Goal: Task Accomplishment & Management: Manage account settings

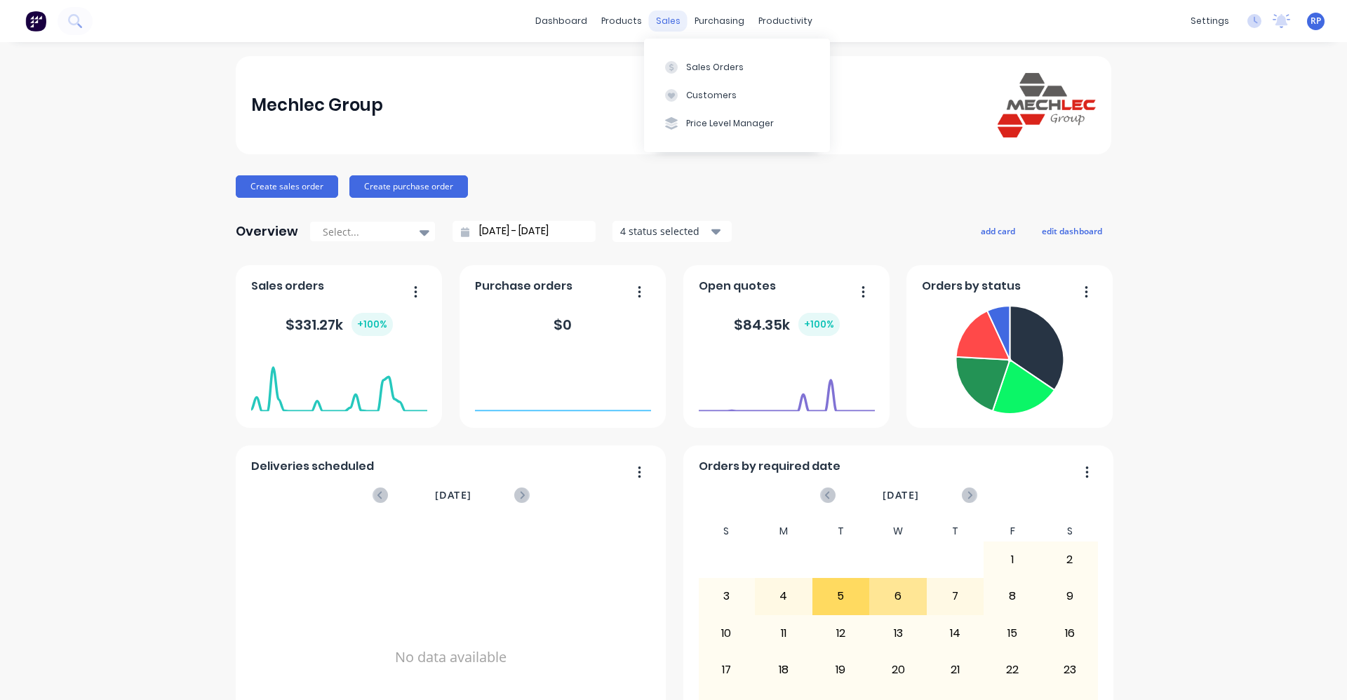
click at [669, 19] on div "sales" at bounding box center [668, 21] width 39 height 21
click at [701, 66] on div "Sales Orders" at bounding box center [715, 67] width 58 height 13
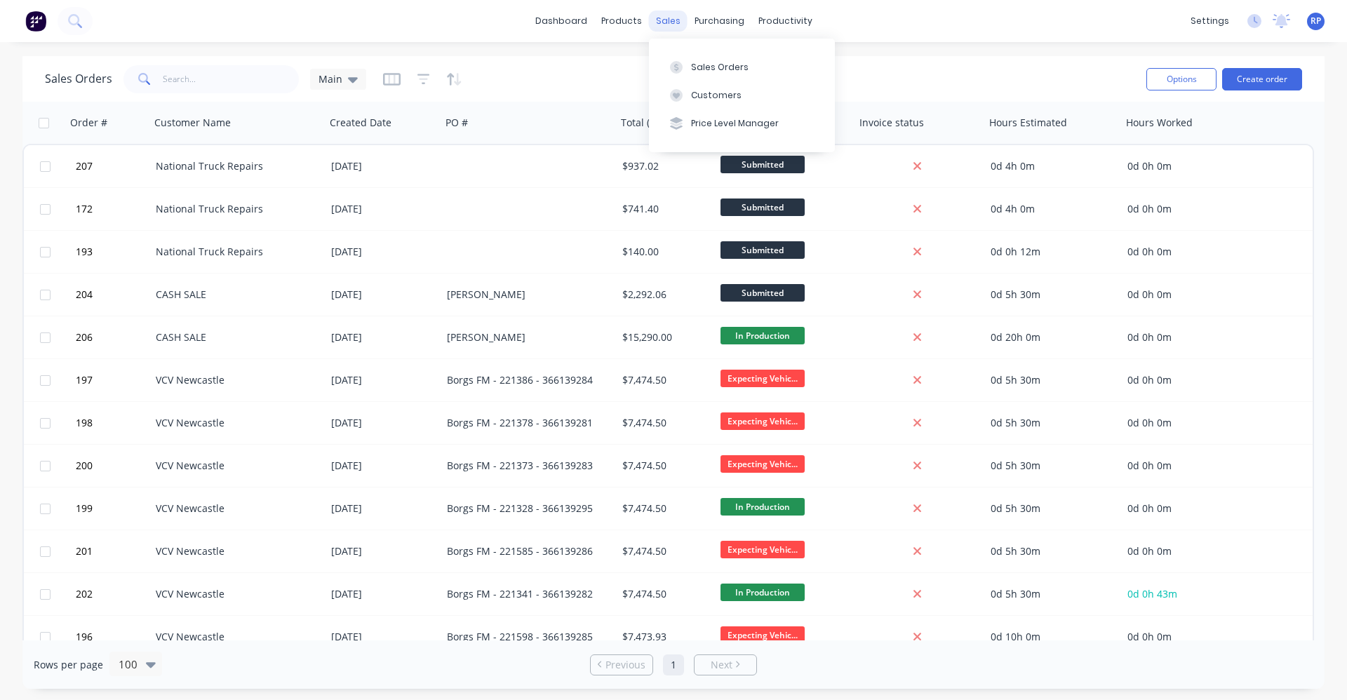
click at [678, 18] on div "sales" at bounding box center [668, 21] width 39 height 21
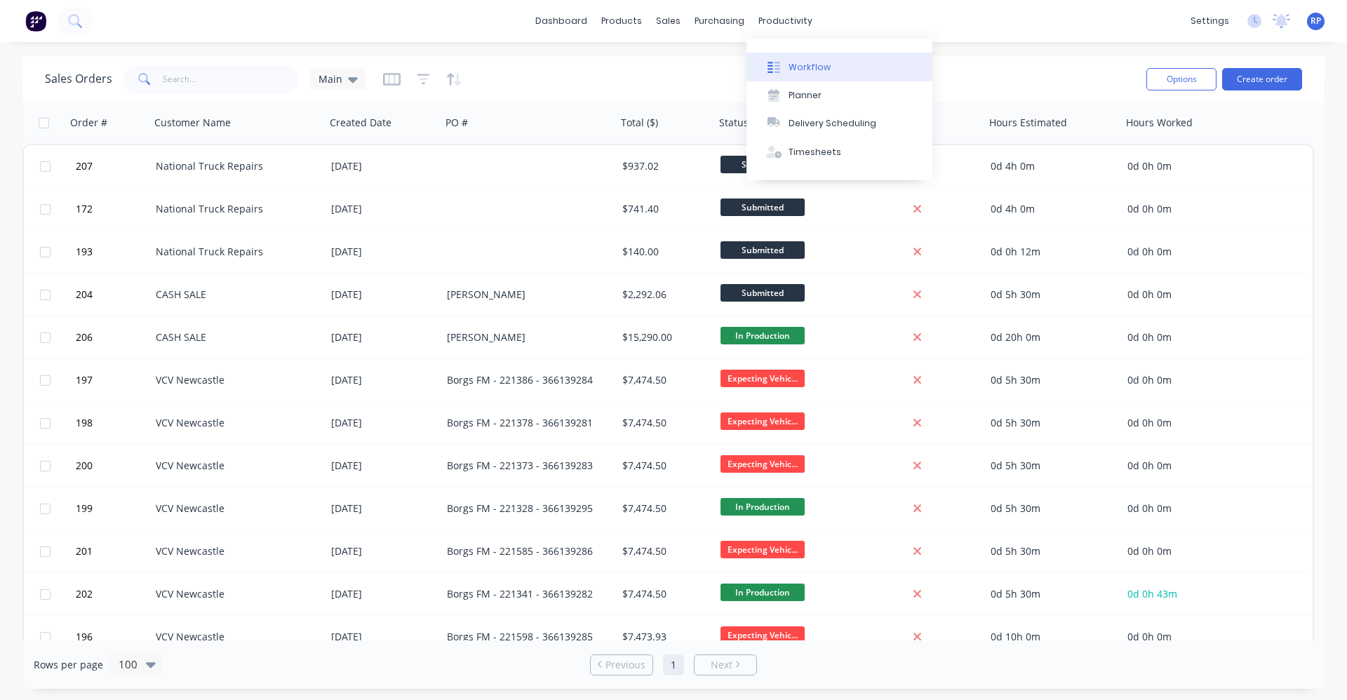
click at [814, 72] on div "Workflow" at bounding box center [810, 67] width 42 height 13
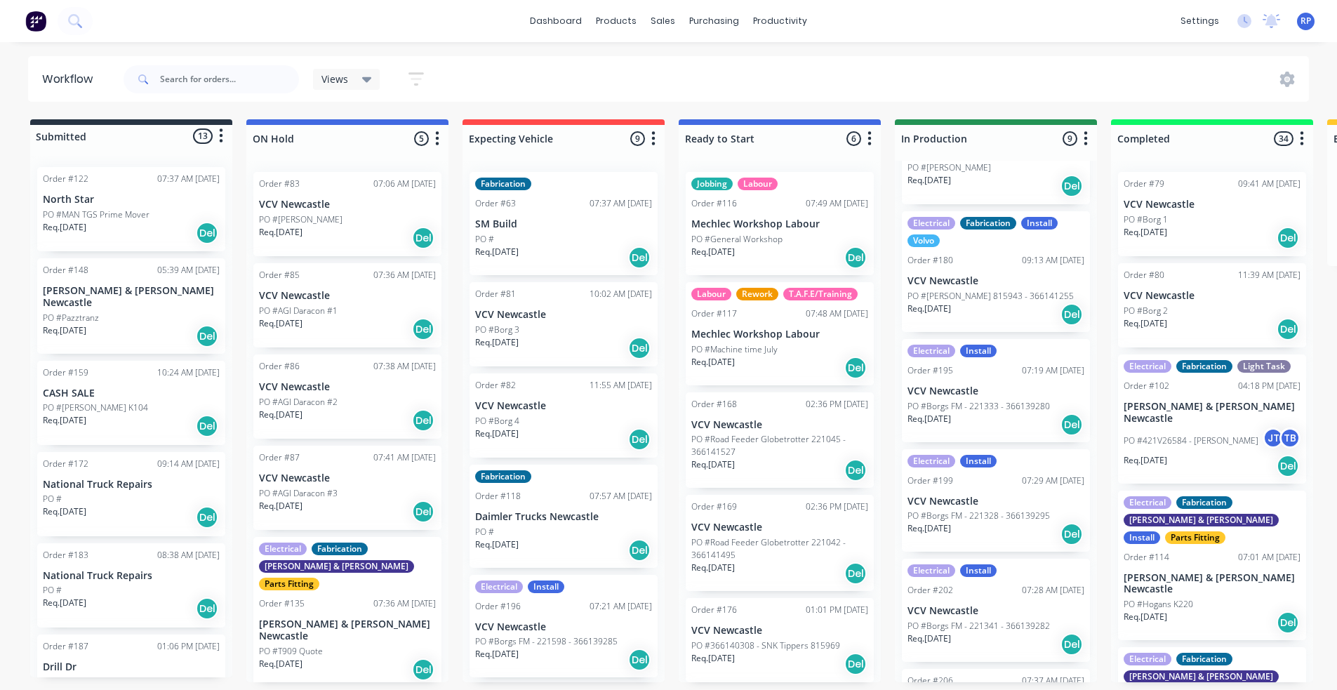
scroll to position [453, 0]
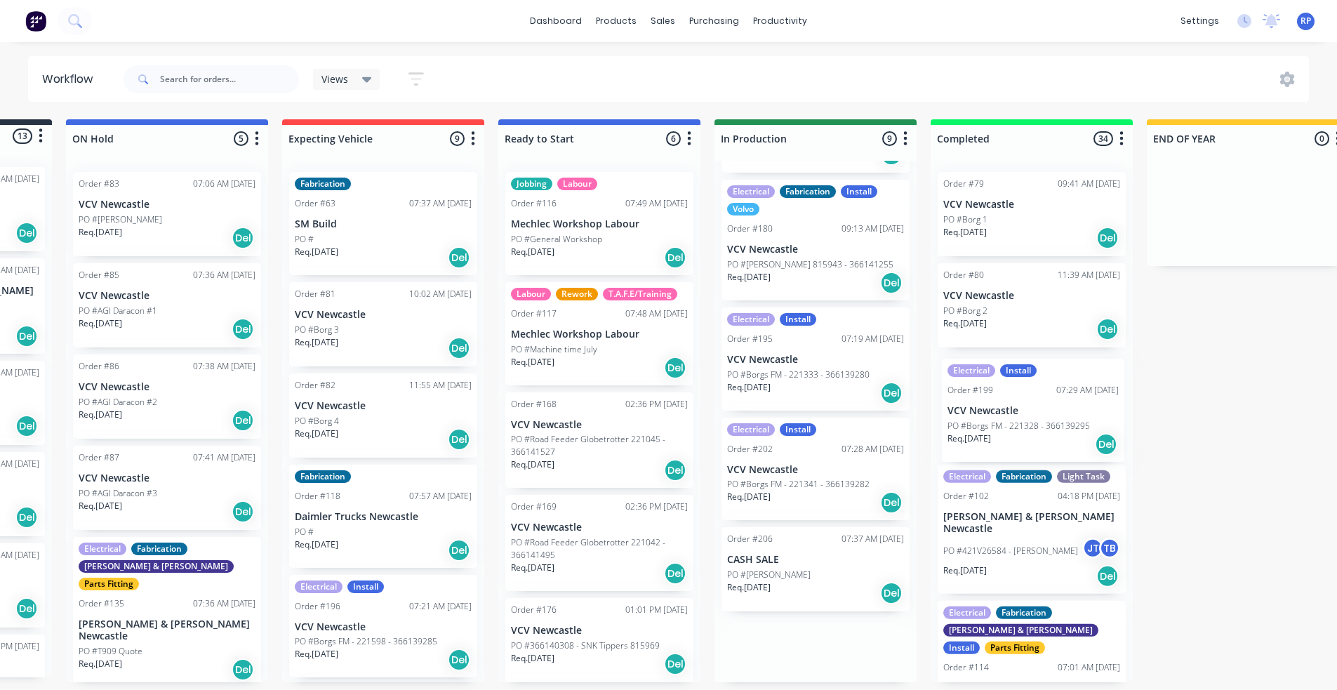
drag, startPoint x: 975, startPoint y: 433, endPoint x: 1022, endPoint y: 413, distance: 50.6
click at [1022, 413] on div "Submitted 13 Status colour #273444 hex #273444 Save Cancel Summaries Total orde…" at bounding box center [775, 400] width 1933 height 563
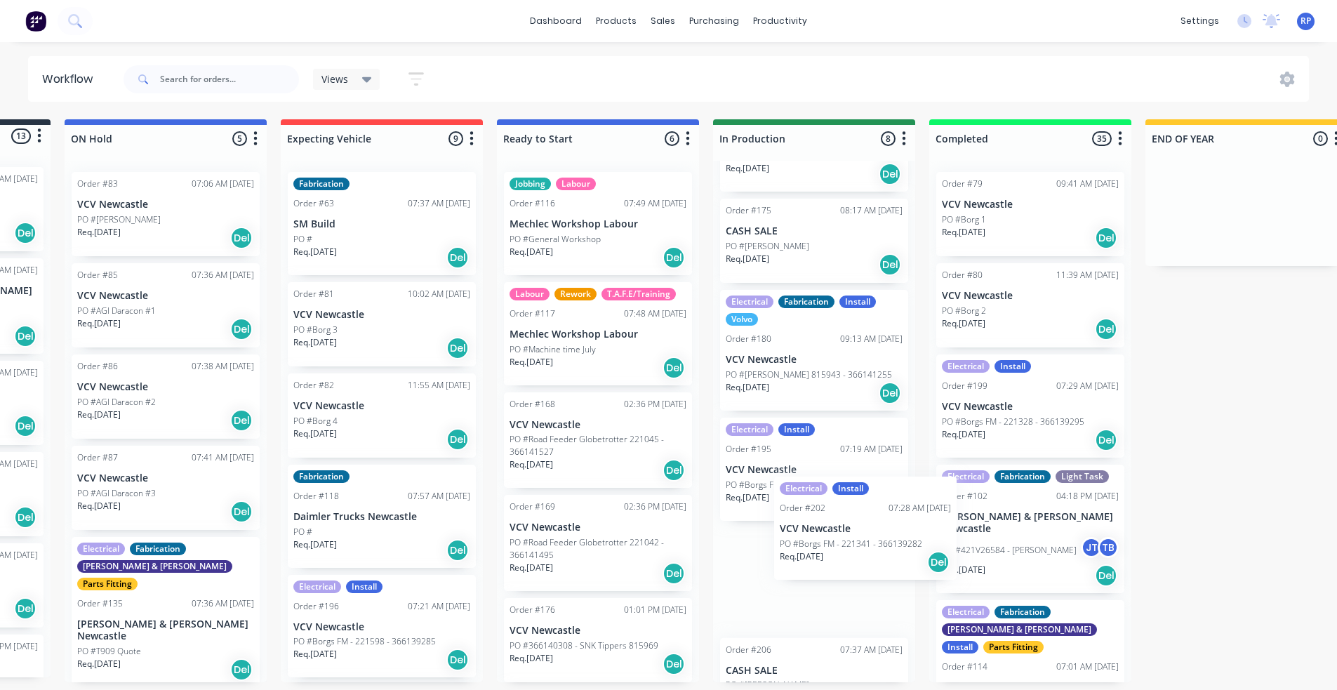
scroll to position [3, 182]
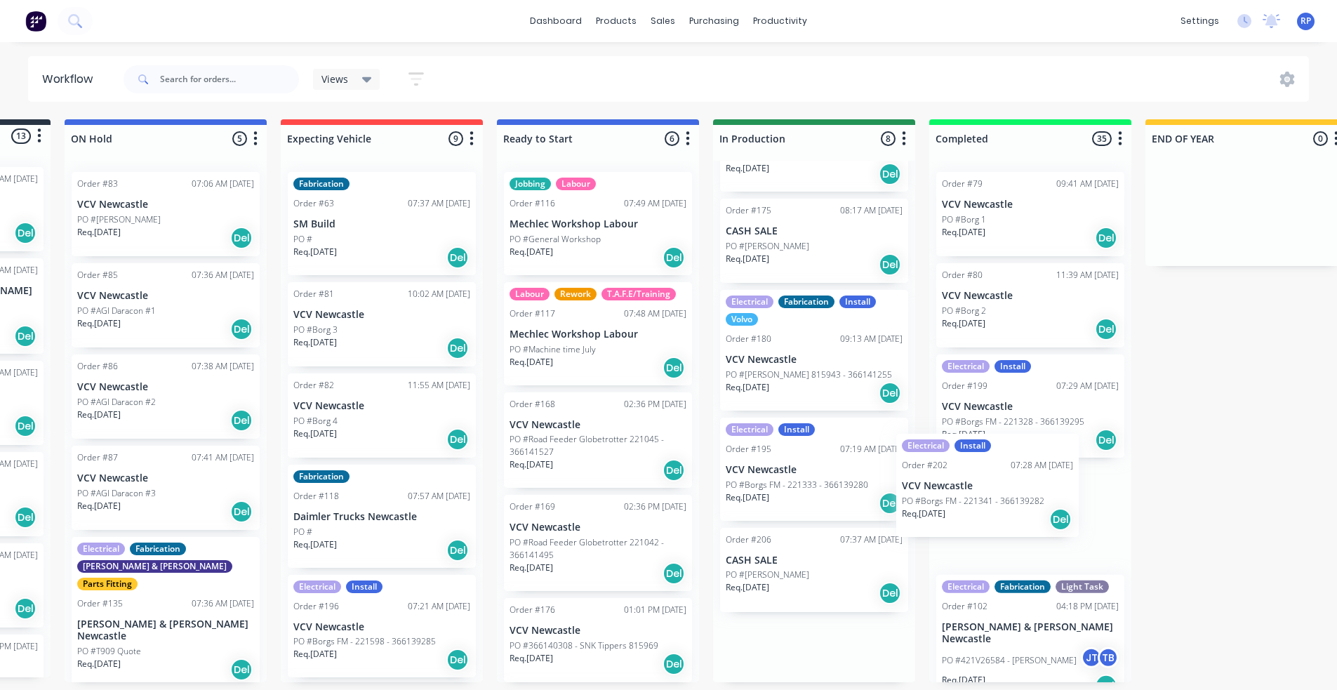
drag, startPoint x: 796, startPoint y: 525, endPoint x: 986, endPoint y: 461, distance: 199.9
click at [986, 461] on div "Submitted 13 Status colour #273444 hex #273444 Save Cancel Summaries Total orde…" at bounding box center [774, 400] width 1933 height 563
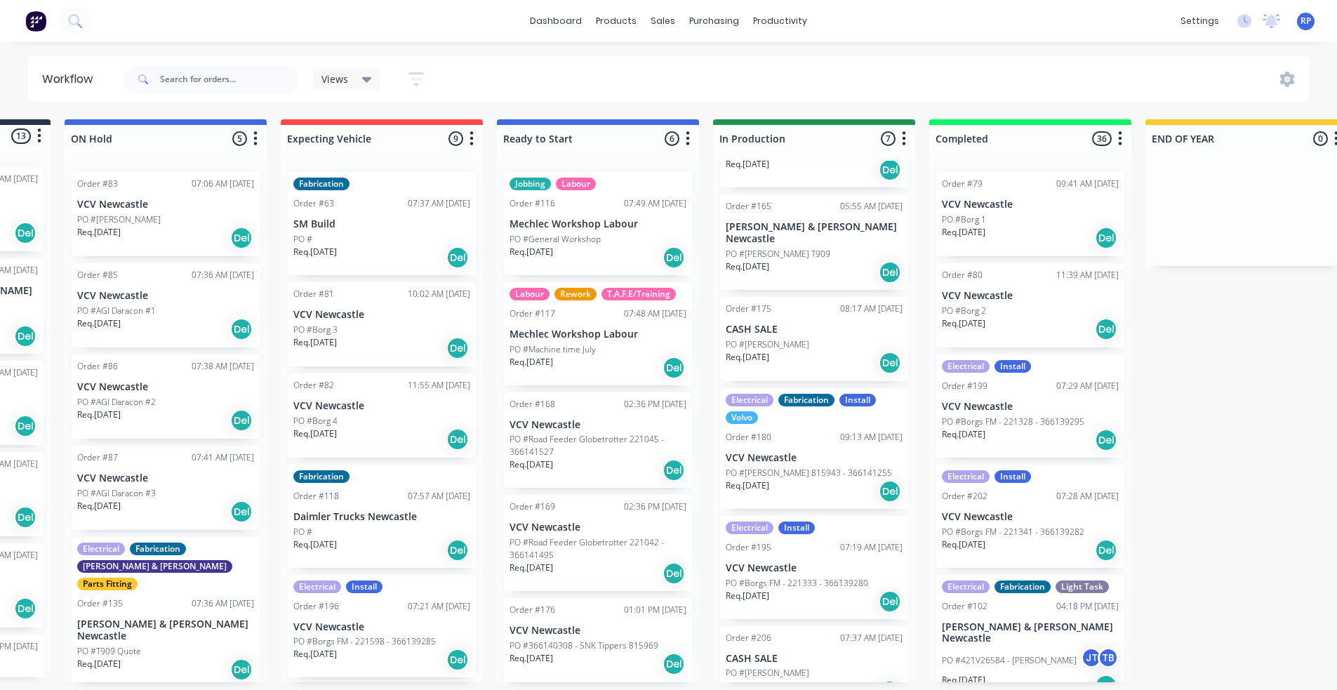
scroll to position [232, 0]
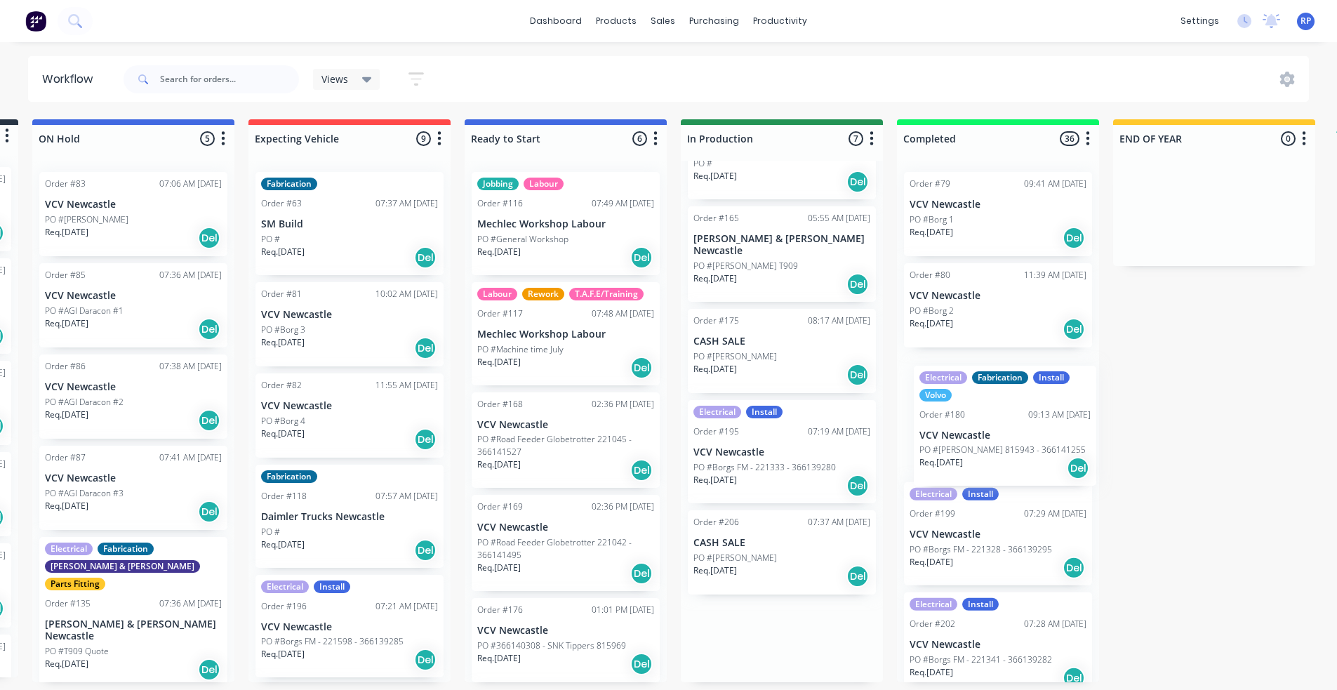
drag, startPoint x: 782, startPoint y: 430, endPoint x: 937, endPoint y: 440, distance: 155.4
click at [973, 436] on div "Submitted 13 Status colour #273444 hex #273444 Save Cancel Summaries Total orde…" at bounding box center [741, 400] width 1933 height 563
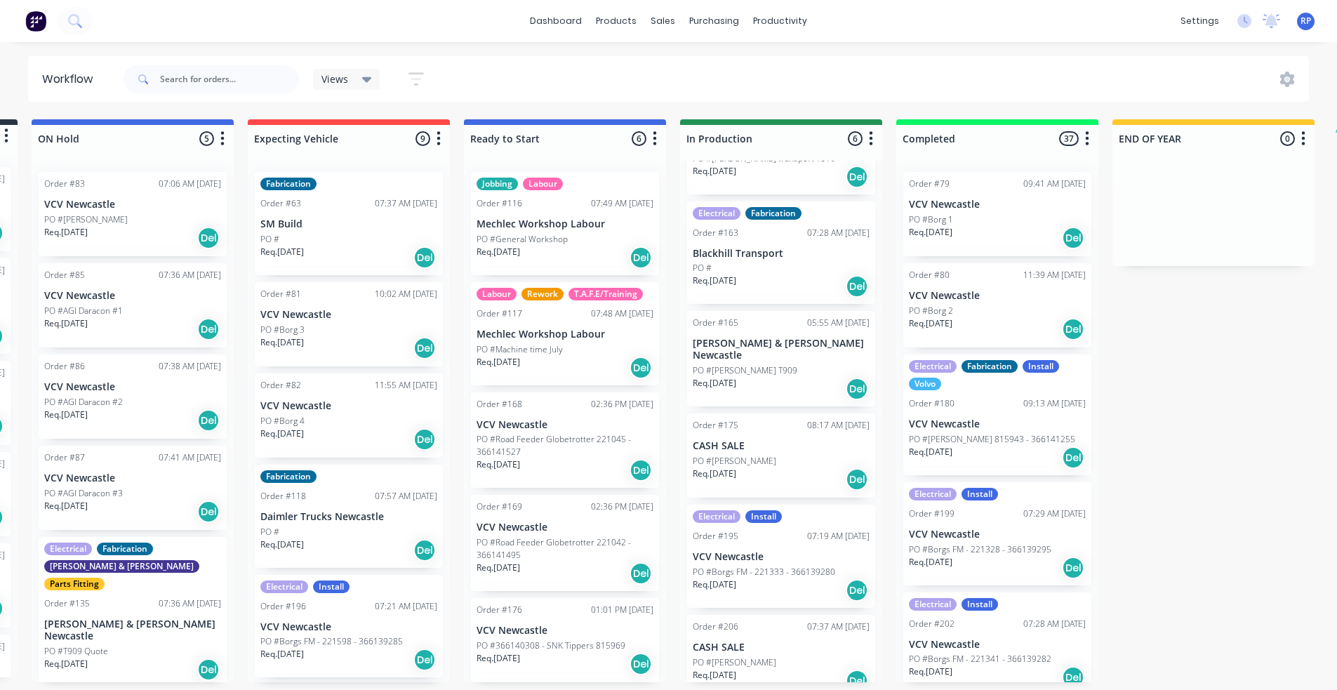
scroll to position [105, 0]
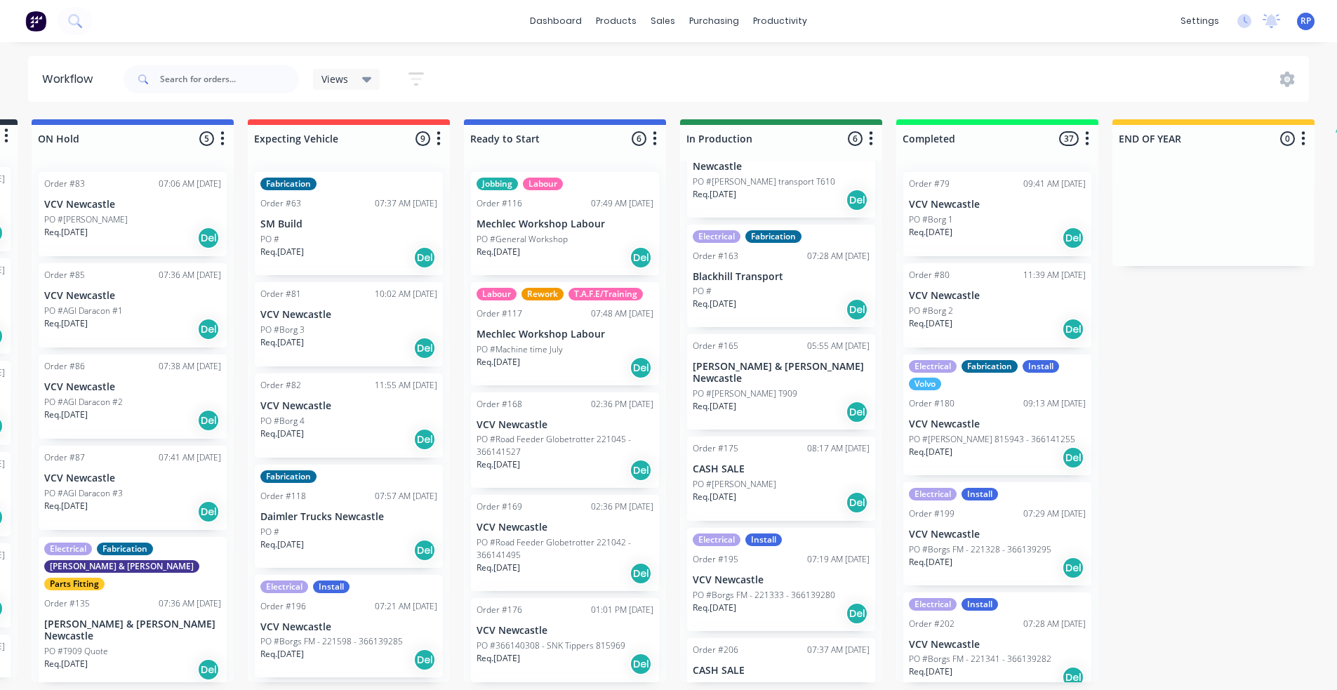
click at [807, 442] on div "08:17 AM [DATE]" at bounding box center [838, 448] width 62 height 13
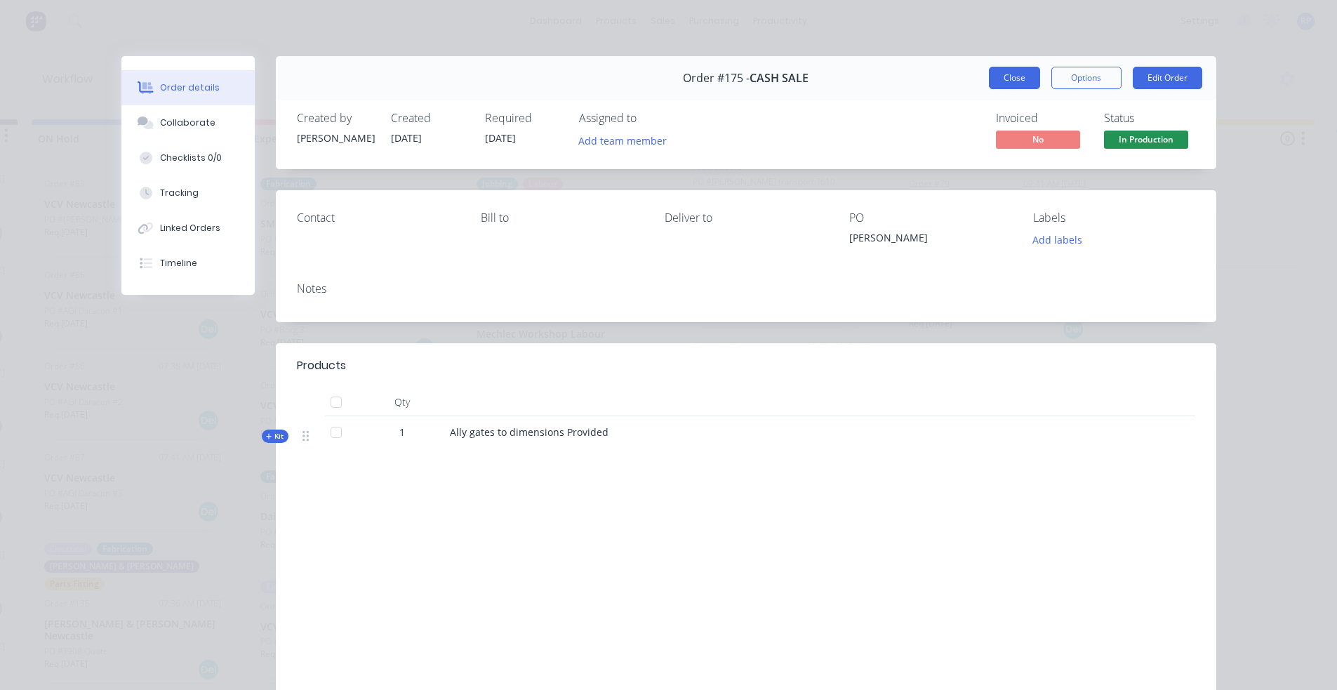
click at [1012, 81] on button "Close" at bounding box center [1014, 78] width 51 height 22
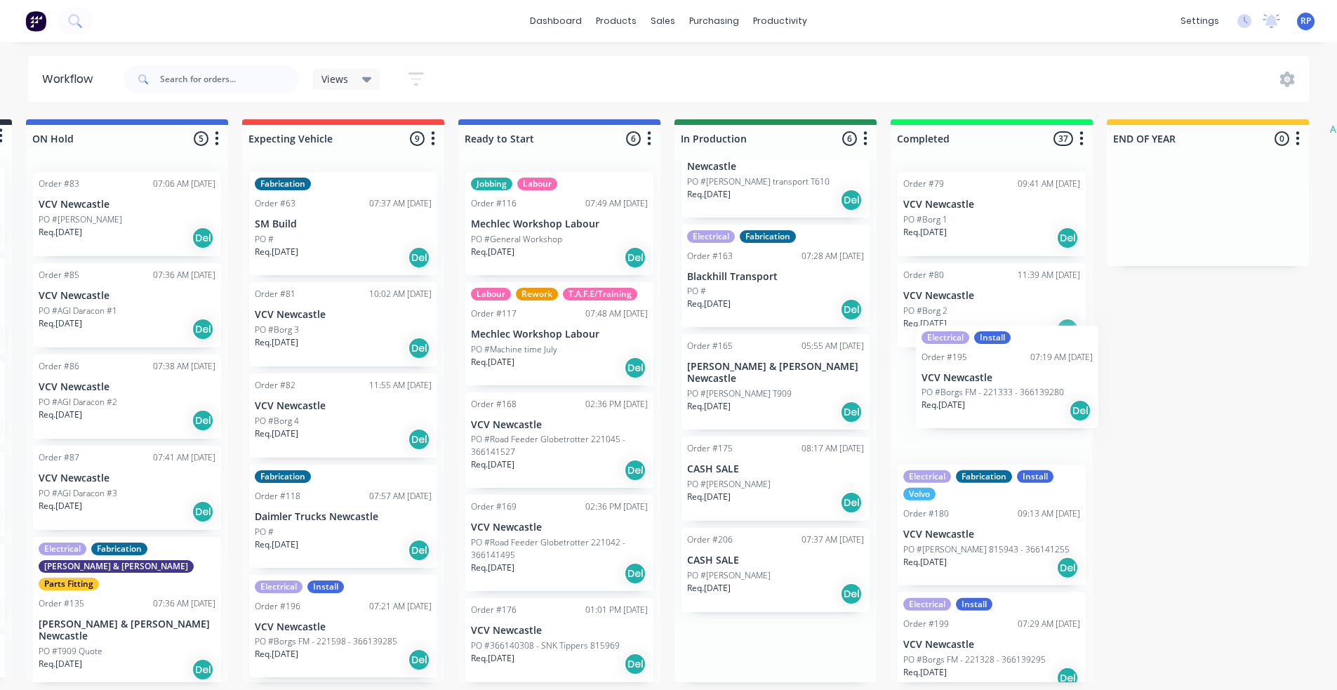
scroll to position [3, 225]
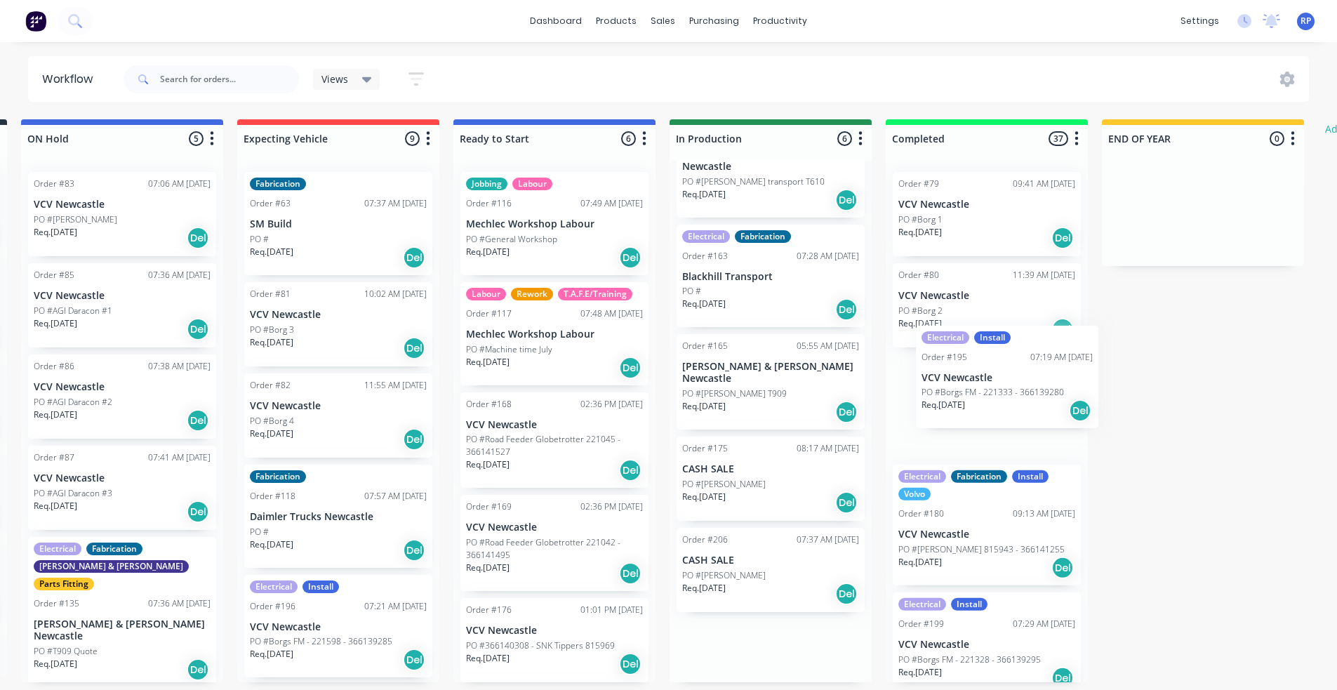
drag, startPoint x: 792, startPoint y: 526, endPoint x: 1015, endPoint y: 368, distance: 272.4
click at [1015, 368] on div "Submitted 13 Status colour #273444 hex #273444 Save Cancel Summaries Total orde…" at bounding box center [730, 400] width 1933 height 563
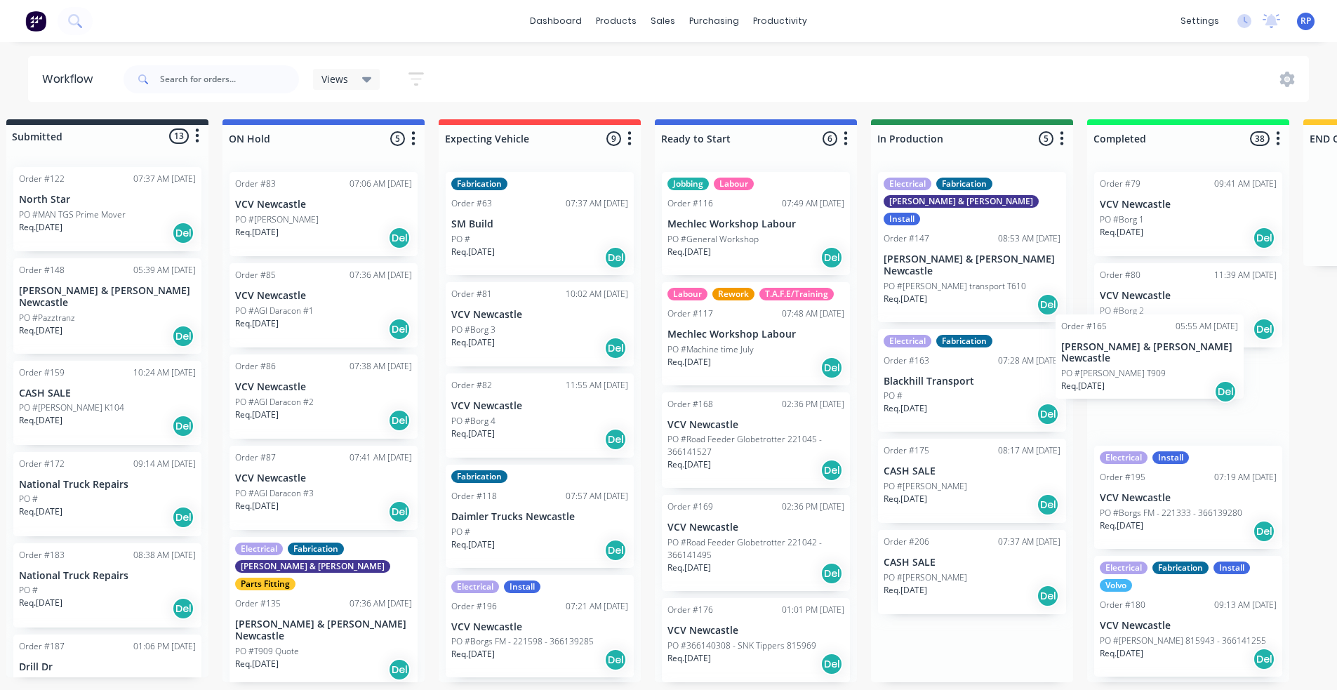
scroll to position [3, 26]
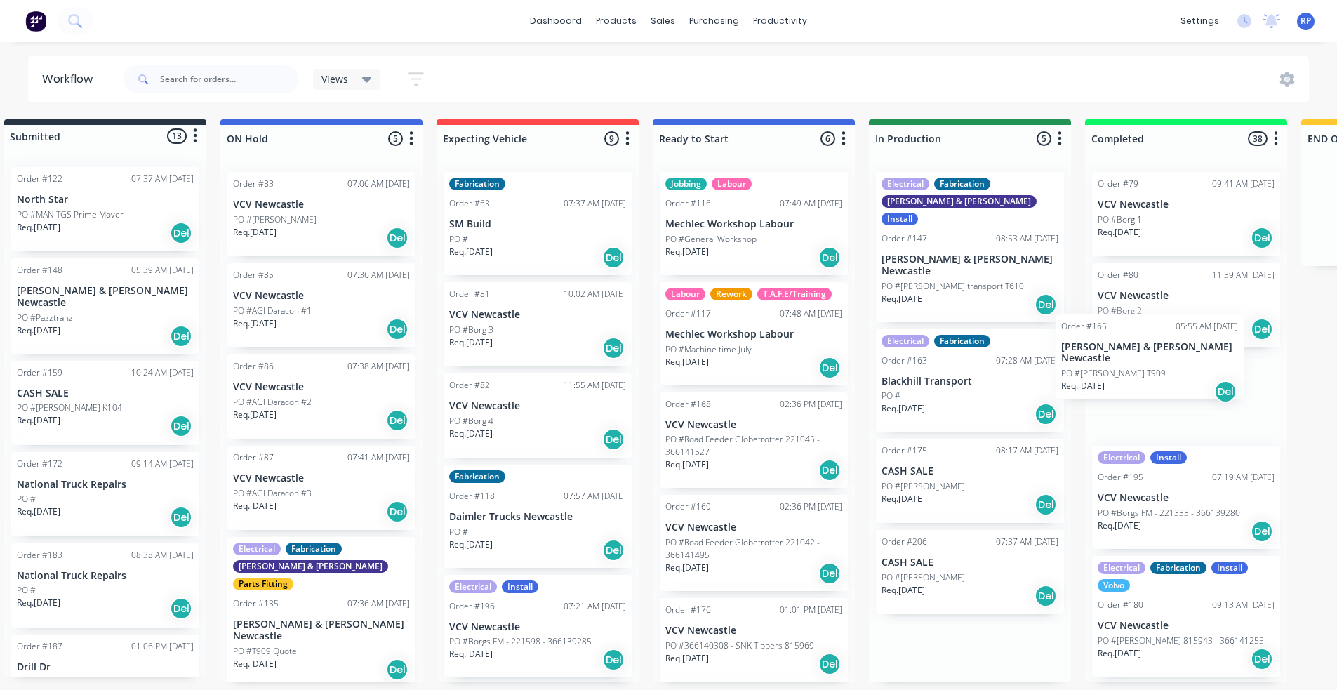
drag, startPoint x: 1018, startPoint y: 450, endPoint x: 1191, endPoint y: 366, distance: 192.7
click at [1189, 358] on div "Submitted 13 Status colour #273444 hex #273444 Save Cancel Summaries Total orde…" at bounding box center [930, 400] width 1933 height 563
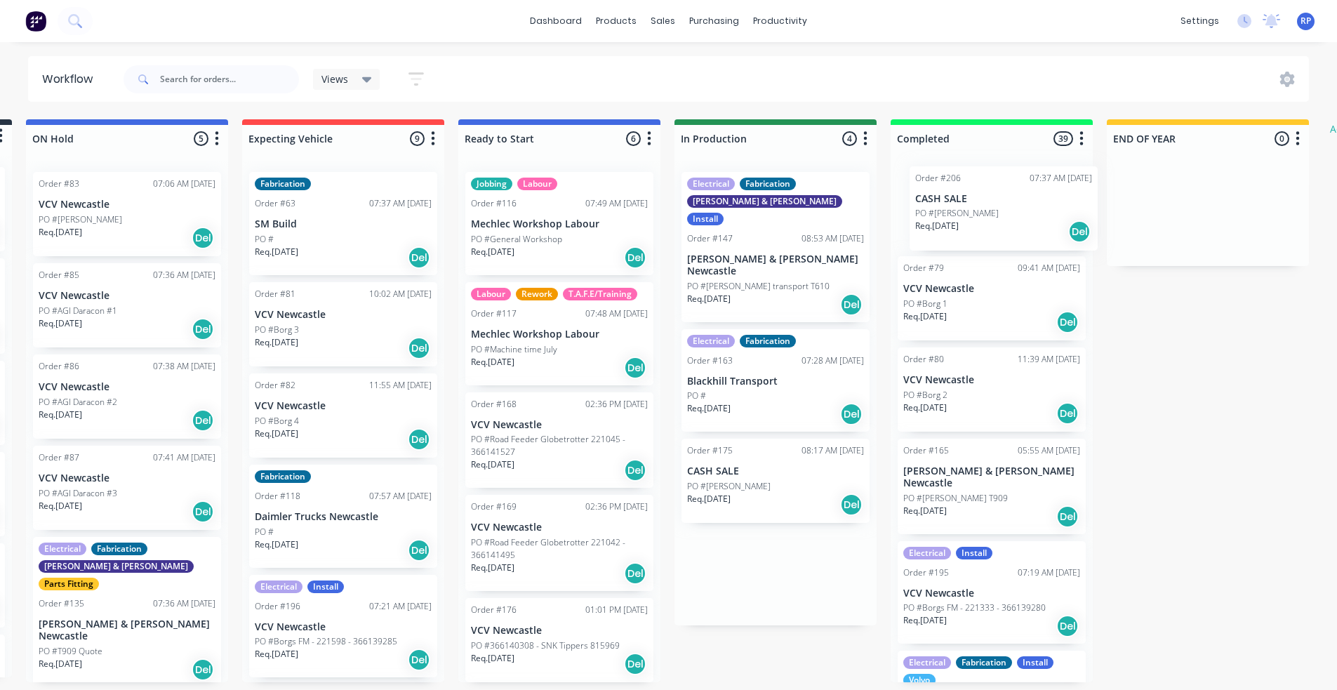
scroll to position [3, 227]
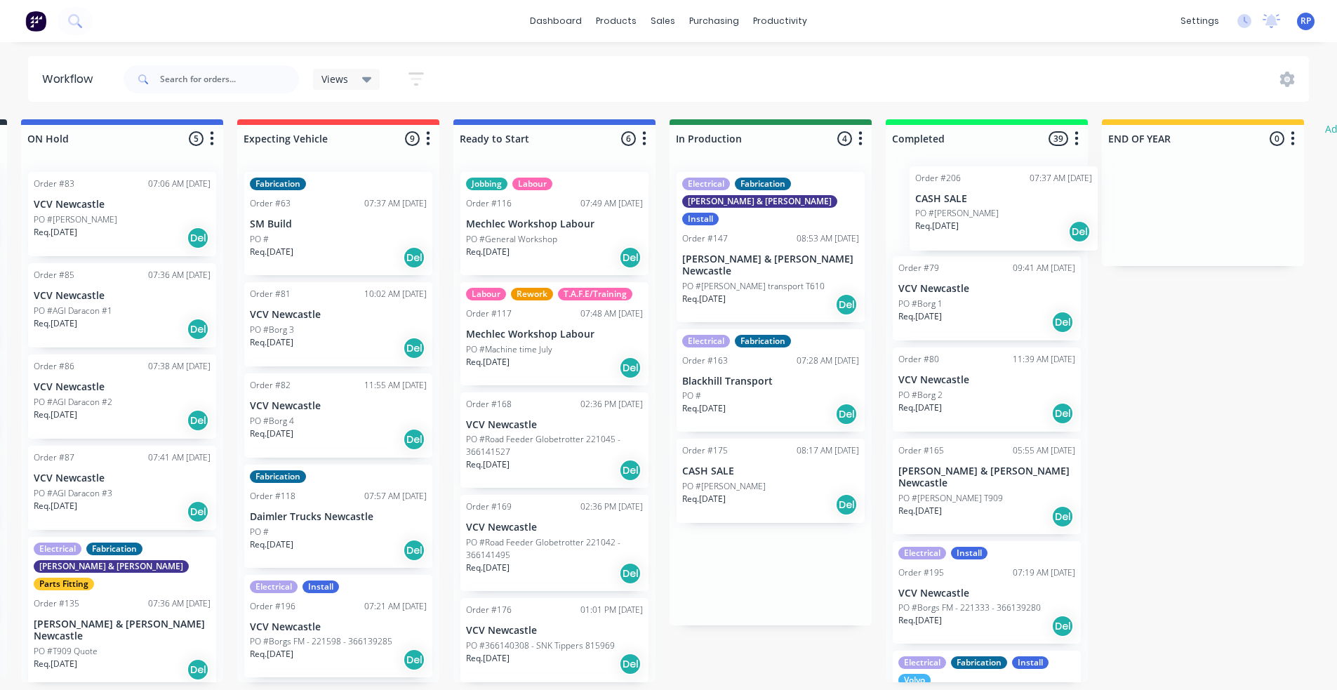
drag, startPoint x: 930, startPoint y: 534, endPoint x: 966, endPoint y: 204, distance: 331.8
click at [970, 201] on div "Submitted 13 Status colour #273444 hex #273444 Save Cancel Summaries Total orde…" at bounding box center [730, 400] width 1933 height 563
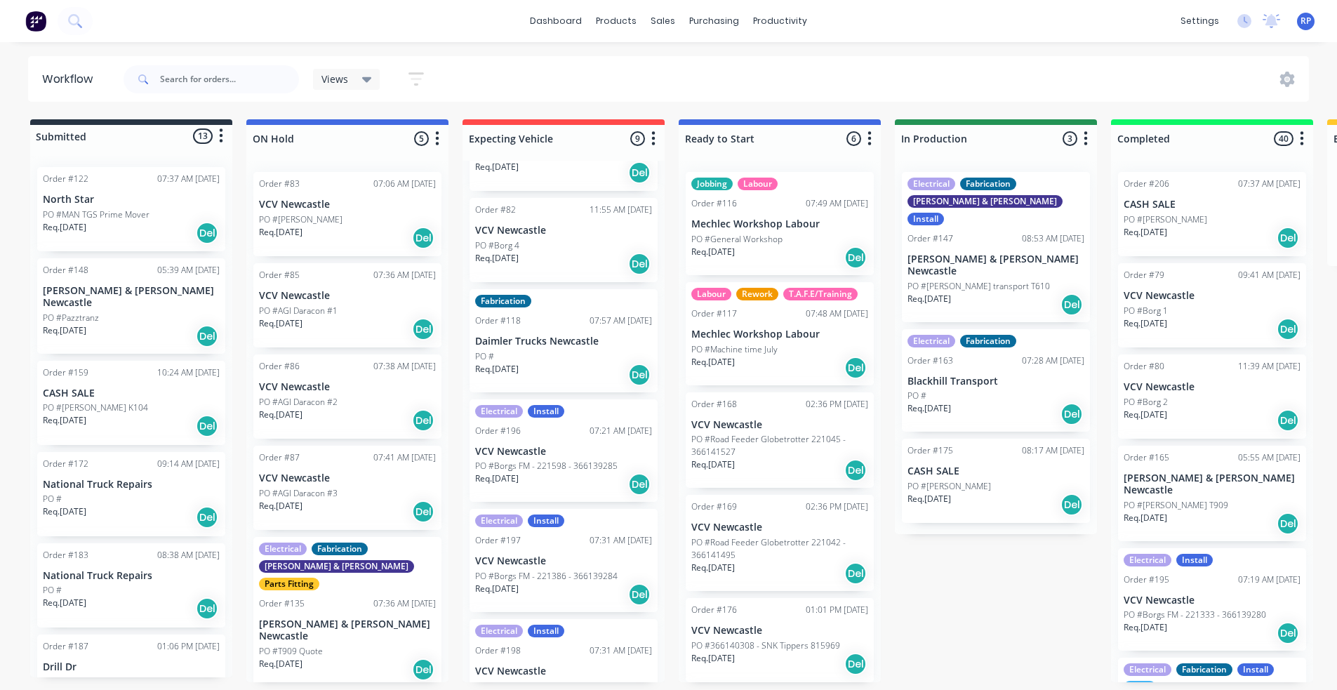
scroll to position [211, 0]
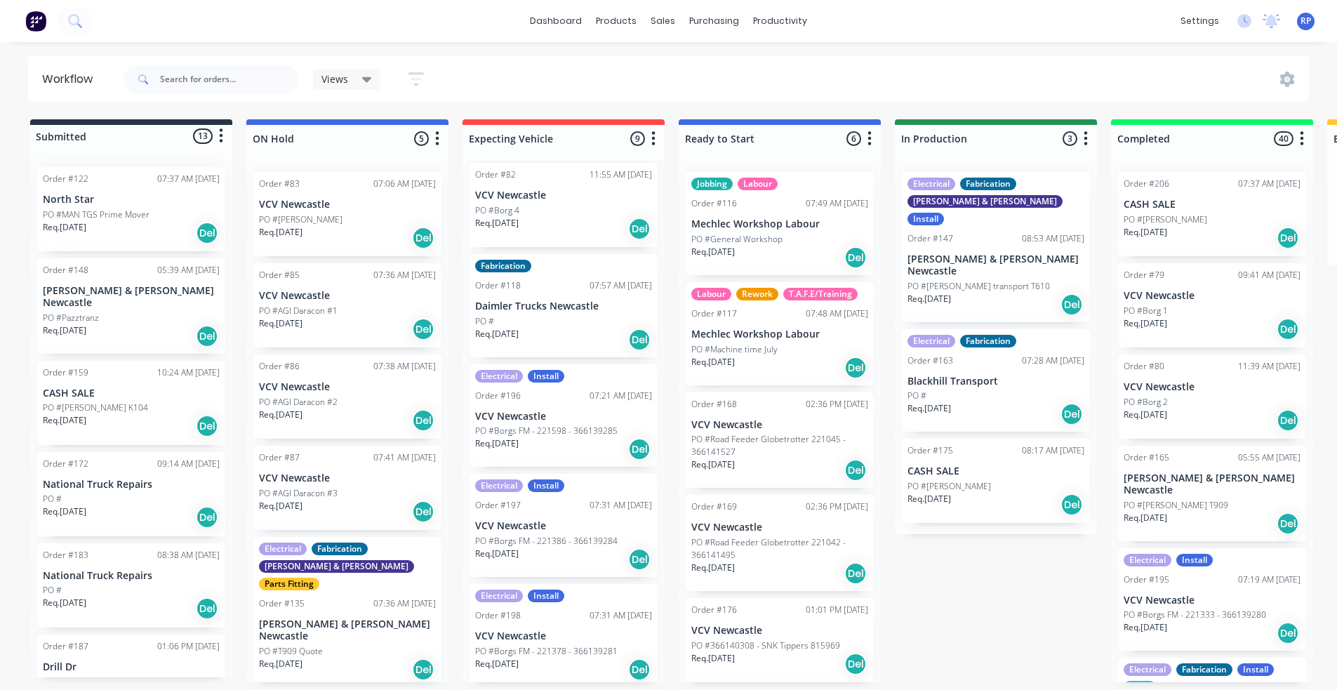
click at [117, 505] on div "Req. [DATE] Del" at bounding box center [131, 517] width 177 height 24
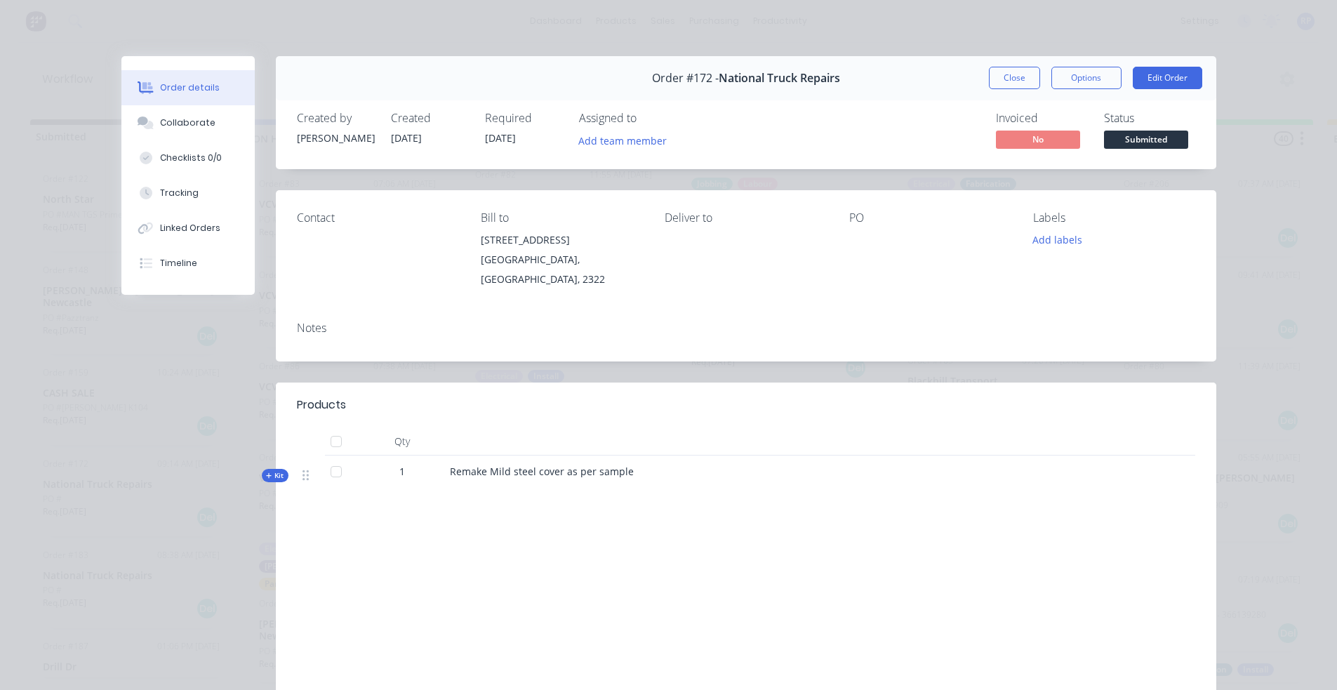
click at [1014, 79] on button "Close" at bounding box center [1014, 78] width 51 height 22
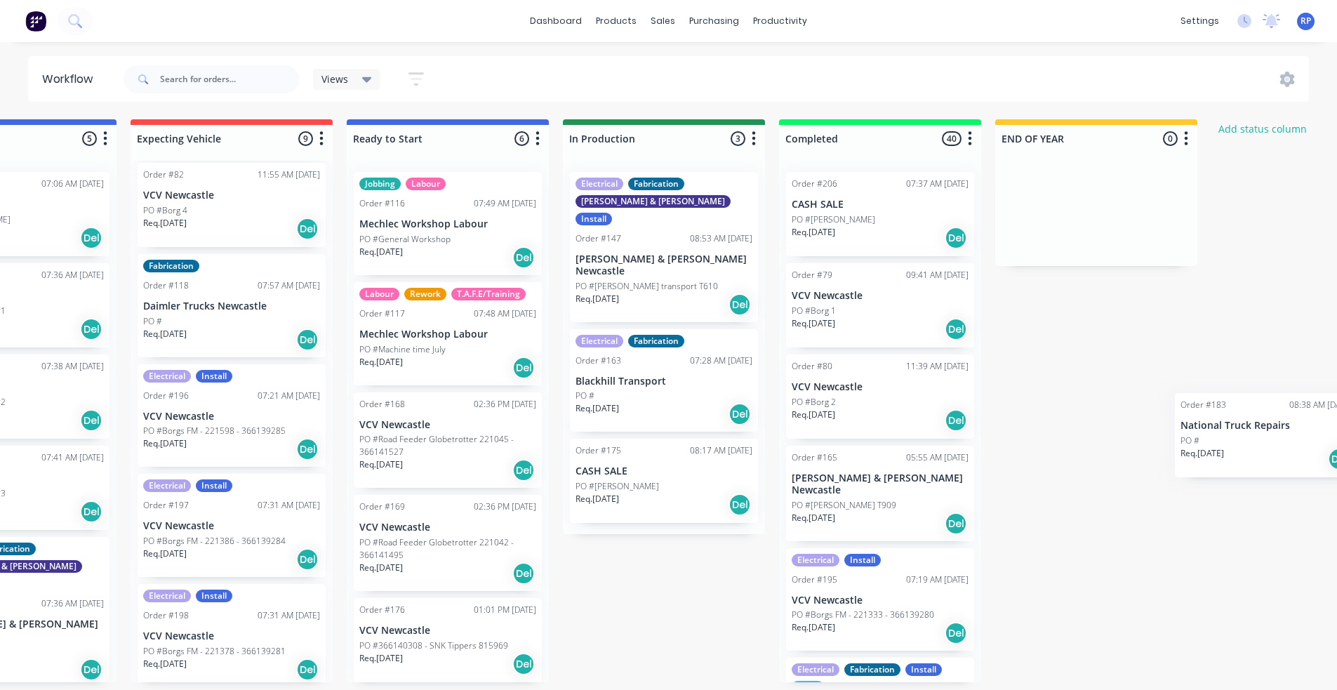
scroll to position [3, 333]
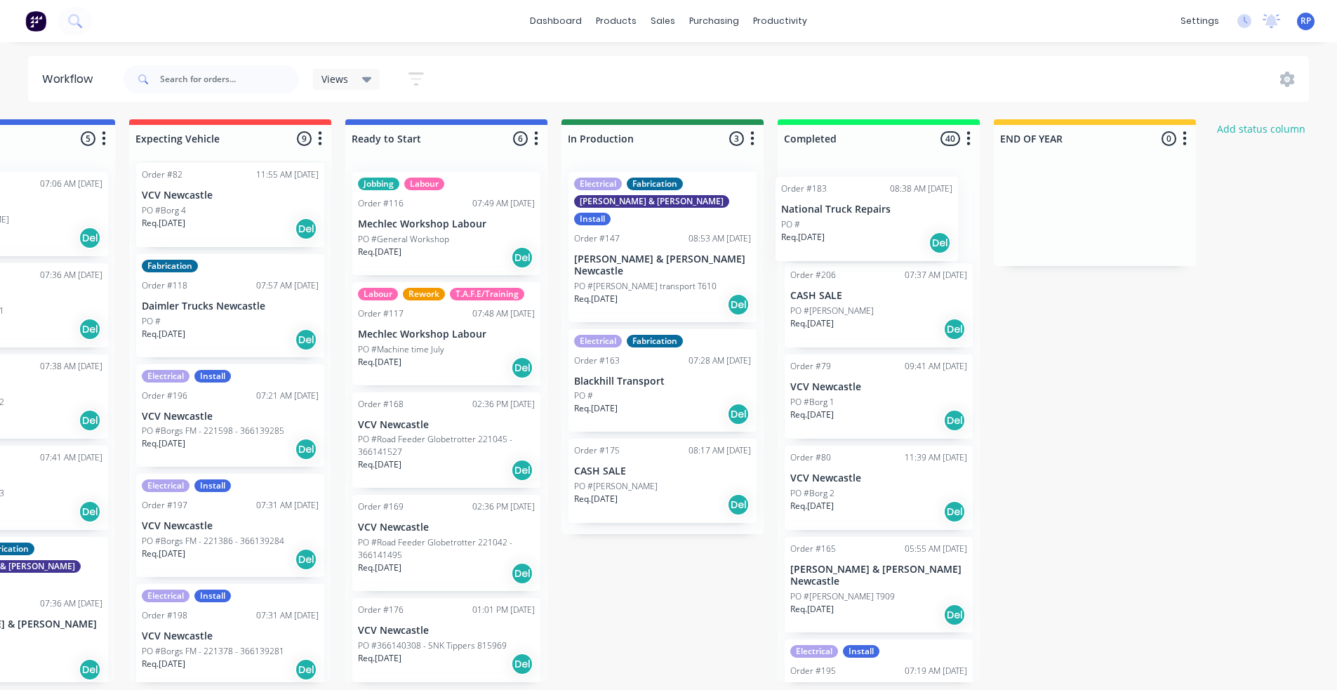
drag, startPoint x: 100, startPoint y: 496, endPoint x: 850, endPoint y: 206, distance: 804.2
click at [850, 206] on div "Submitted 13 Status colour #273444 hex #273444 Save Cancel Summaries Total orde…" at bounding box center [622, 400] width 1933 height 563
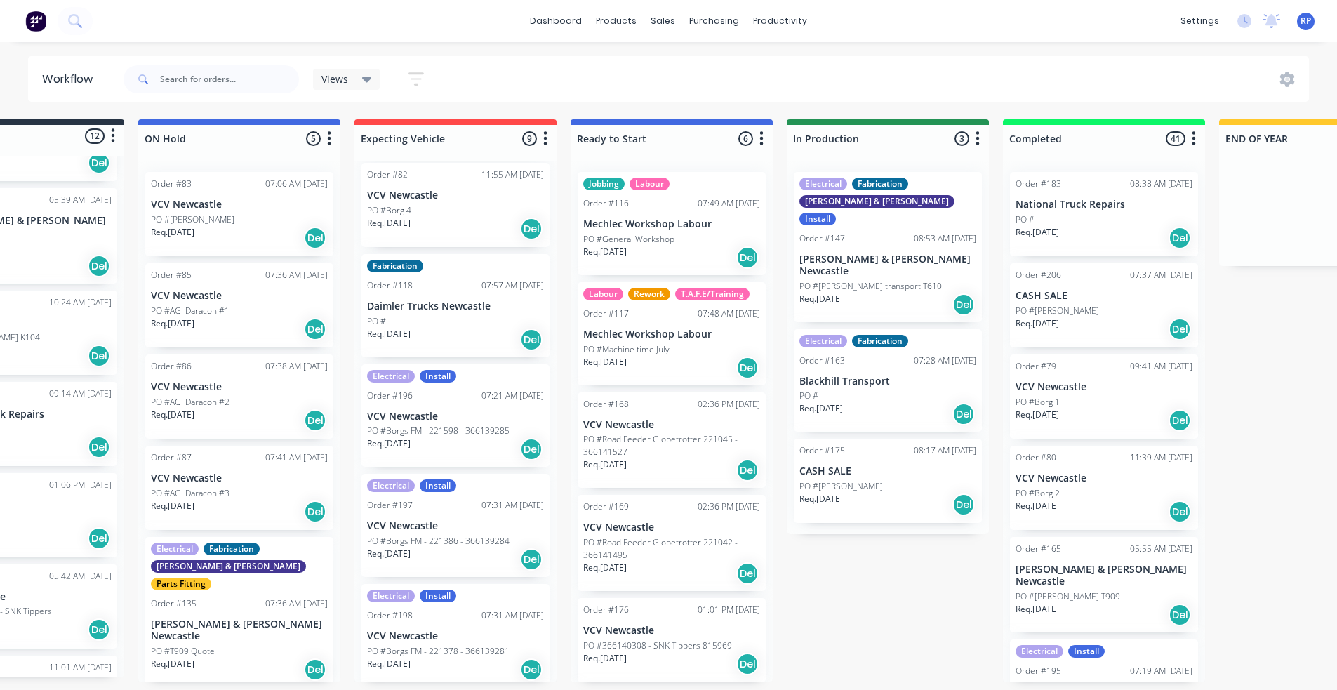
scroll to position [3, 0]
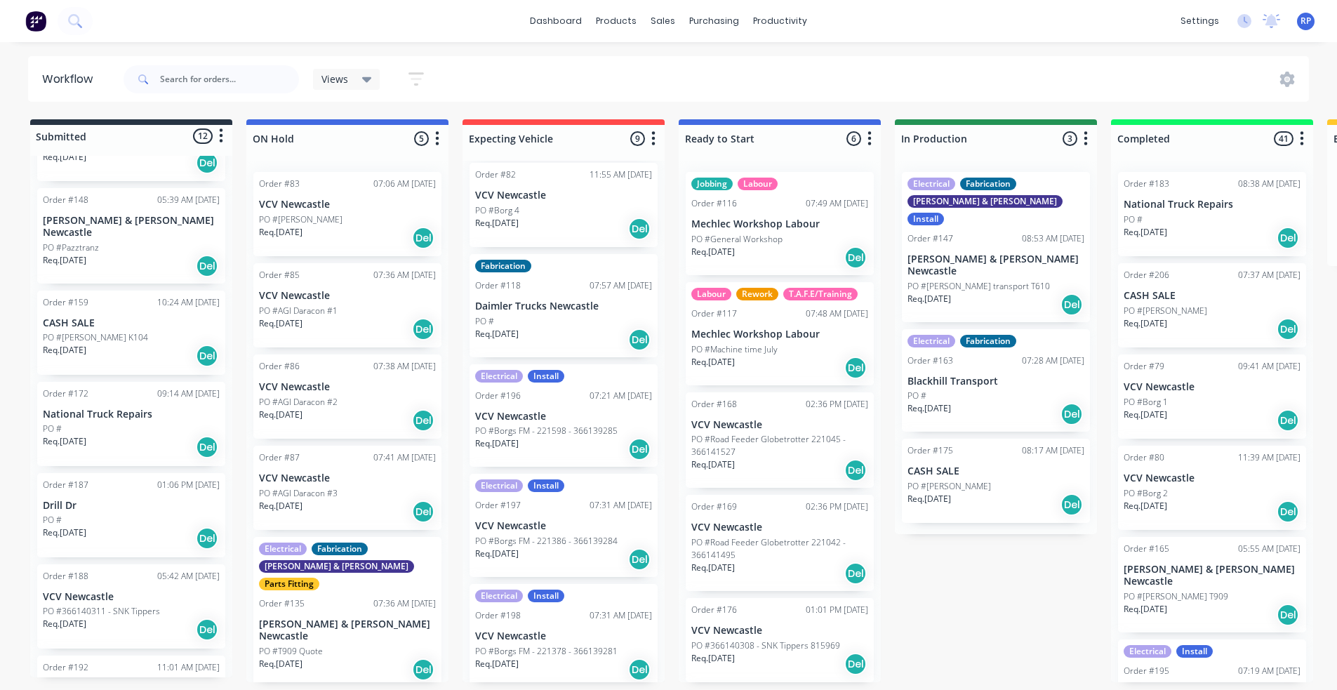
click at [106, 435] on div "Req. [DATE] Del" at bounding box center [131, 447] width 177 height 24
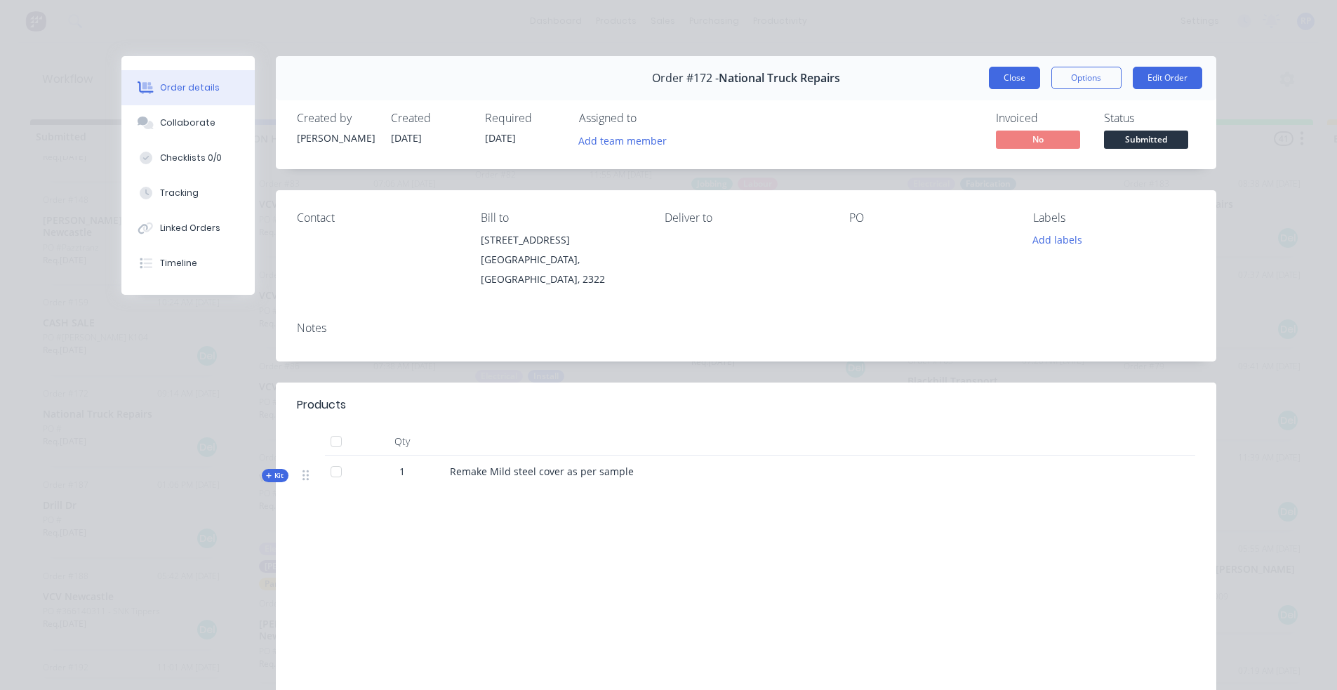
click at [1018, 86] on button "Close" at bounding box center [1014, 78] width 51 height 22
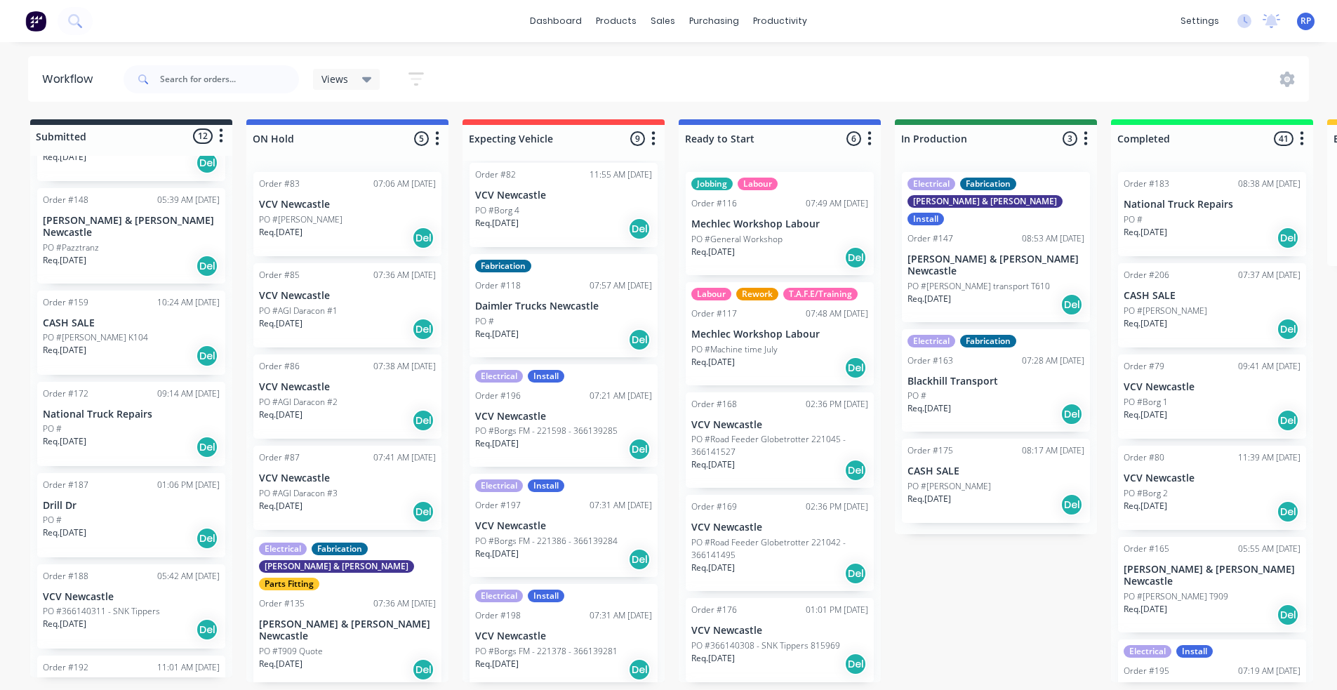
click at [86, 435] on p "Req. [DATE]" at bounding box center [65, 441] width 44 height 13
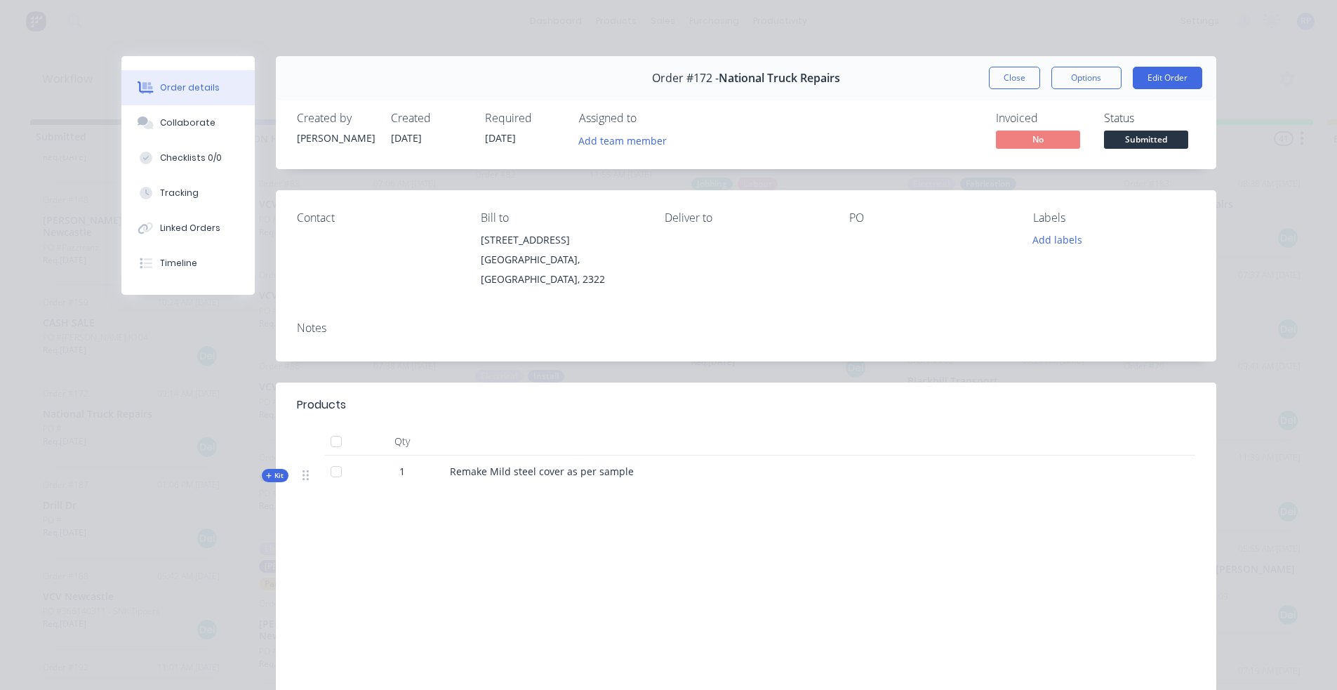
click at [271, 470] on span "Kit" at bounding box center [275, 475] width 18 height 11
click at [1001, 78] on button "Close" at bounding box center [1014, 78] width 51 height 22
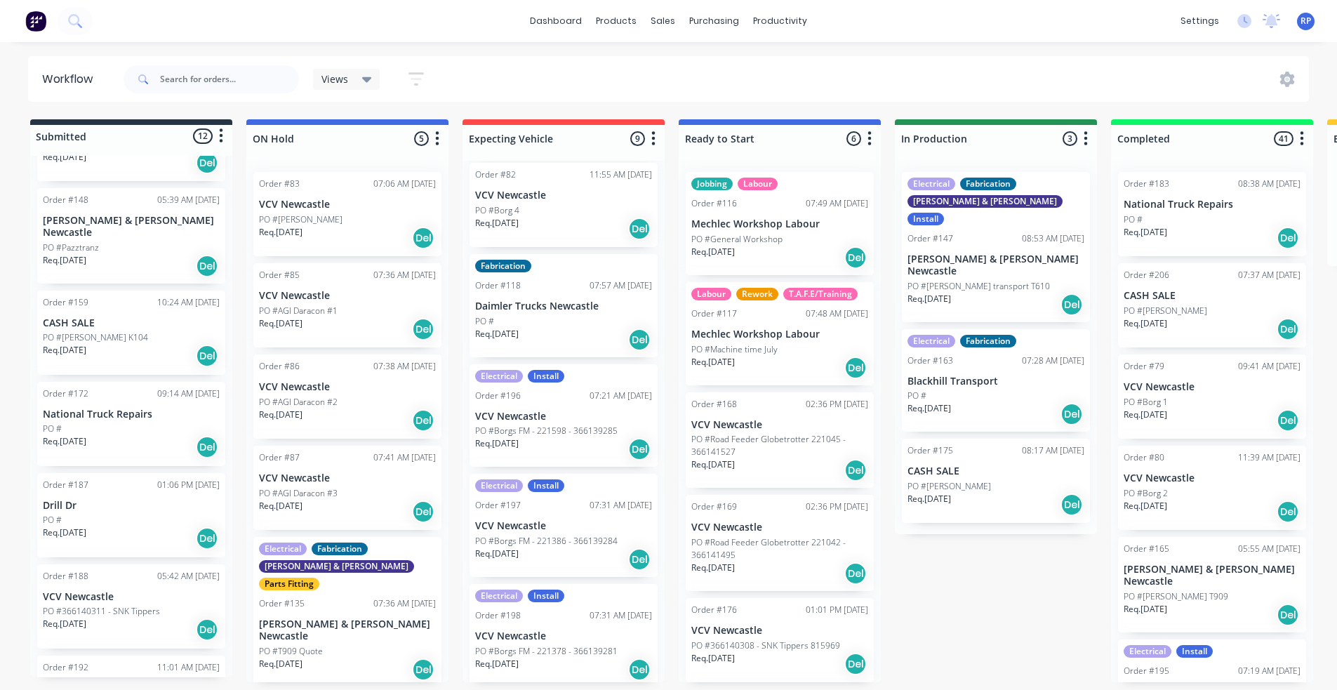
click at [1186, 213] on div "PO #" at bounding box center [1212, 219] width 177 height 13
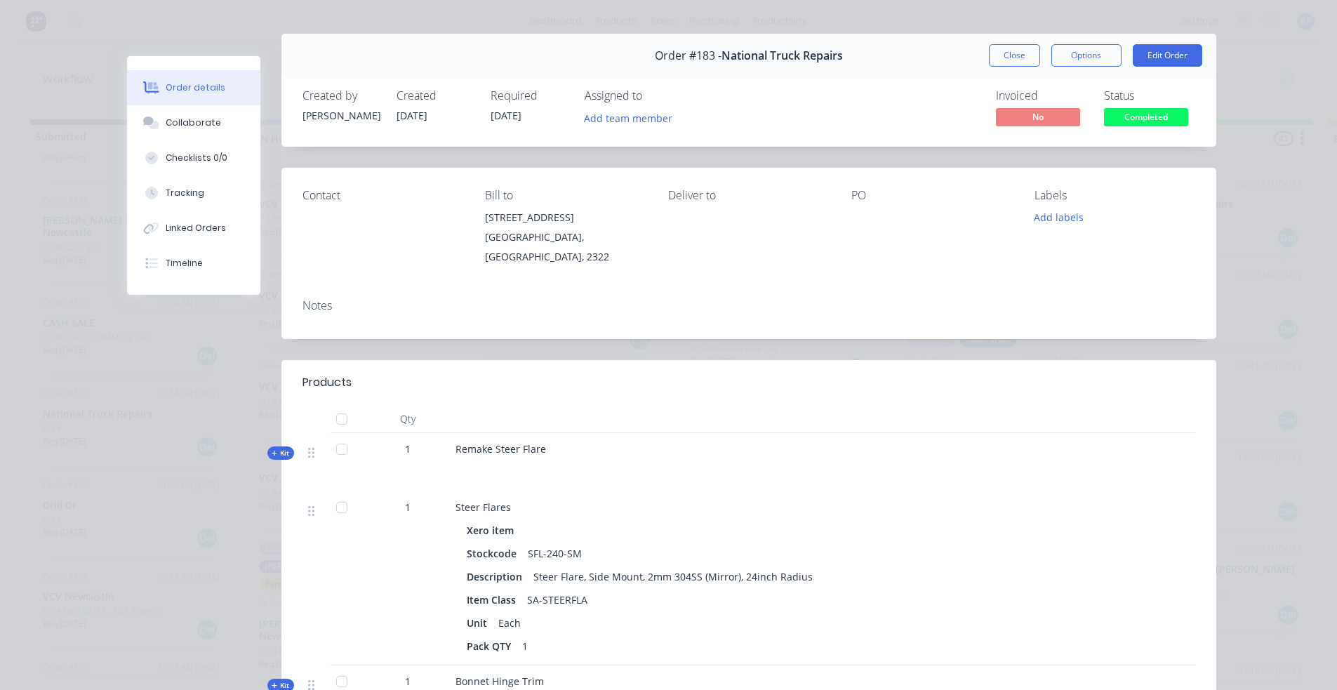
scroll to position [0, 0]
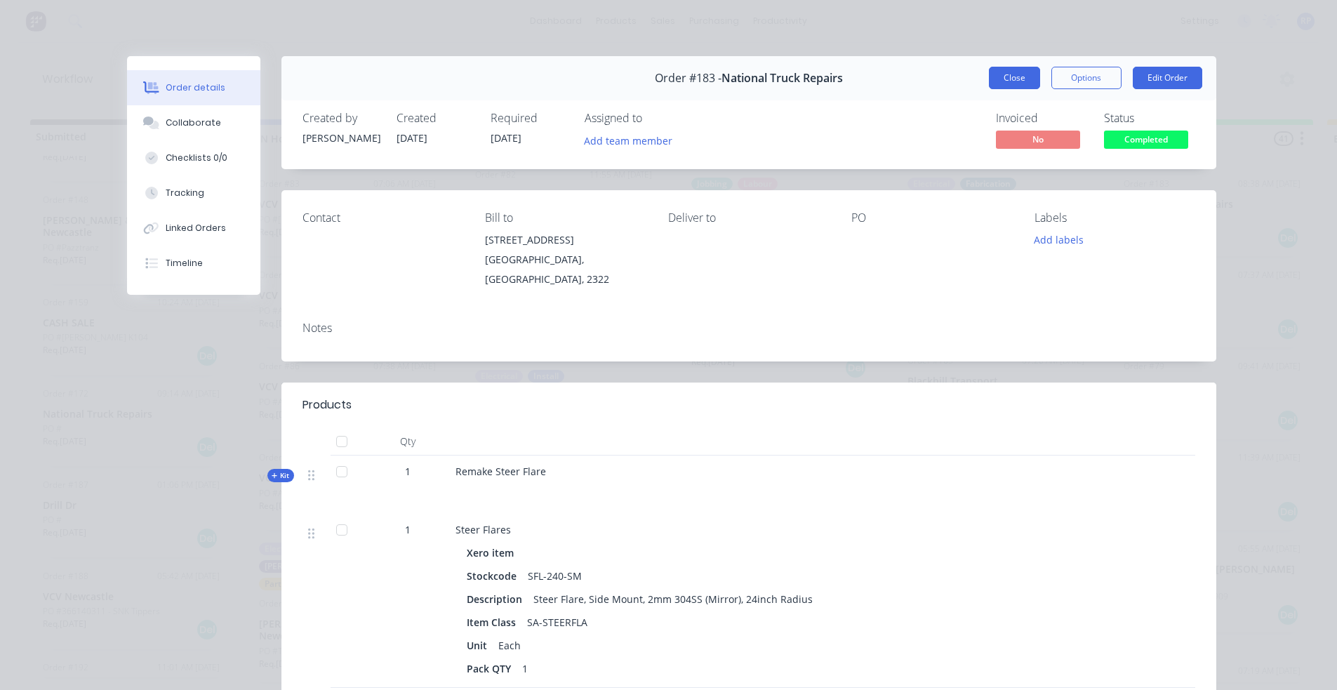
click at [999, 74] on button "Close" at bounding box center [1014, 78] width 51 height 22
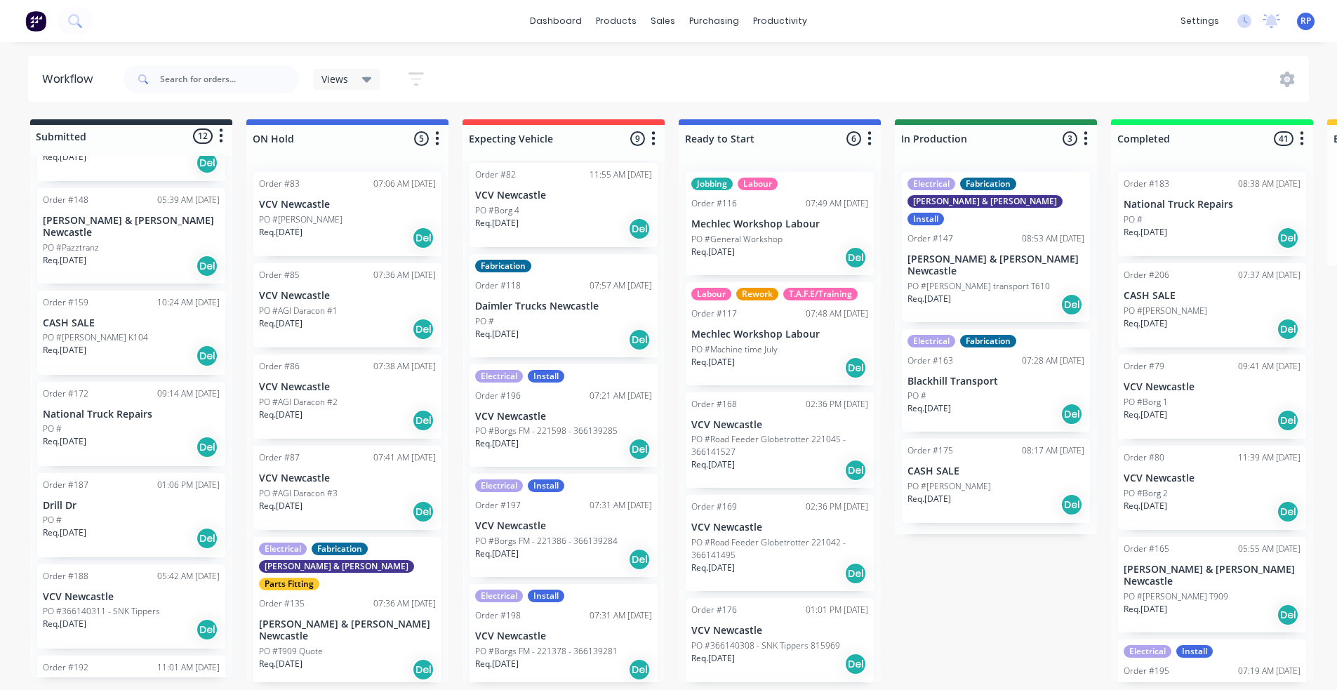
click at [105, 422] on div "PO #" at bounding box center [131, 428] width 177 height 13
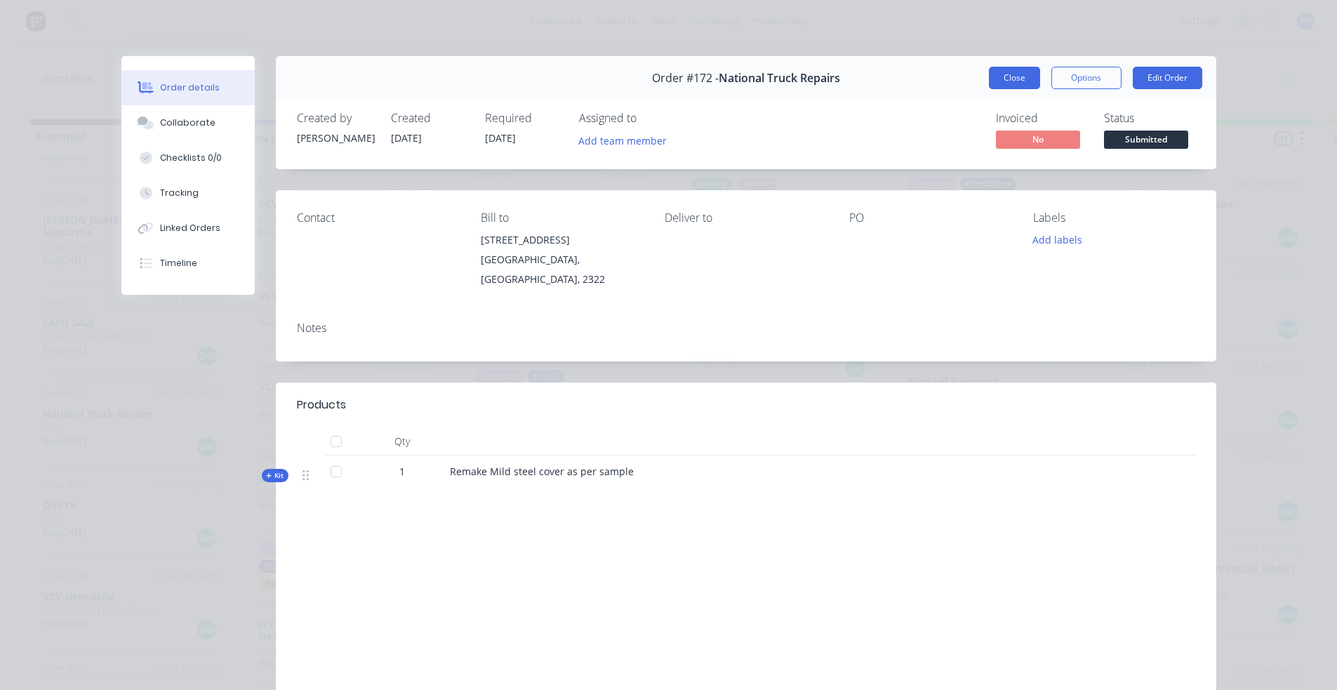
click at [1020, 79] on button "Close" at bounding box center [1014, 78] width 51 height 22
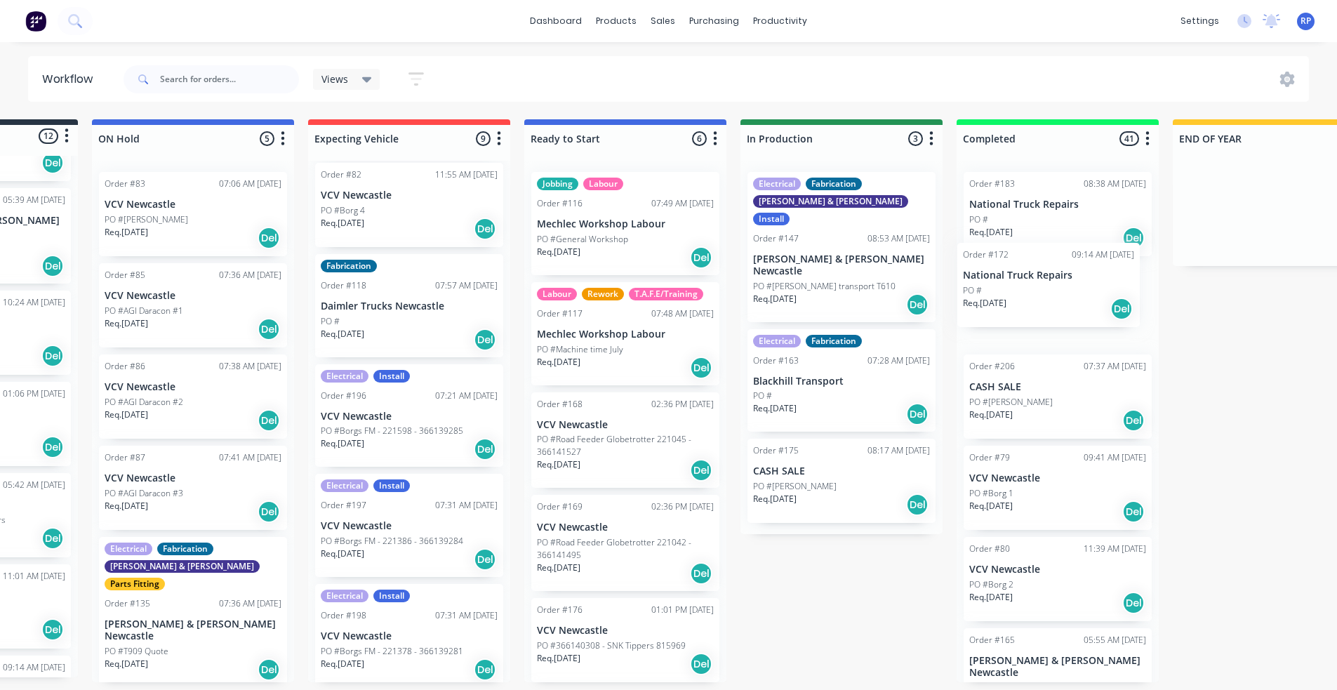
scroll to position [3, 160]
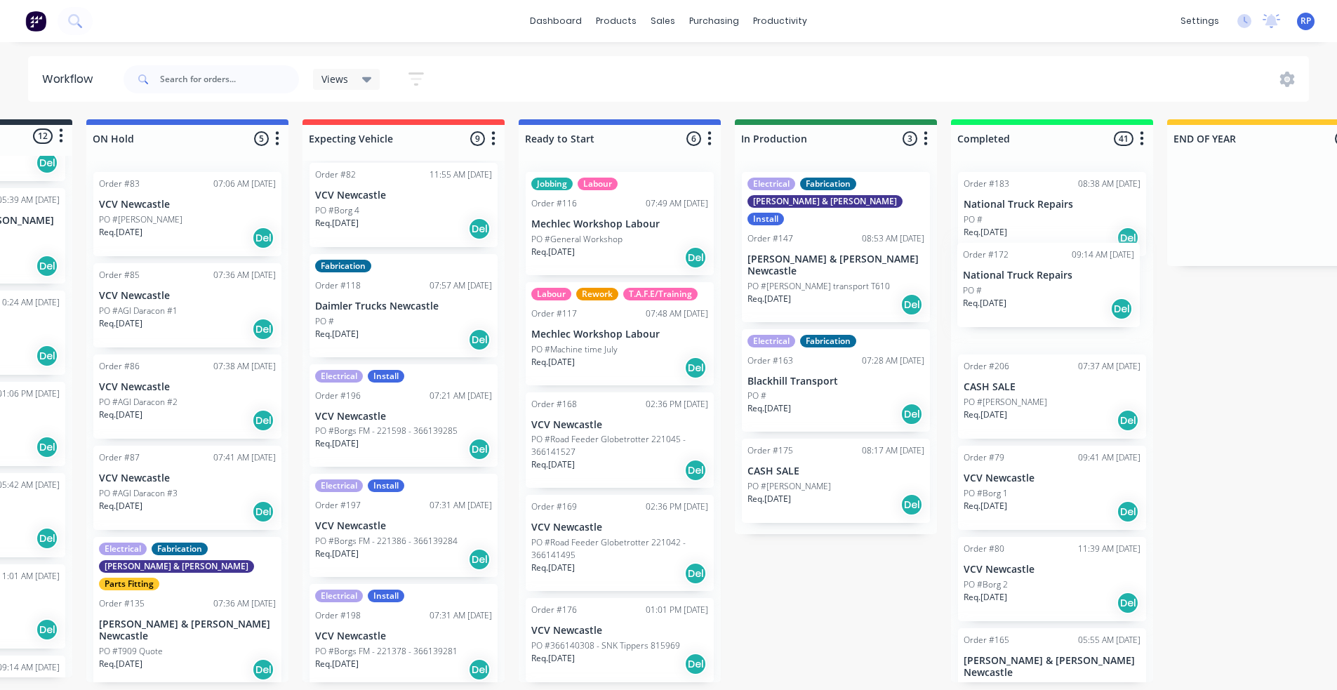
drag, startPoint x: 58, startPoint y: 421, endPoint x: 981, endPoint y: 294, distance: 932.2
click at [981, 294] on div "Submitted 12 Status colour #273444 hex #273444 Save Cancel Summaries Total orde…" at bounding box center [795, 400] width 1933 height 563
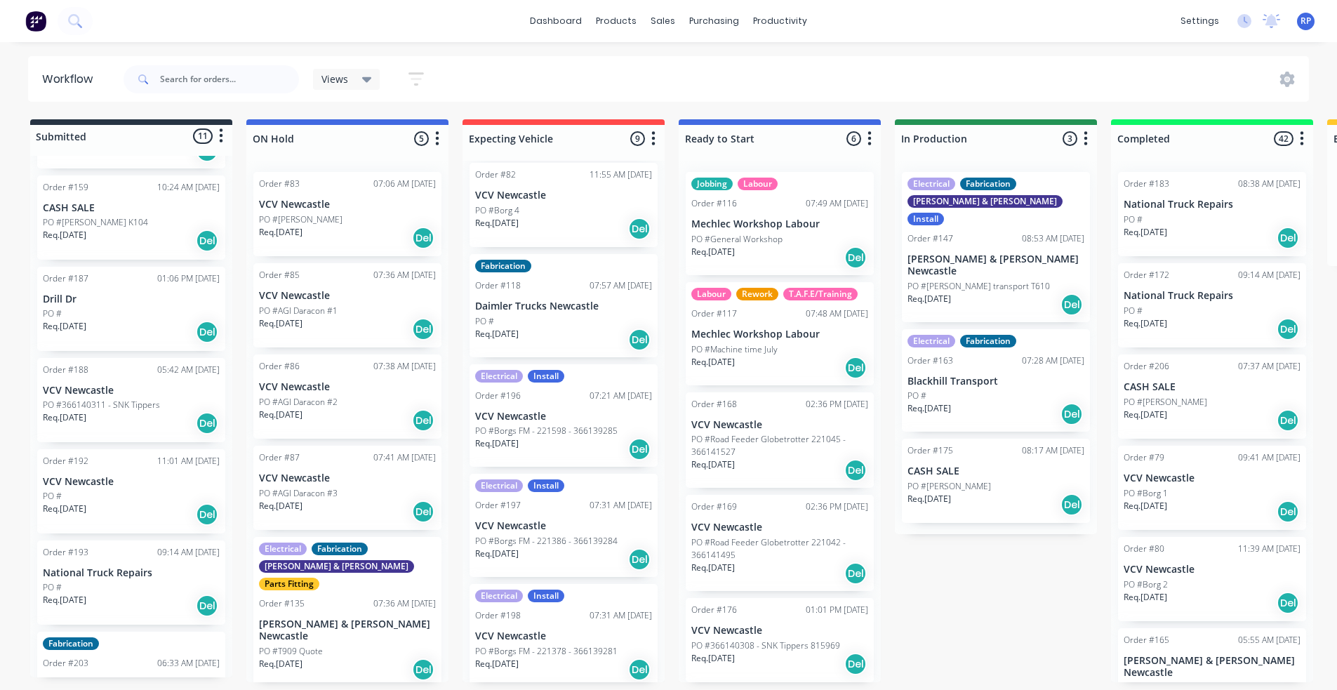
scroll to position [211, 0]
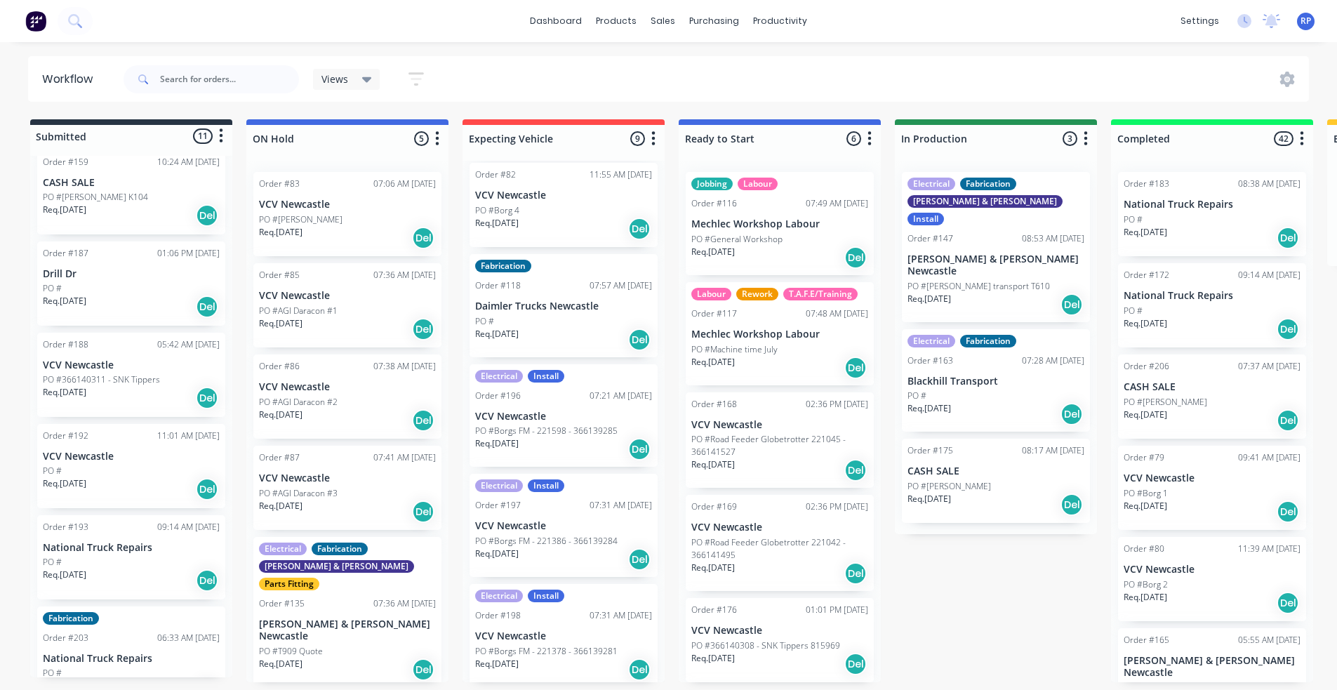
click at [123, 542] on p "National Truck Repairs" at bounding box center [131, 548] width 177 height 12
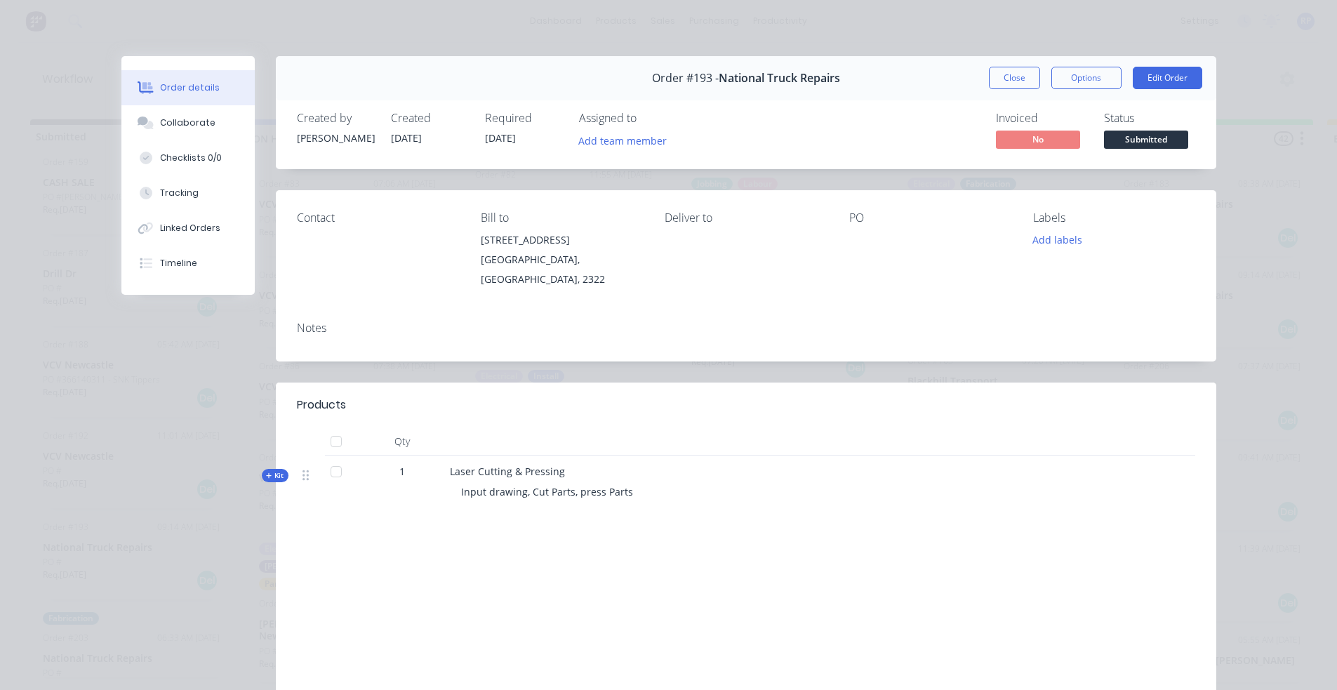
click at [268, 470] on span "Kit" at bounding box center [275, 475] width 18 height 11
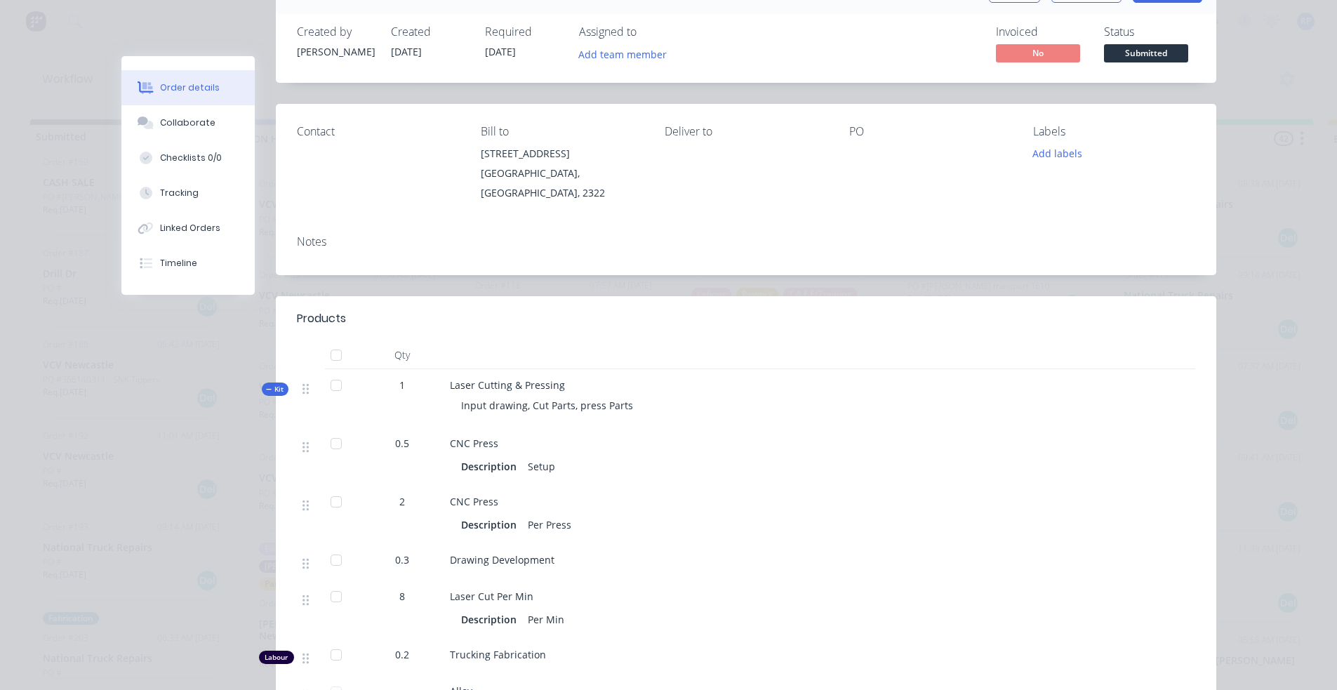
scroll to position [0, 0]
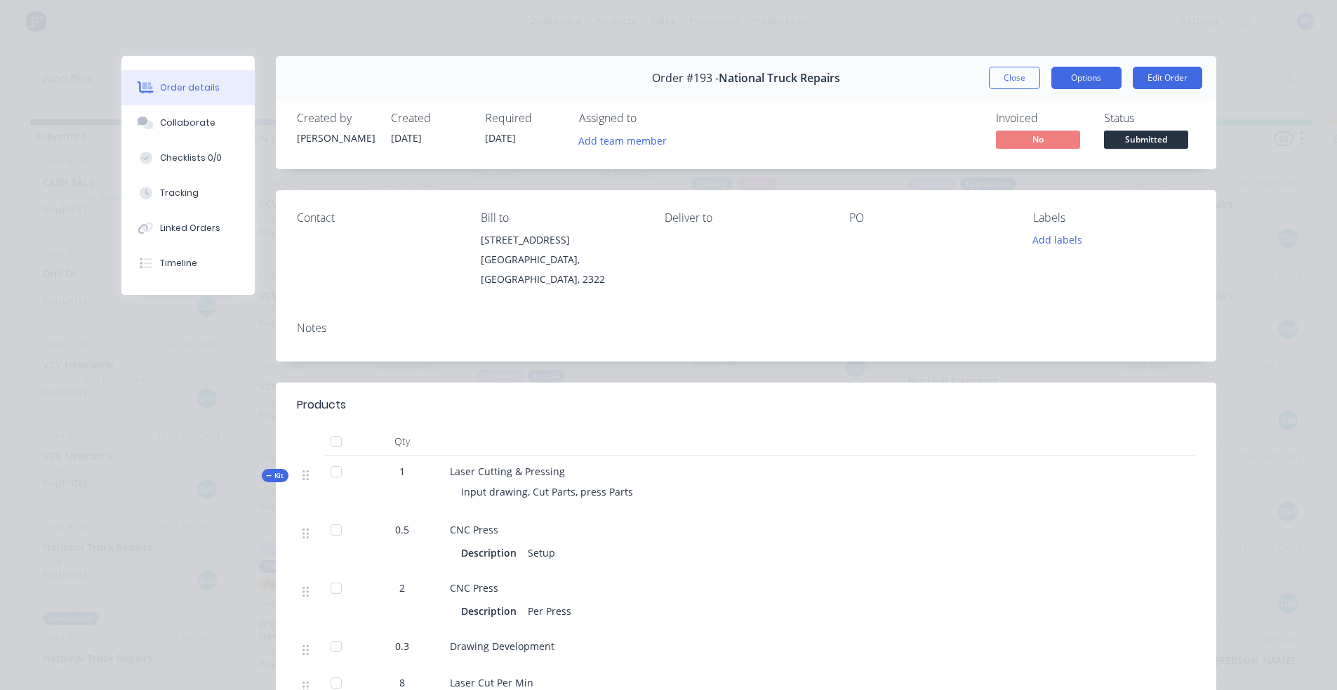
click at [1069, 81] on button "Options" at bounding box center [1086, 78] width 70 height 22
click at [1015, 81] on button "Close" at bounding box center [1014, 78] width 51 height 22
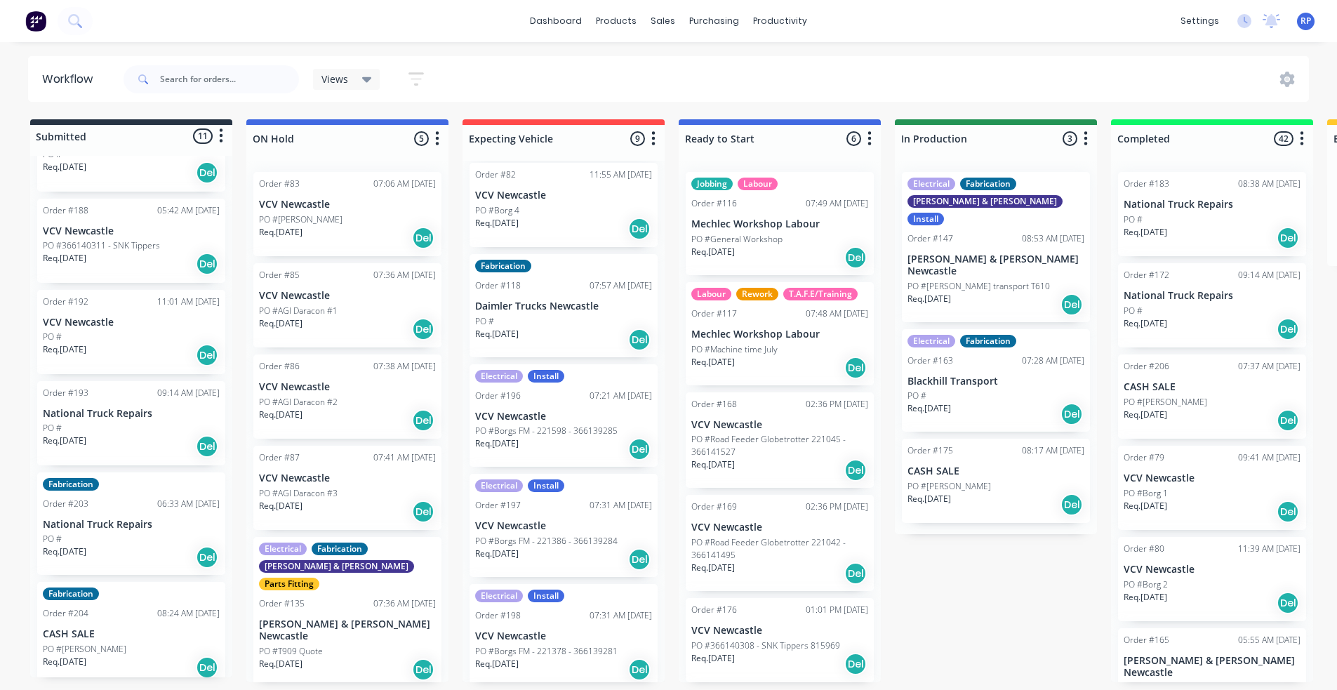
scroll to position [351, 0]
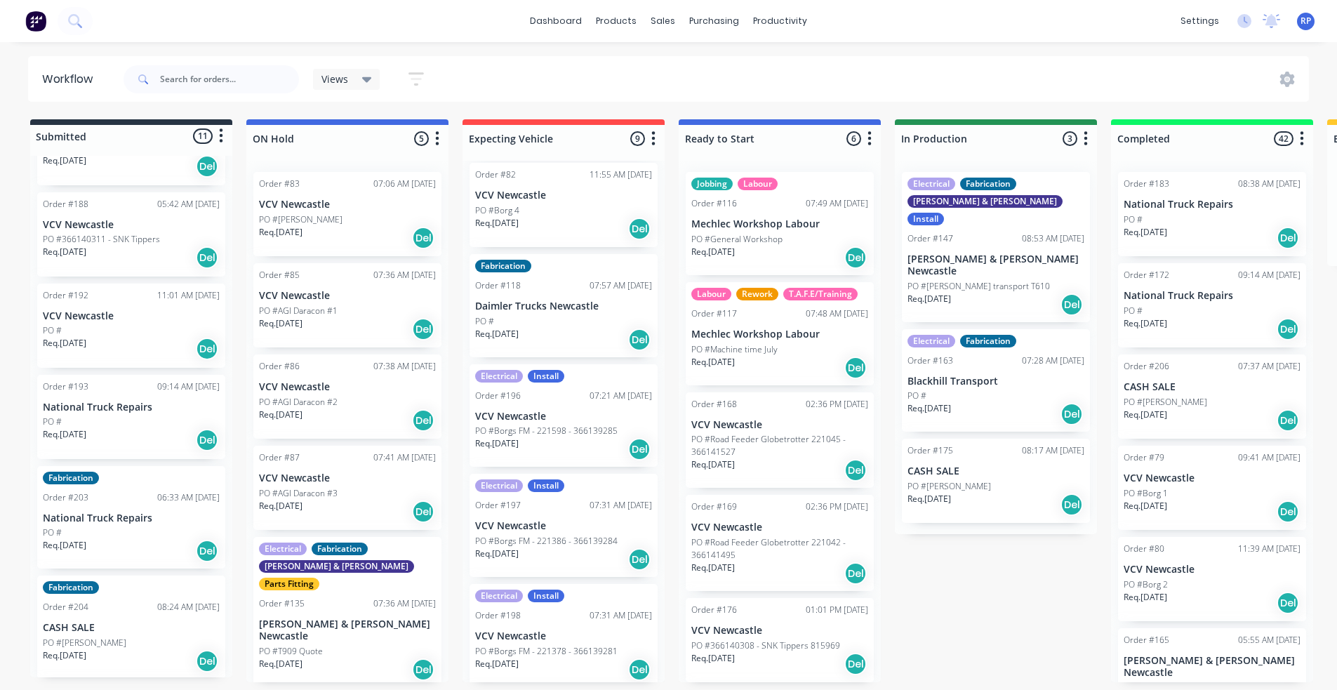
click at [77, 526] on div "PO #" at bounding box center [131, 532] width 177 height 13
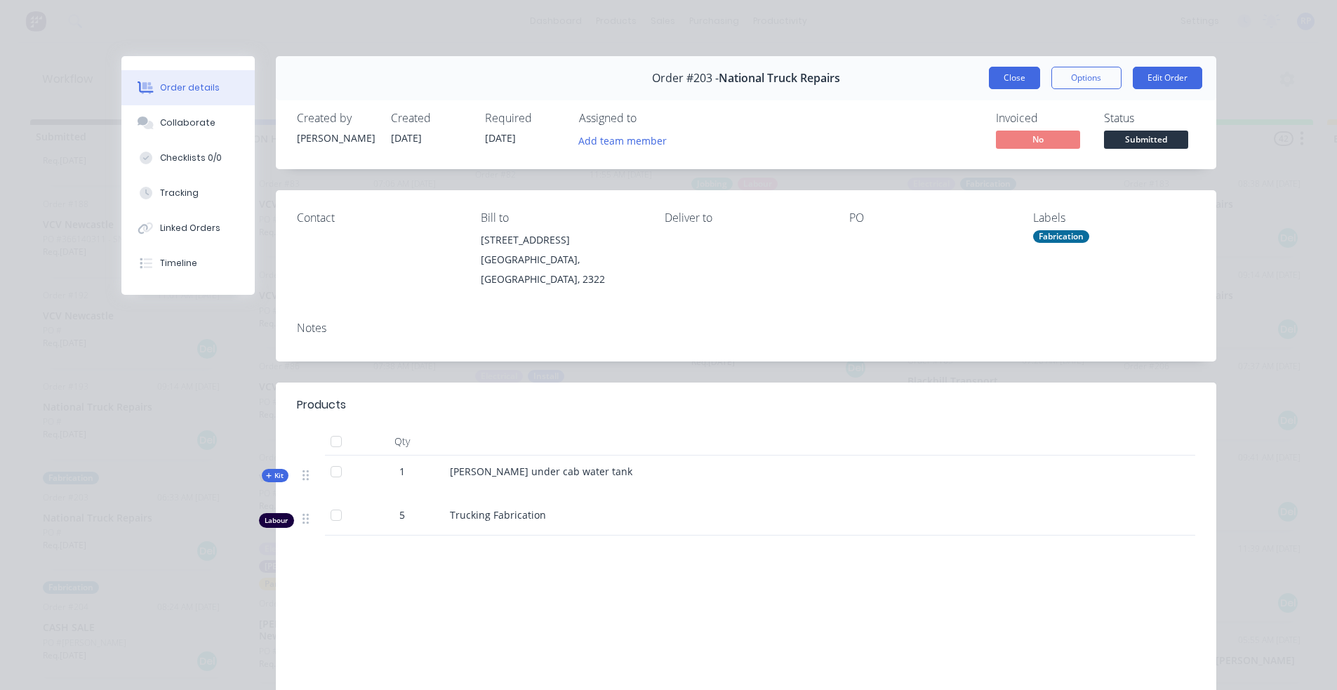
click at [1013, 78] on button "Close" at bounding box center [1014, 78] width 51 height 22
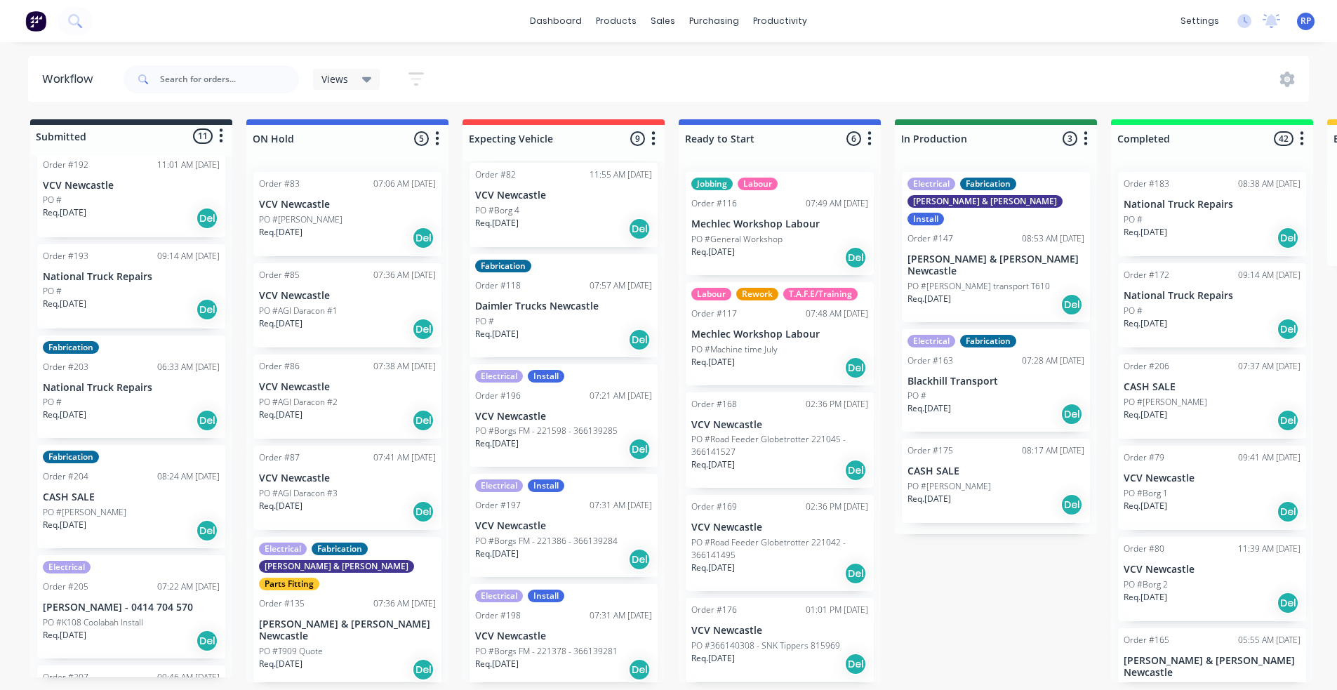
scroll to position [491, 0]
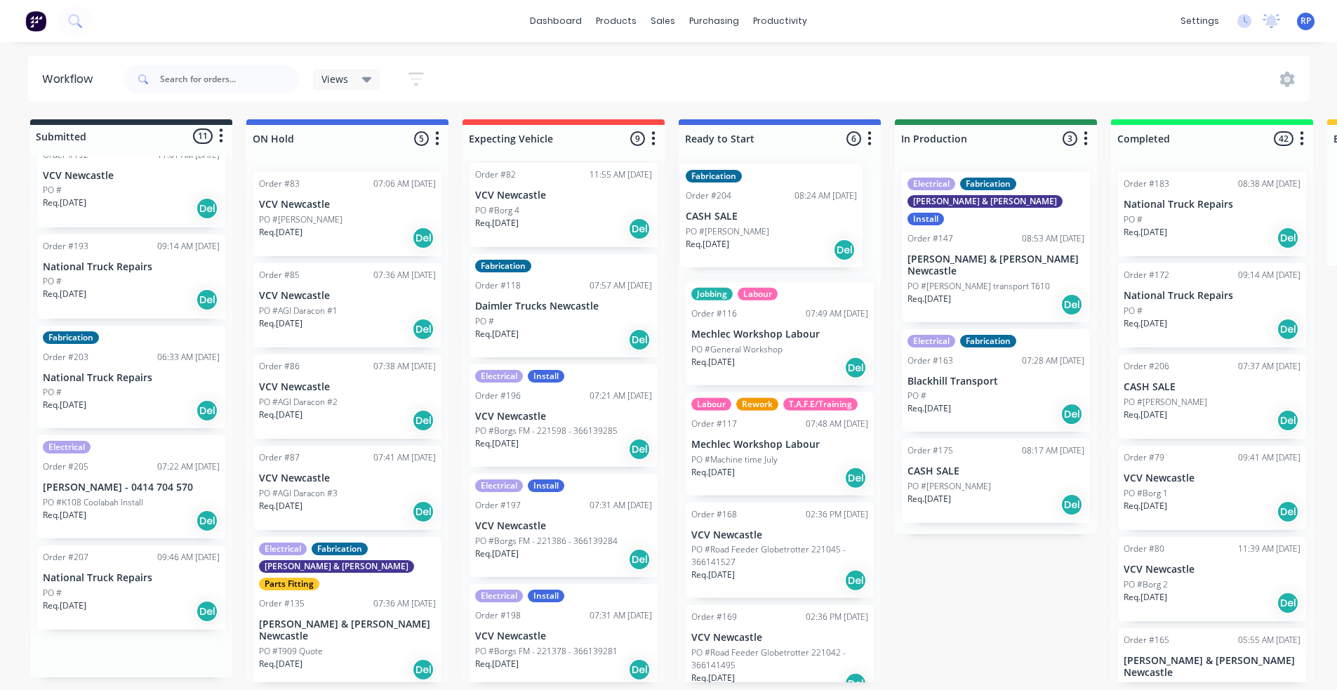
drag, startPoint x: 112, startPoint y: 479, endPoint x: 761, endPoint y: 222, distance: 697.7
click at [761, 222] on div "Submitted 11 Status colour #273444 hex #273444 Save Cancel Summaries Total orde…" at bounding box center [955, 400] width 1933 height 563
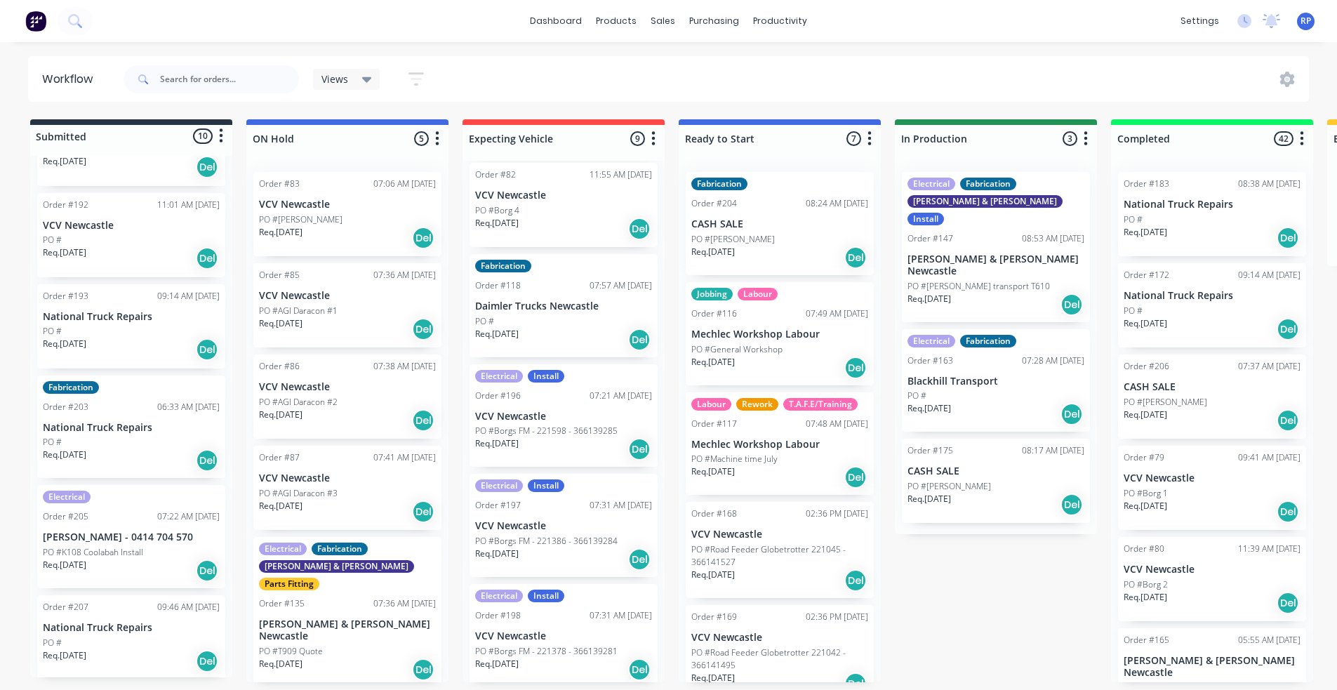
scroll to position [434, 0]
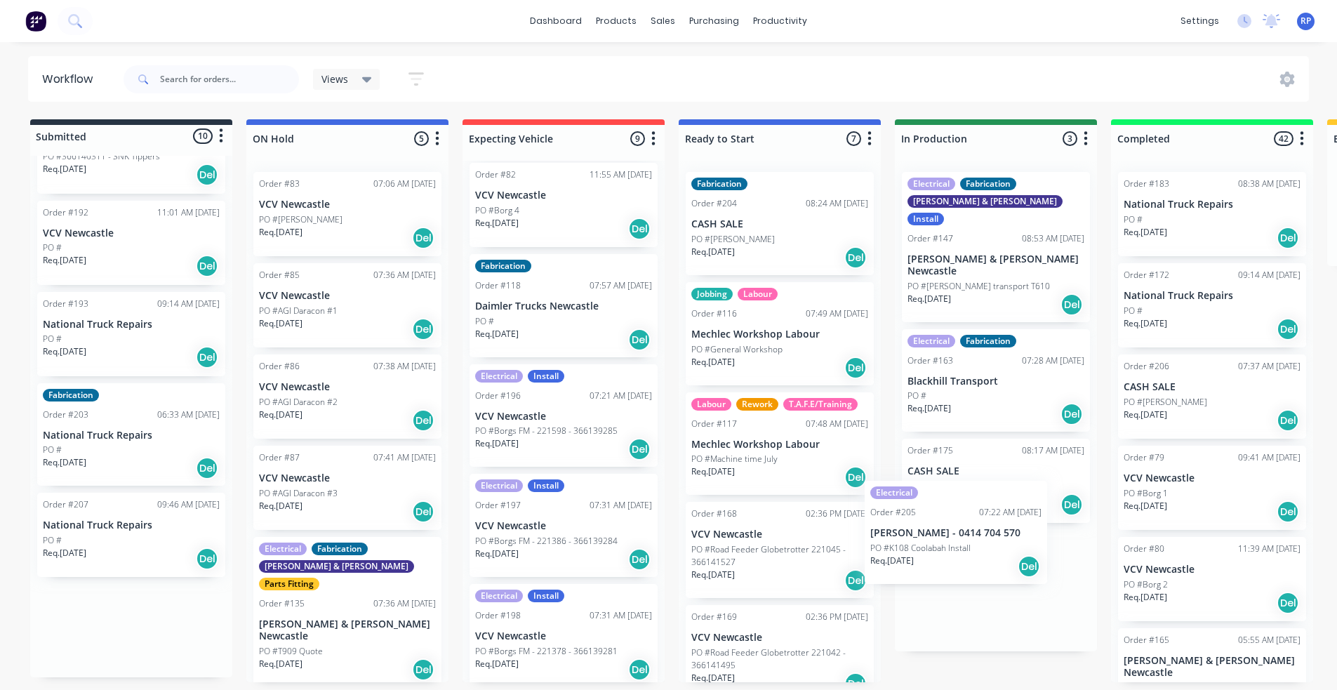
drag, startPoint x: 77, startPoint y: 552, endPoint x: 916, endPoint y: 561, distance: 839.3
click at [916, 561] on div "Submitted 10 Status colour #273444 hex #273444 Save Cancel Summaries Total orde…" at bounding box center [955, 400] width 1933 height 563
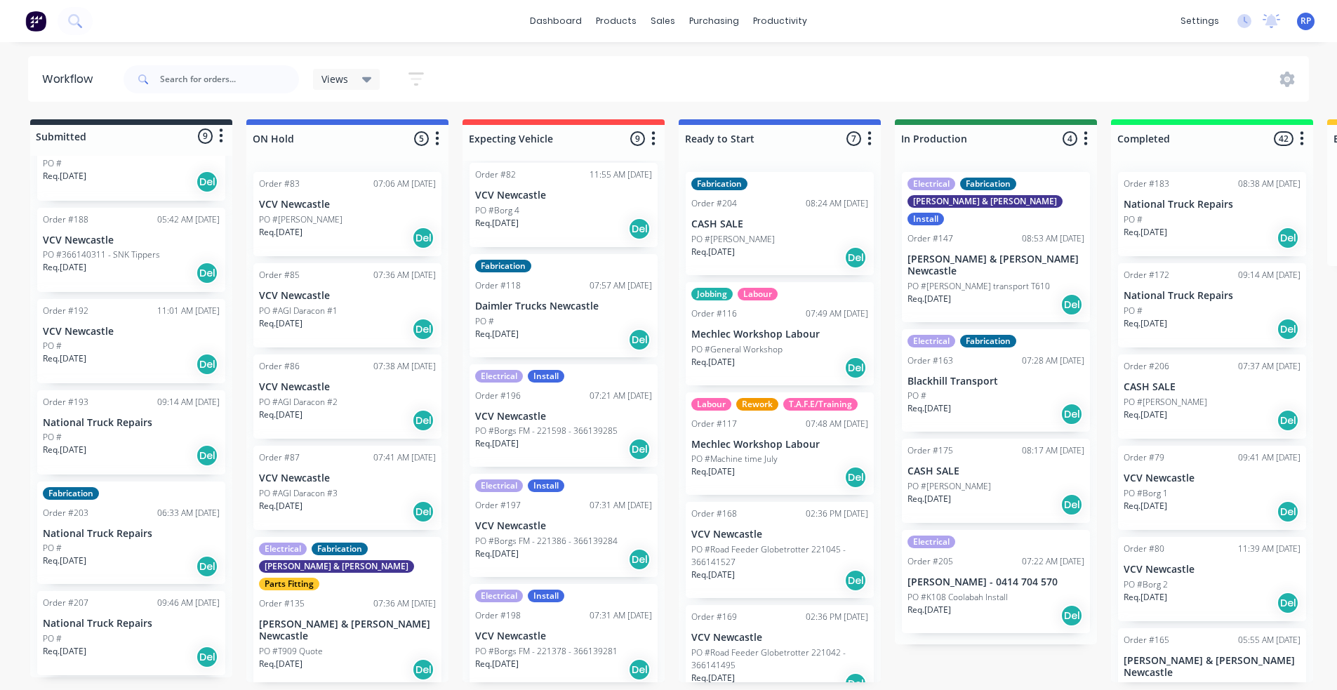
scroll to position [324, 0]
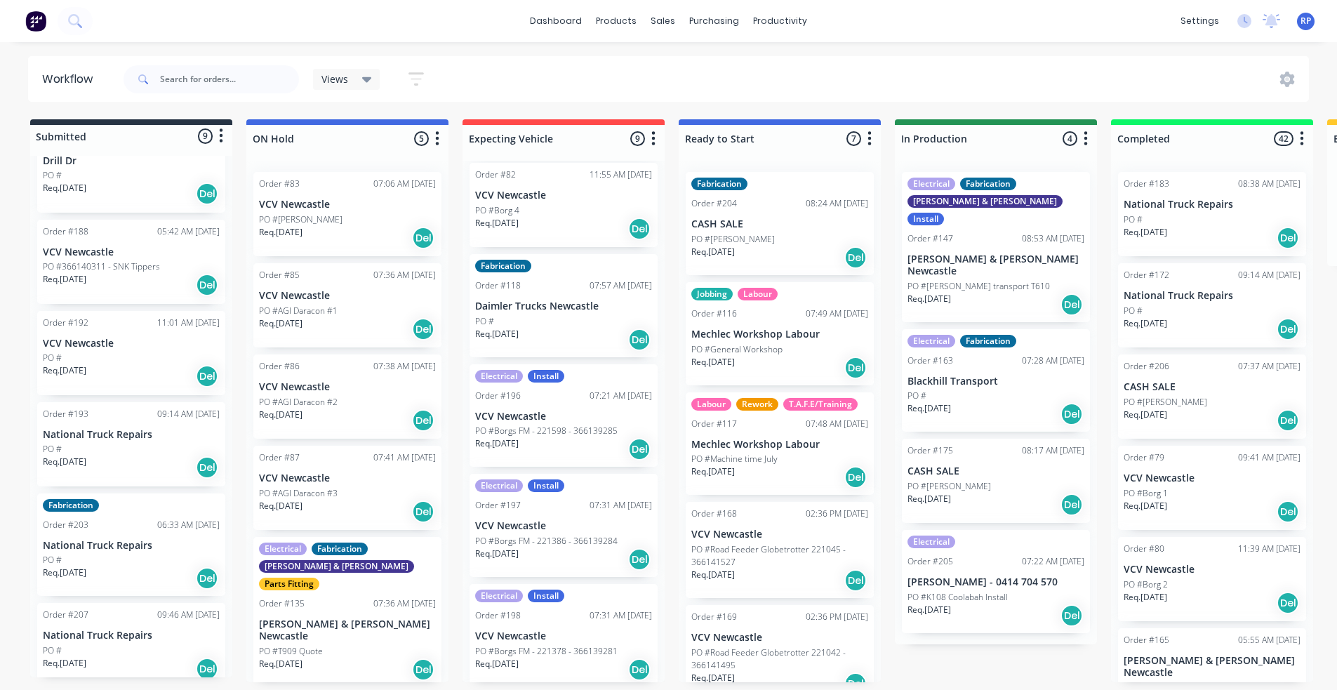
click at [112, 644] on div "PO #" at bounding box center [131, 650] width 177 height 13
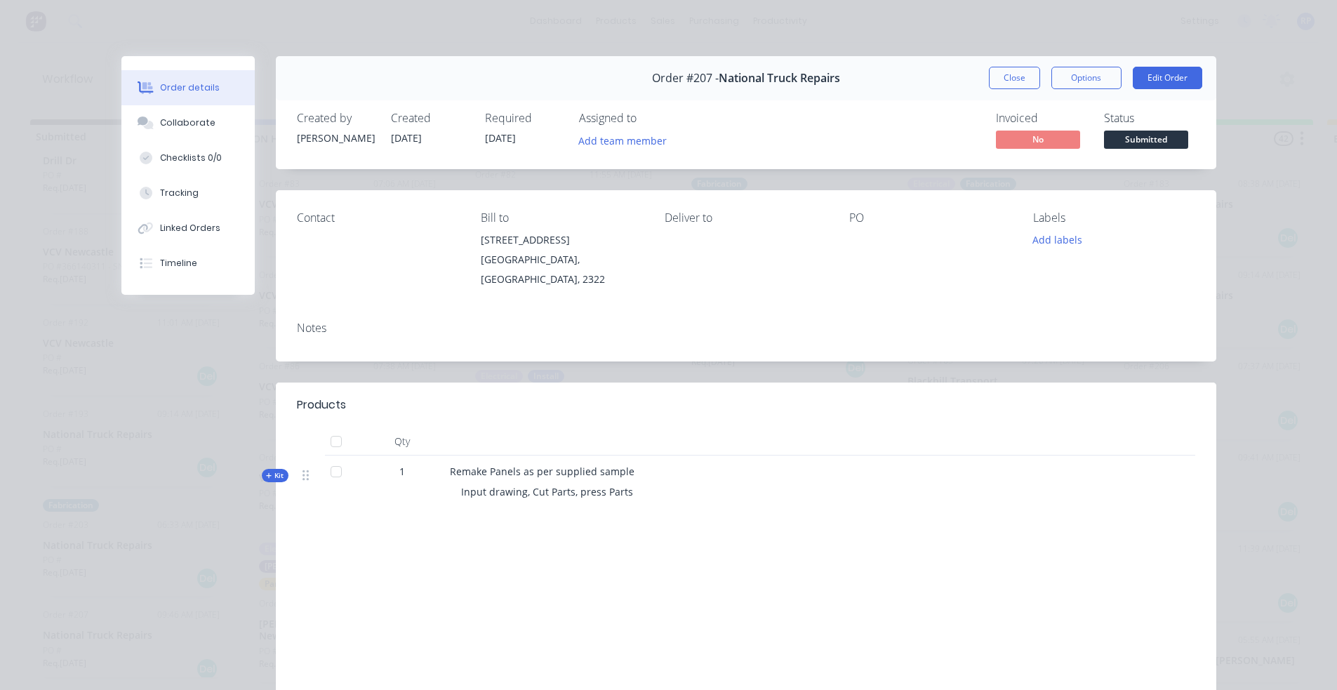
click at [994, 80] on button "Close" at bounding box center [1014, 78] width 51 height 22
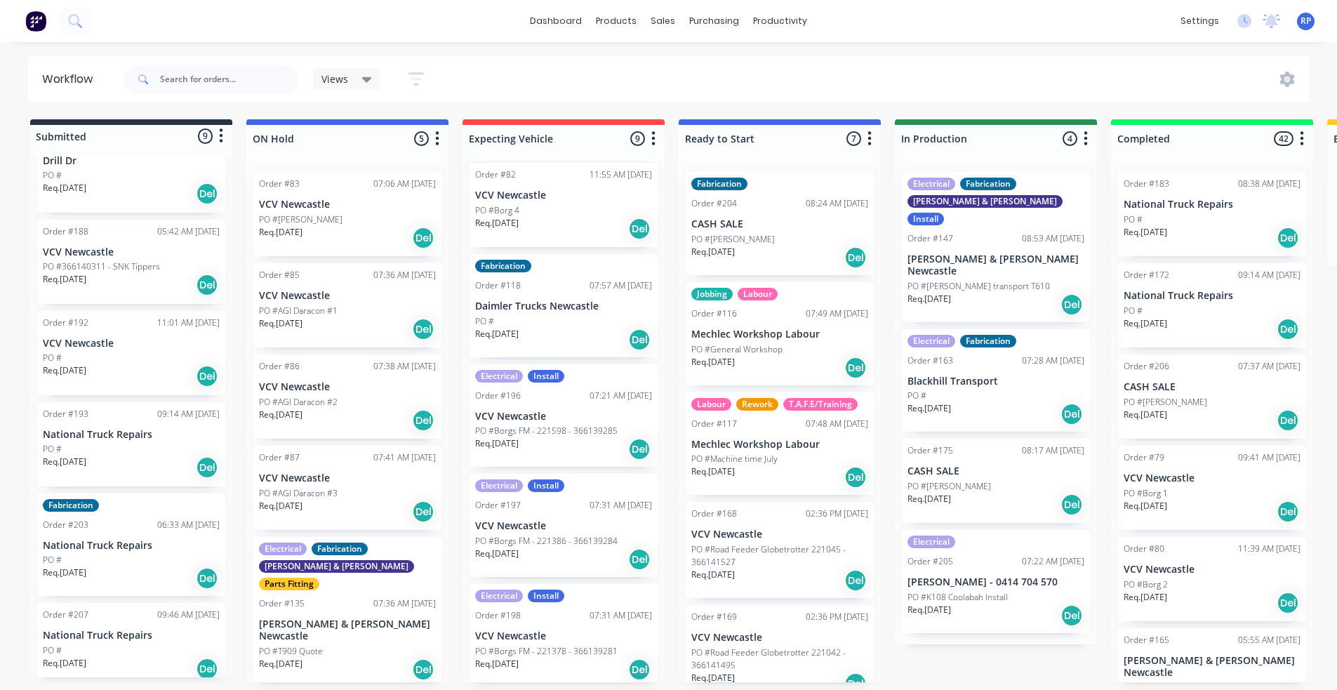
click at [64, 540] on p "National Truck Repairs" at bounding box center [131, 546] width 177 height 12
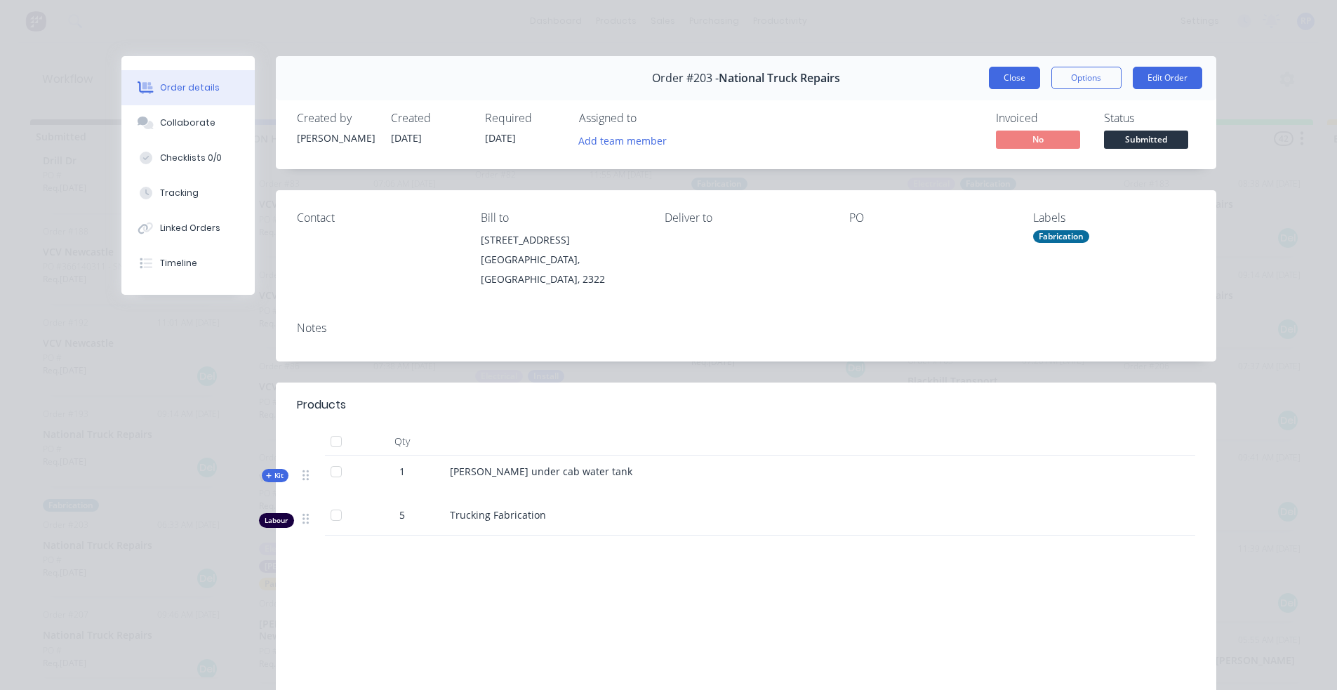
click at [999, 76] on button "Close" at bounding box center [1014, 78] width 51 height 22
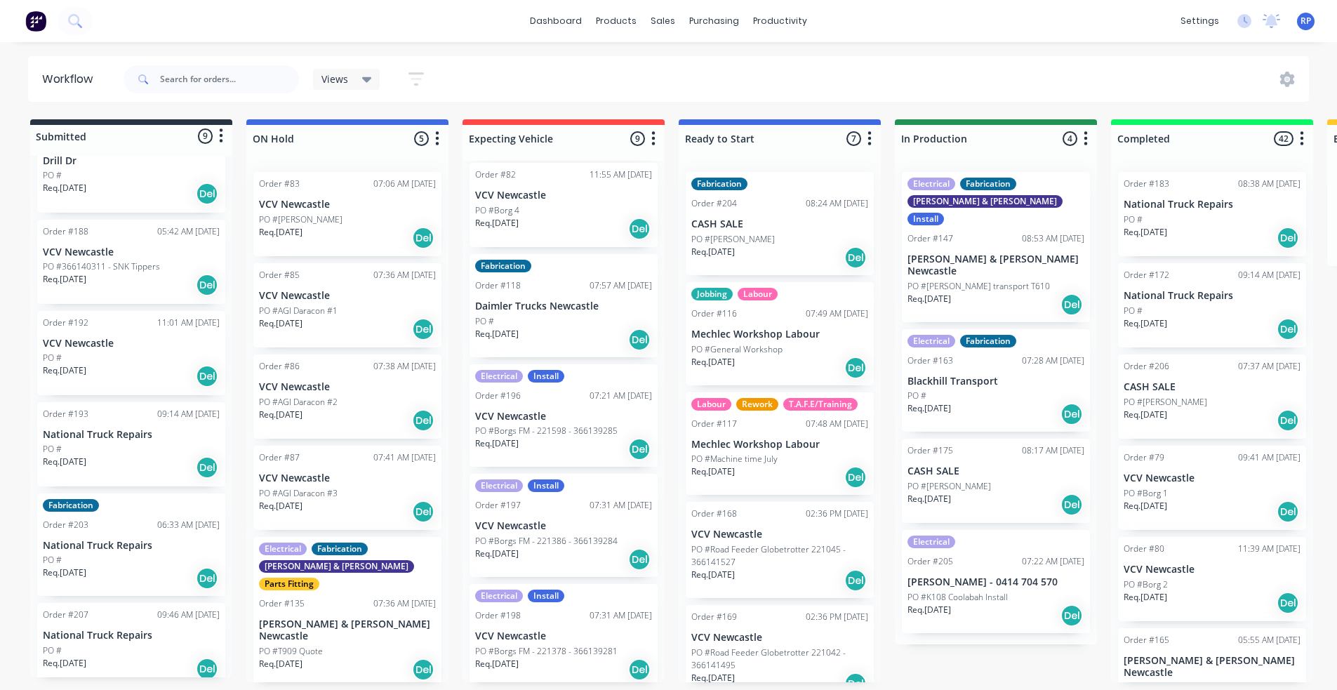
click at [129, 455] on div "Req. [DATE] Del" at bounding box center [131, 467] width 177 height 24
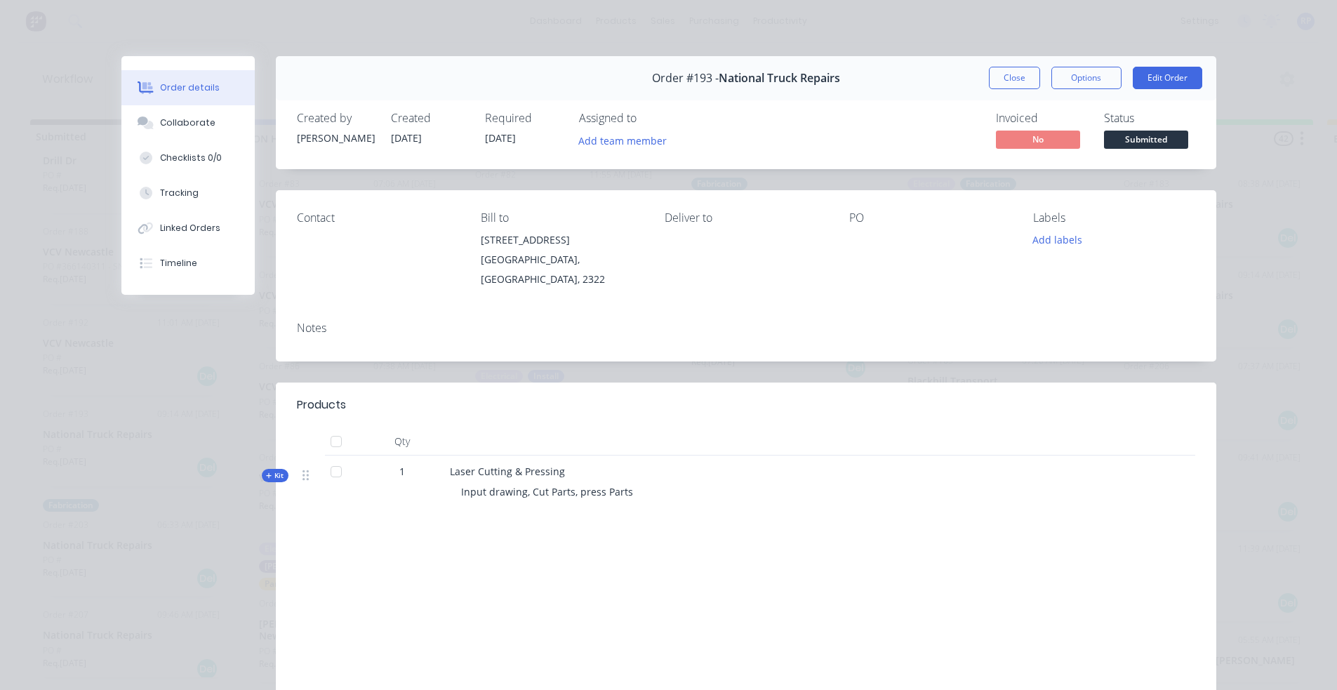
click at [266, 470] on span "Kit" at bounding box center [275, 475] width 18 height 11
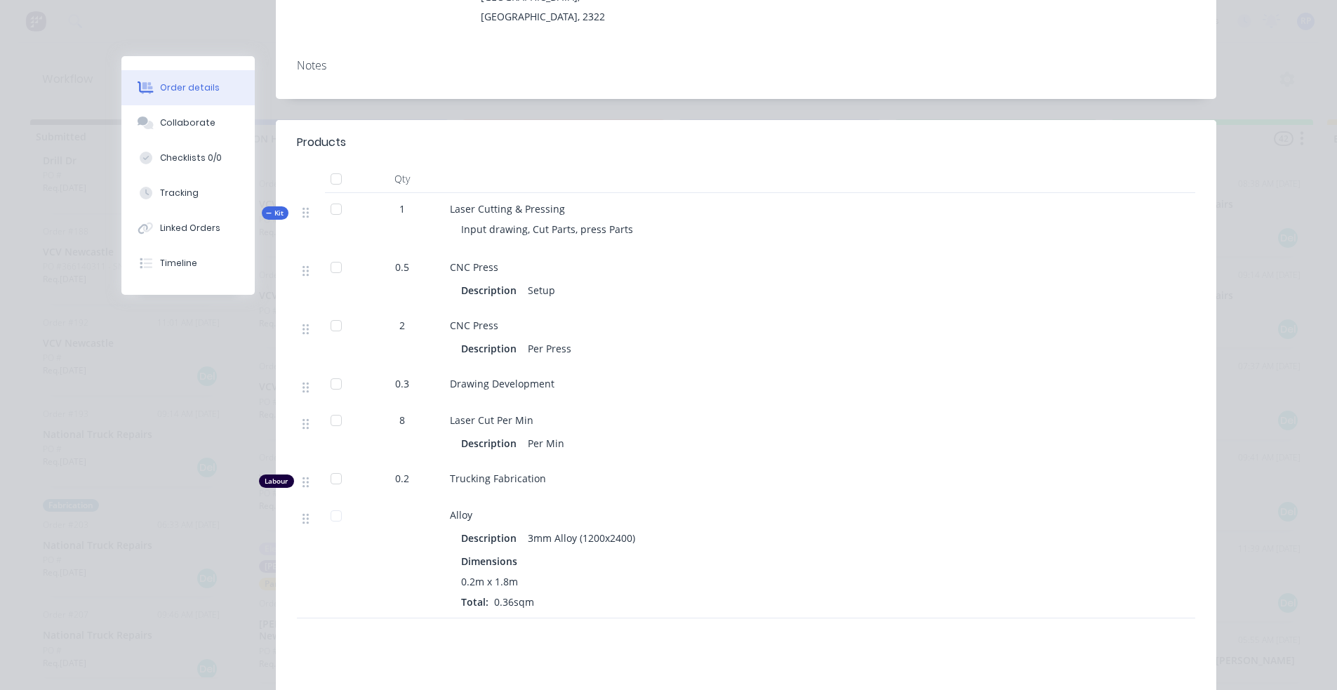
scroll to position [70, 0]
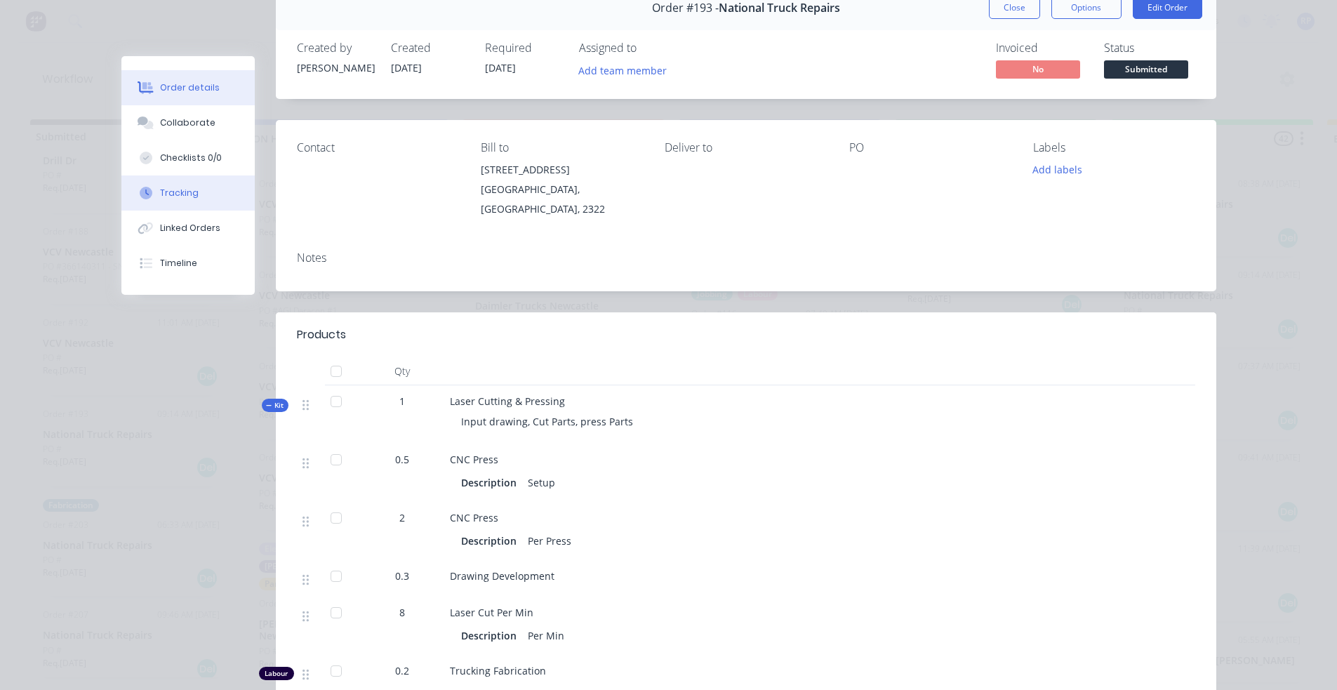
click at [168, 191] on div "Tracking" at bounding box center [179, 193] width 39 height 13
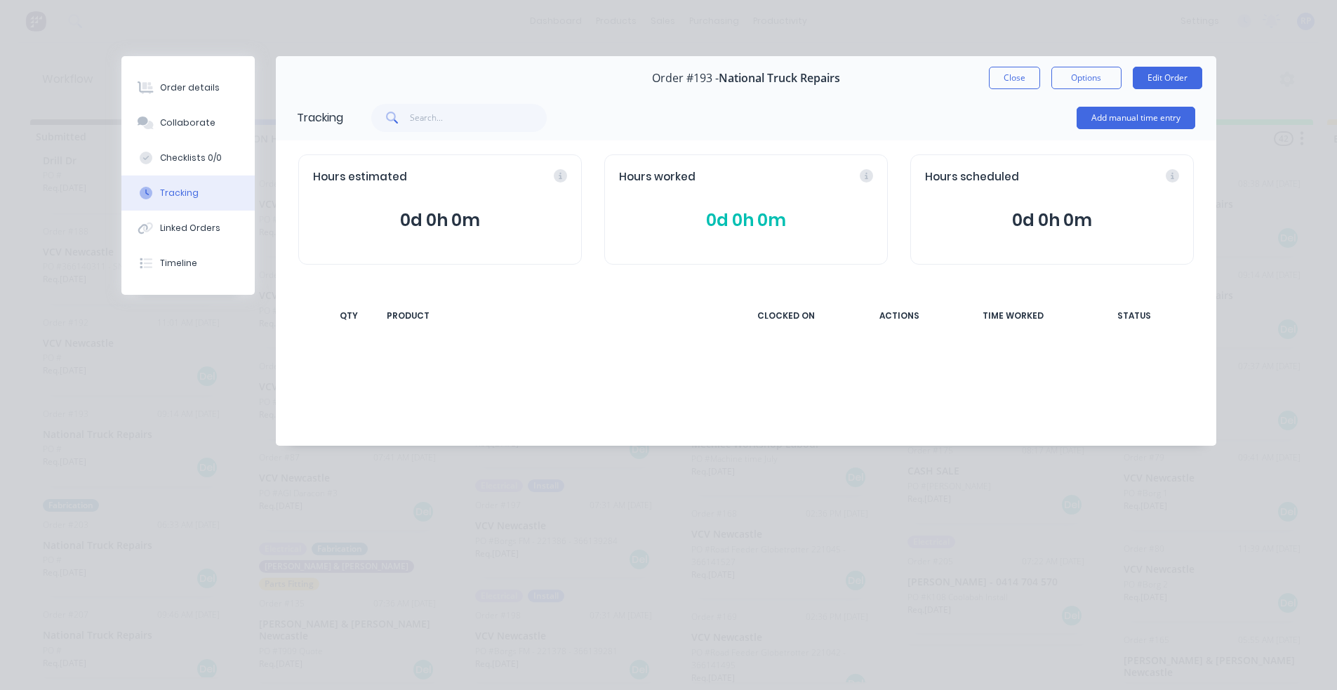
scroll to position [0, 0]
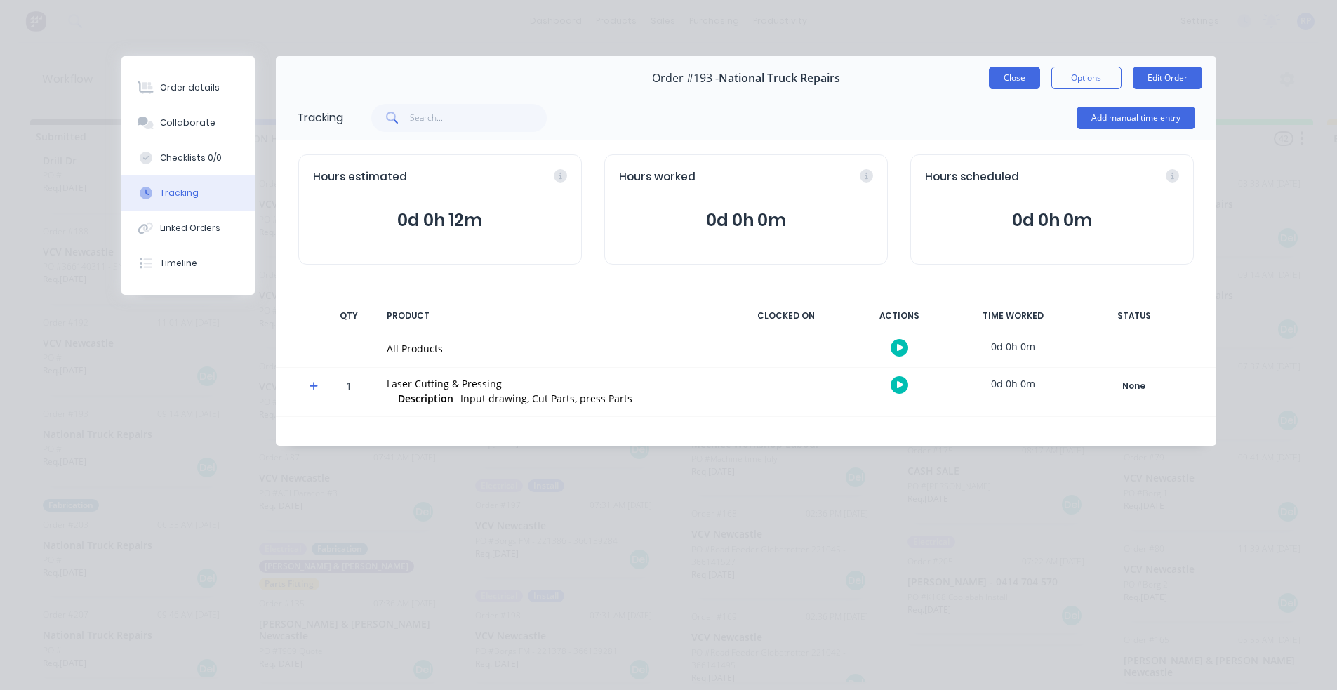
click at [1007, 84] on button "Close" at bounding box center [1014, 78] width 51 height 22
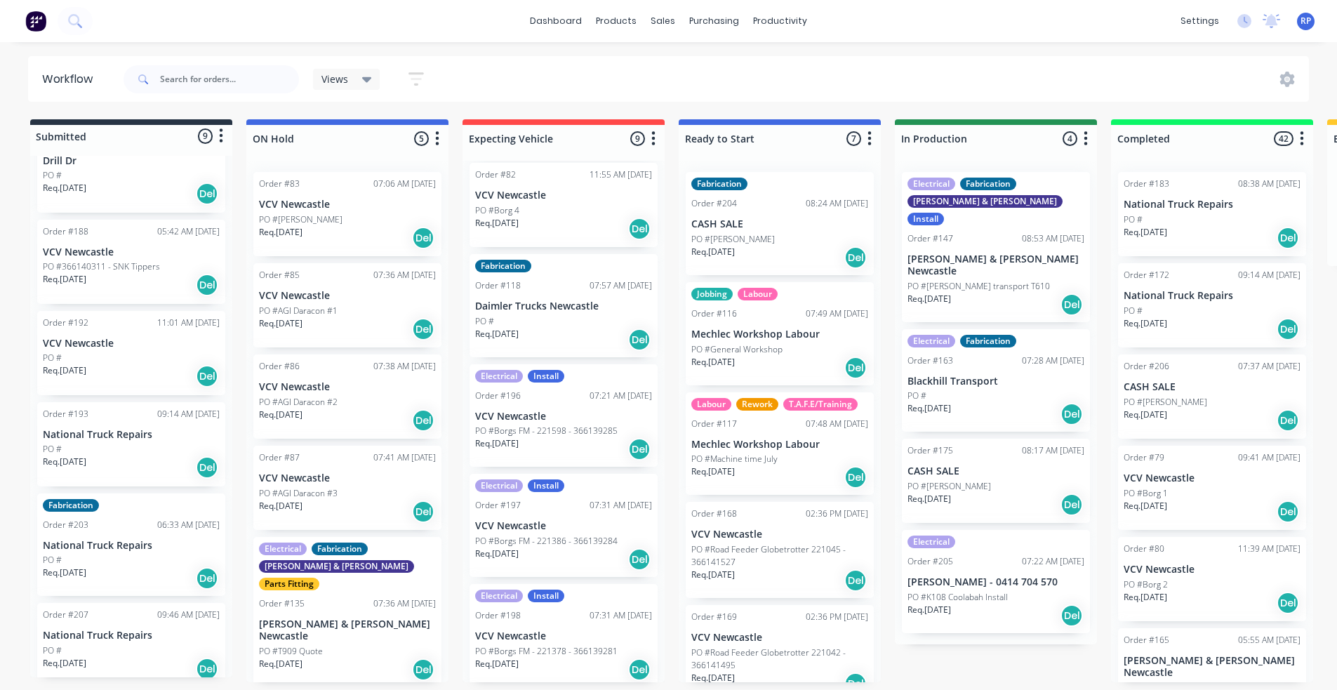
click at [91, 629] on p "National Truck Repairs" at bounding box center [131, 635] width 177 height 12
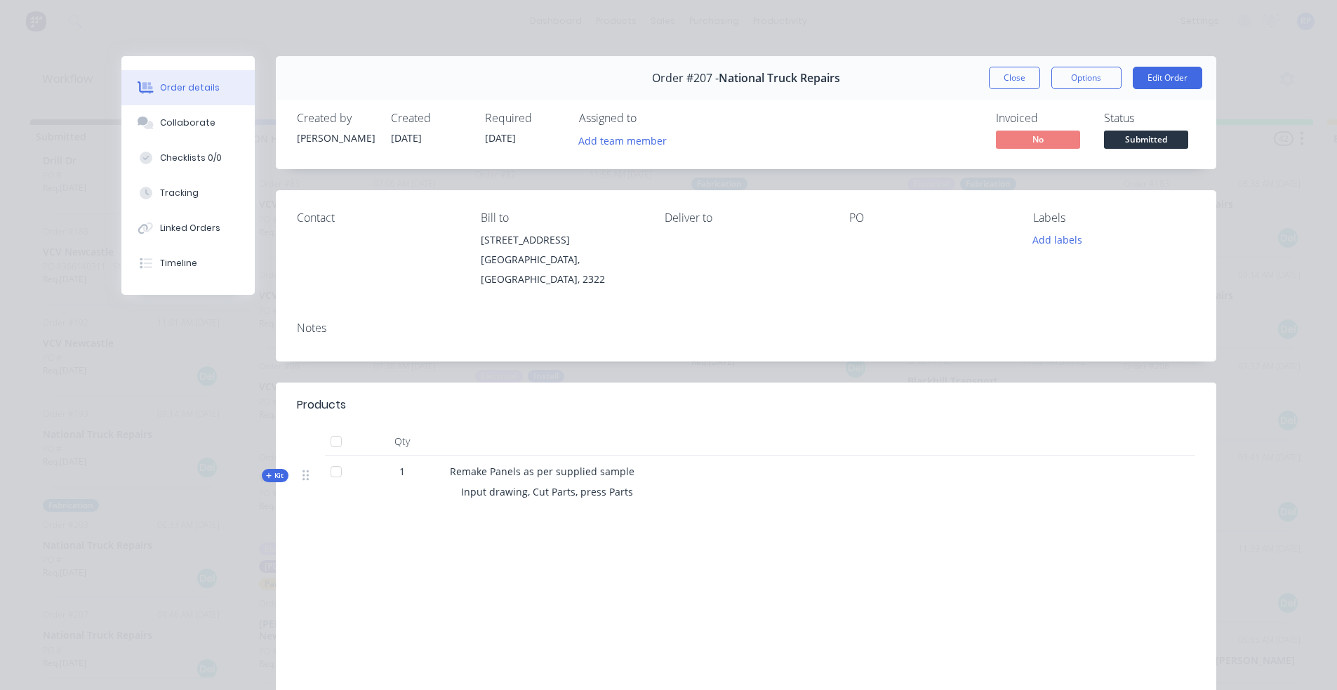
click at [271, 470] on span "Kit" at bounding box center [275, 475] width 18 height 11
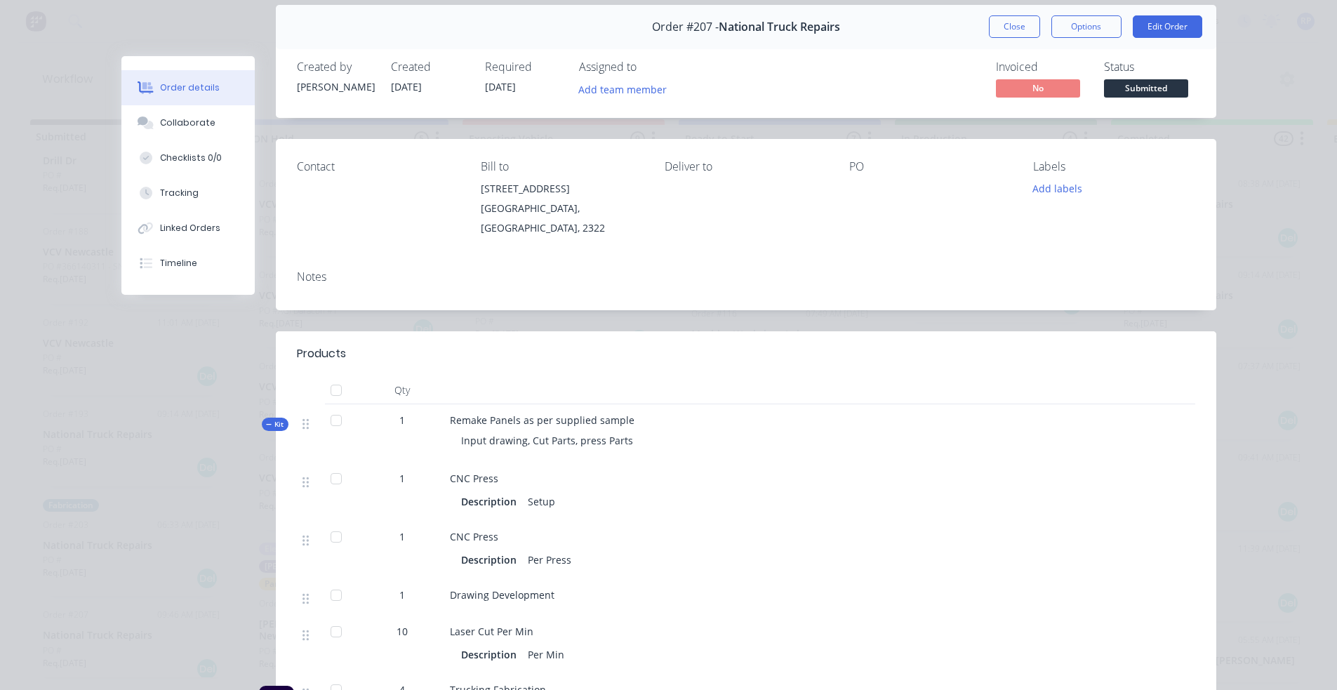
scroll to position [50, 0]
click at [997, 29] on button "Close" at bounding box center [1014, 28] width 51 height 22
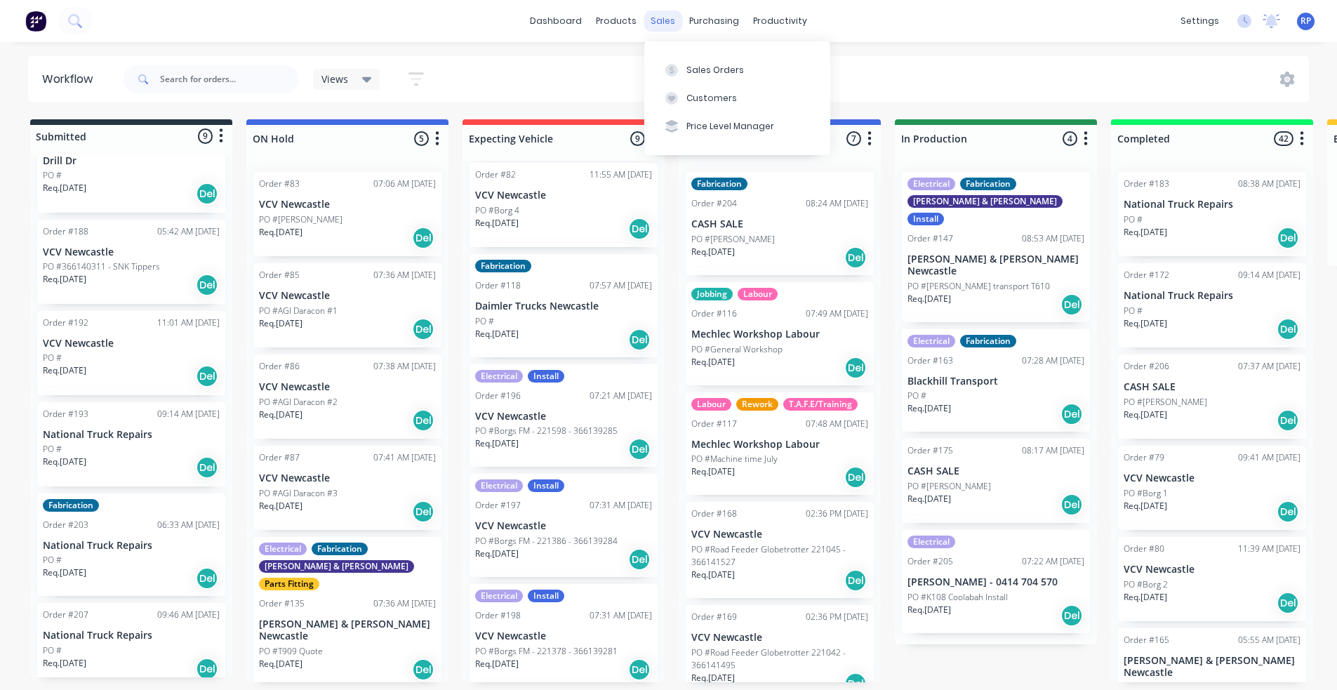
click at [664, 22] on div "sales" at bounding box center [663, 21] width 39 height 21
click at [691, 64] on div "Sales Orders" at bounding box center [715, 70] width 58 height 13
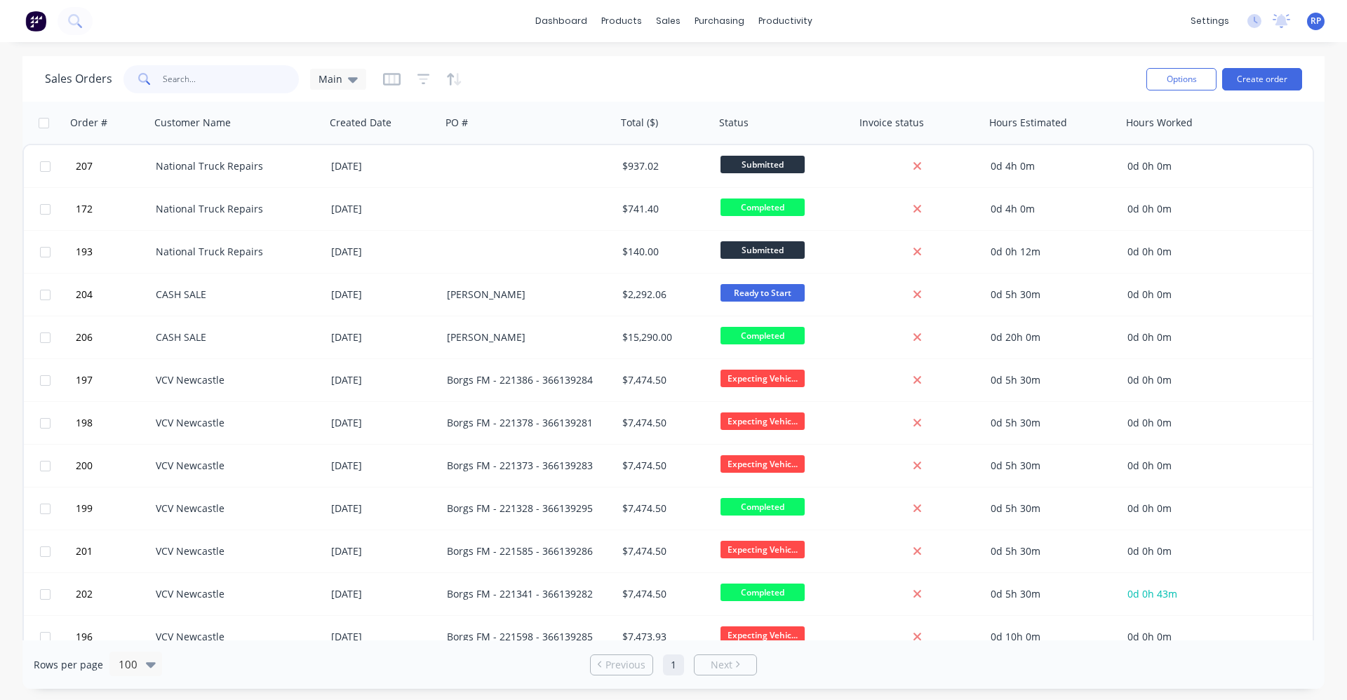
click at [237, 76] on input "text" at bounding box center [231, 79] width 137 height 28
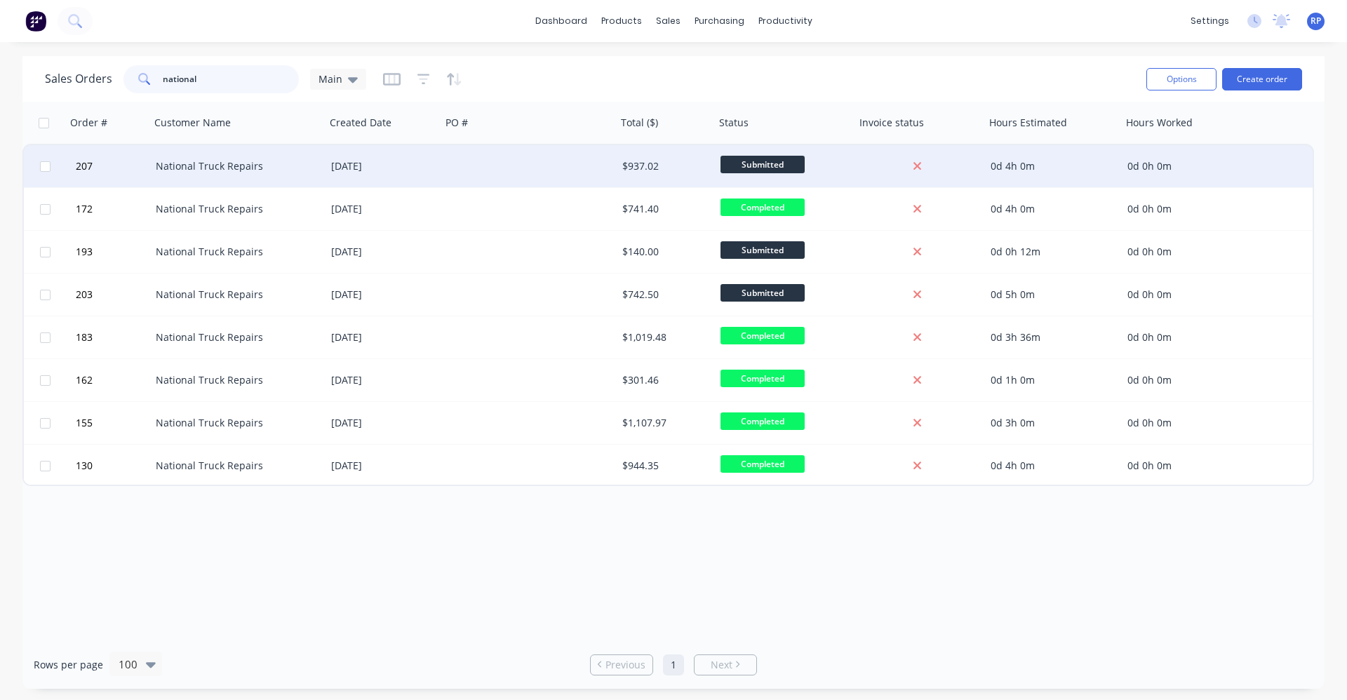
type input "national"
click at [298, 167] on div "National Truck Repairs" at bounding box center [234, 166] width 156 height 14
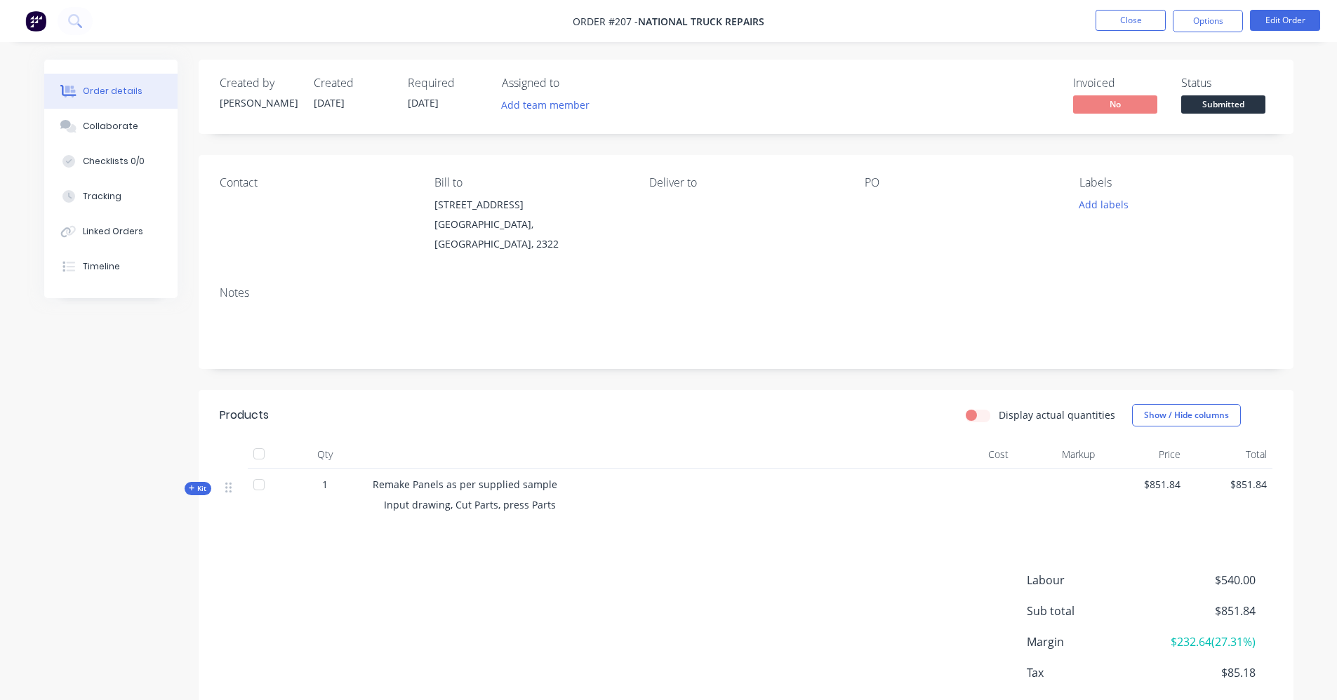
click at [194, 485] on icon at bounding box center [192, 488] width 6 height 7
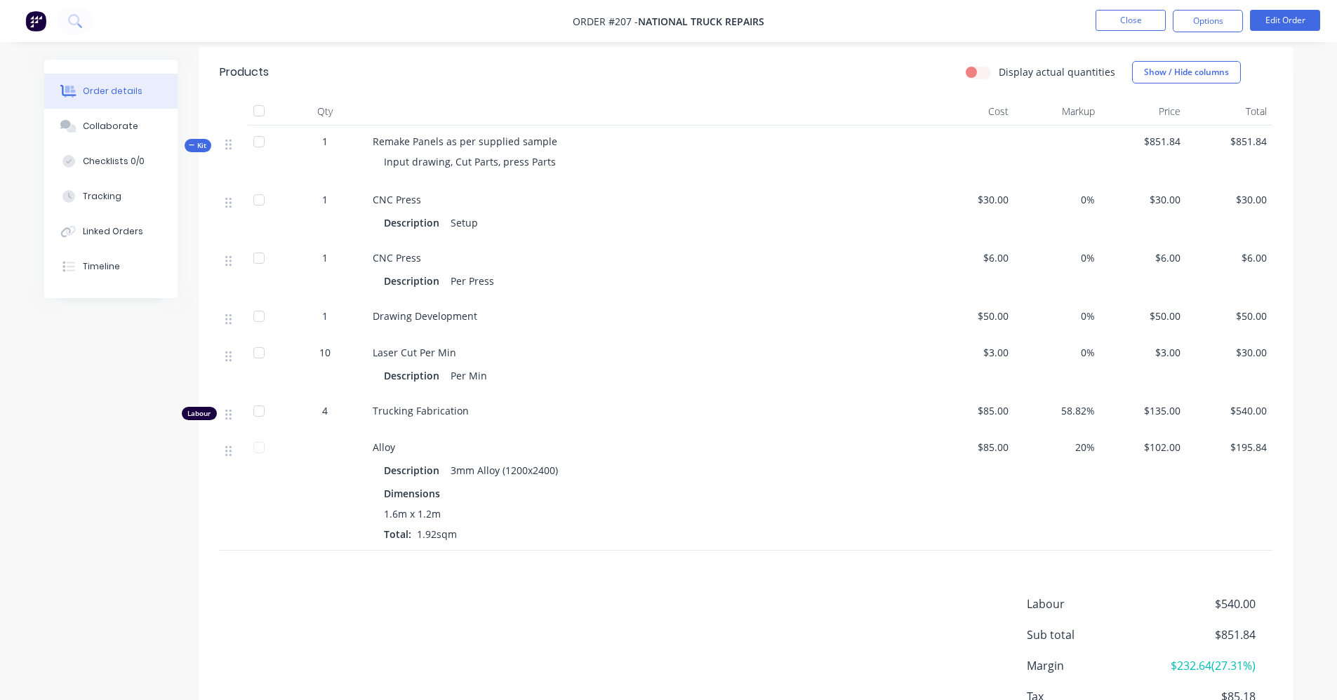
scroll to position [351, 0]
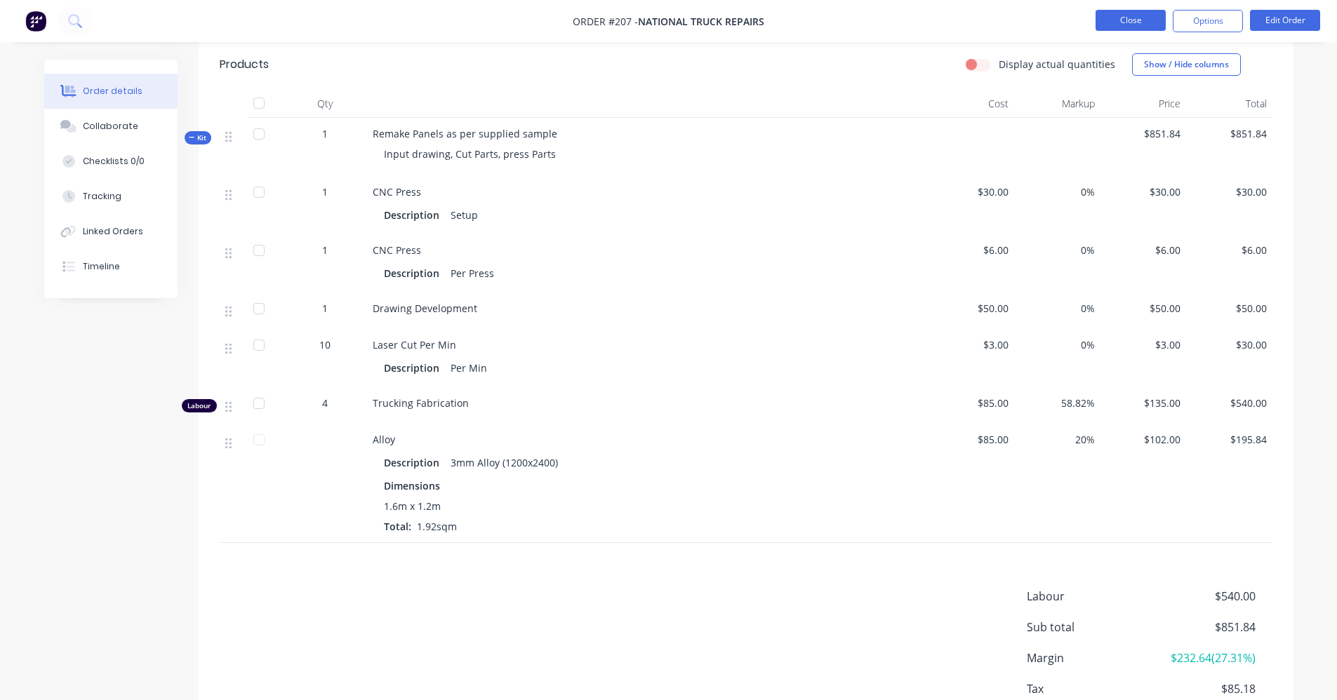
click at [1103, 22] on button "Close" at bounding box center [1130, 20] width 70 height 21
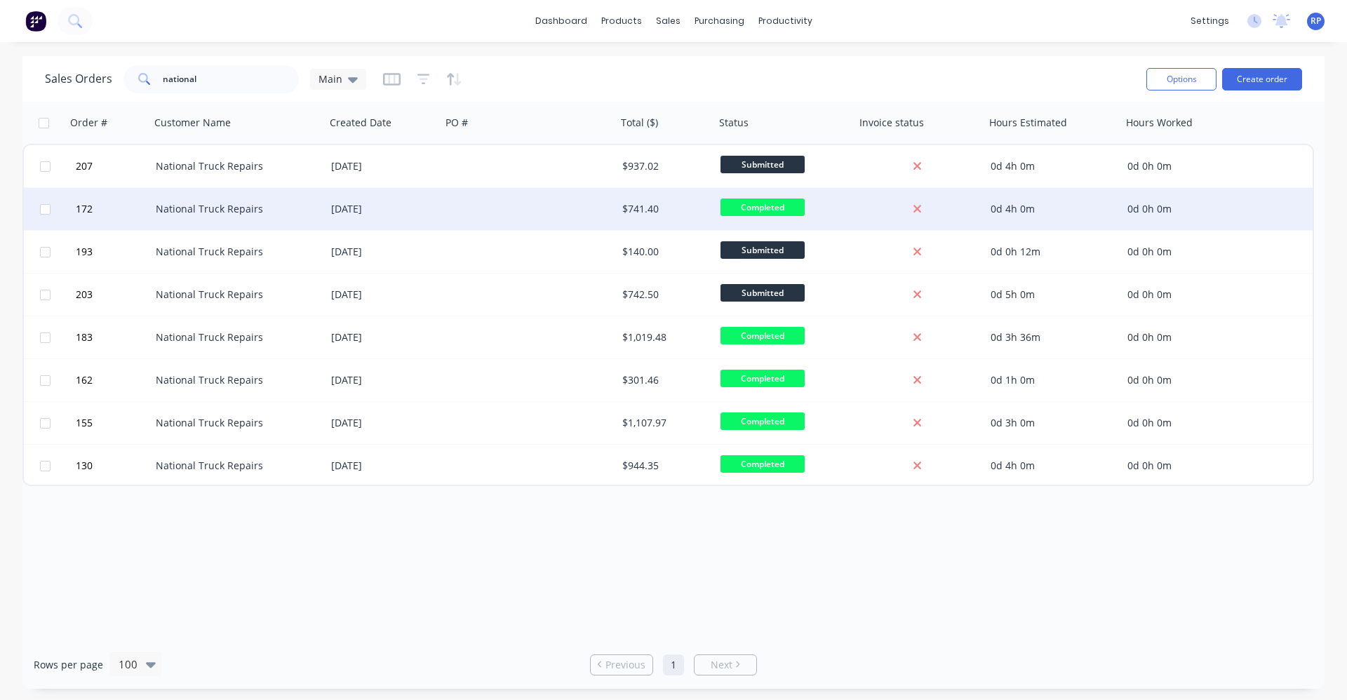
click at [397, 207] on div "[DATE]" at bounding box center [383, 209] width 105 height 14
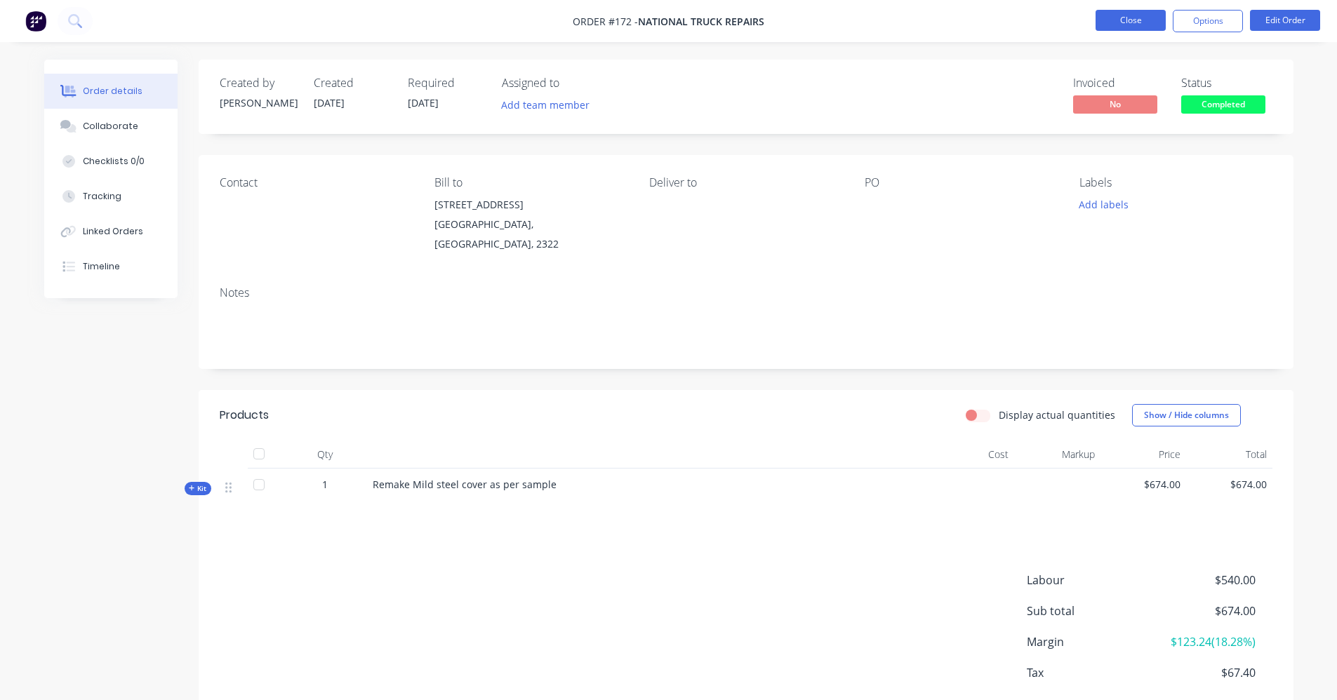
click at [1138, 19] on button "Close" at bounding box center [1130, 20] width 70 height 21
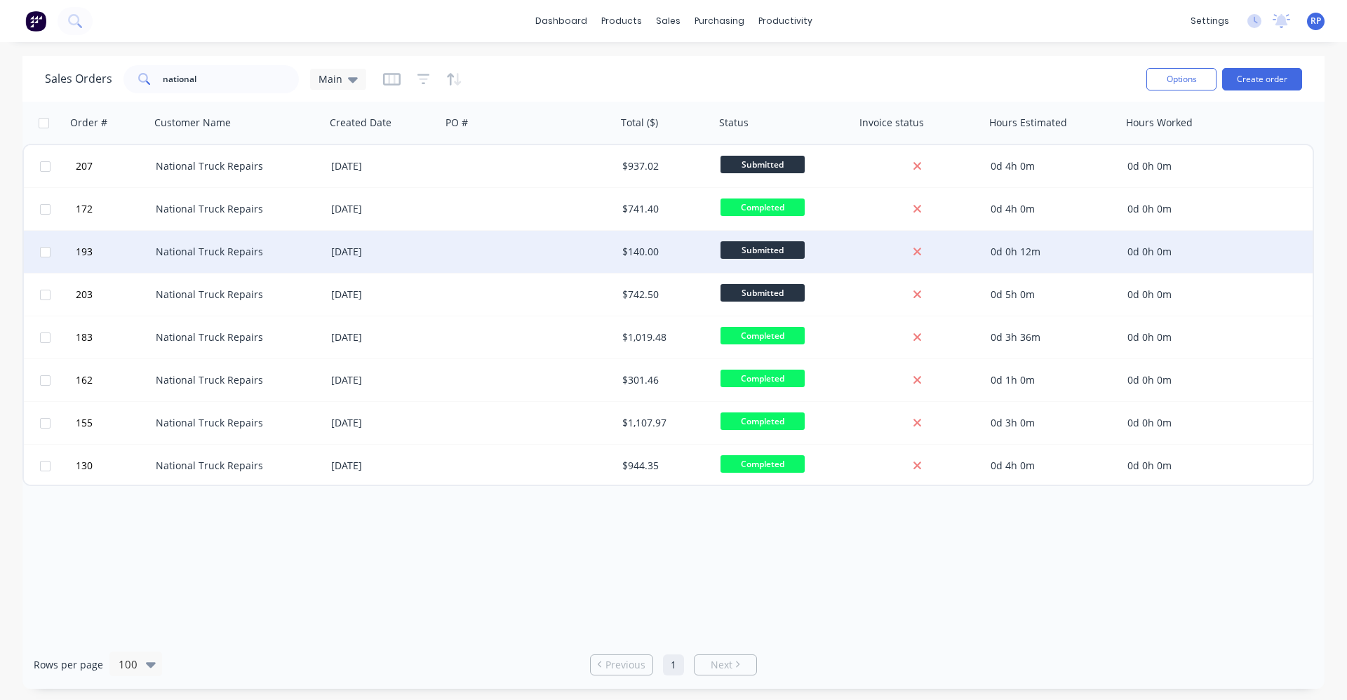
click at [376, 257] on div "[DATE]" at bounding box center [383, 252] width 105 height 14
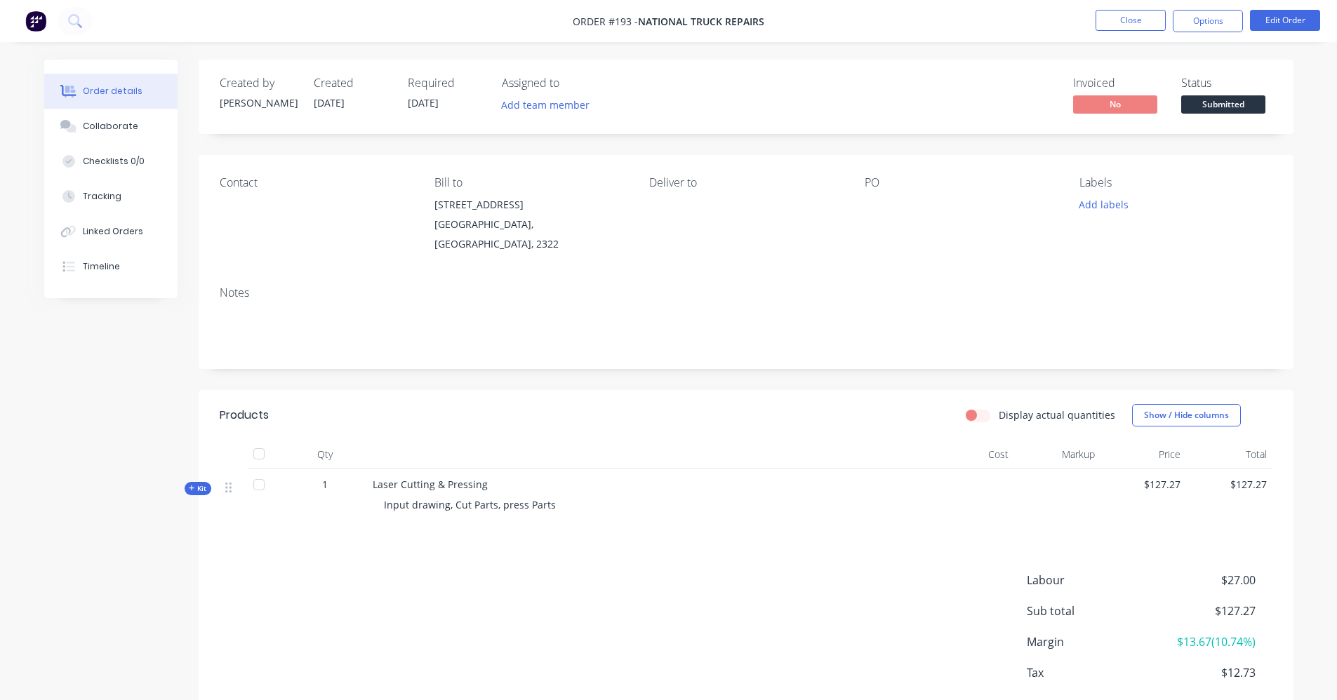
click at [196, 484] on span "Kit" at bounding box center [198, 489] width 18 height 11
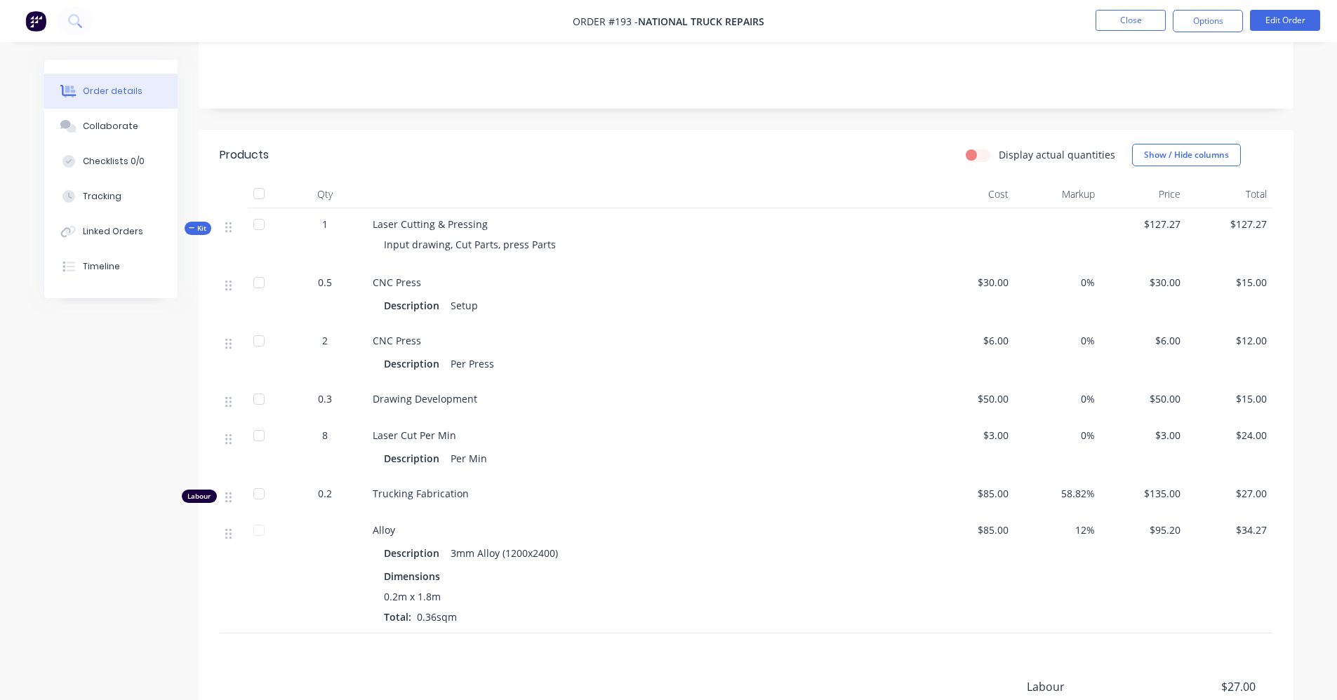
scroll to position [281, 0]
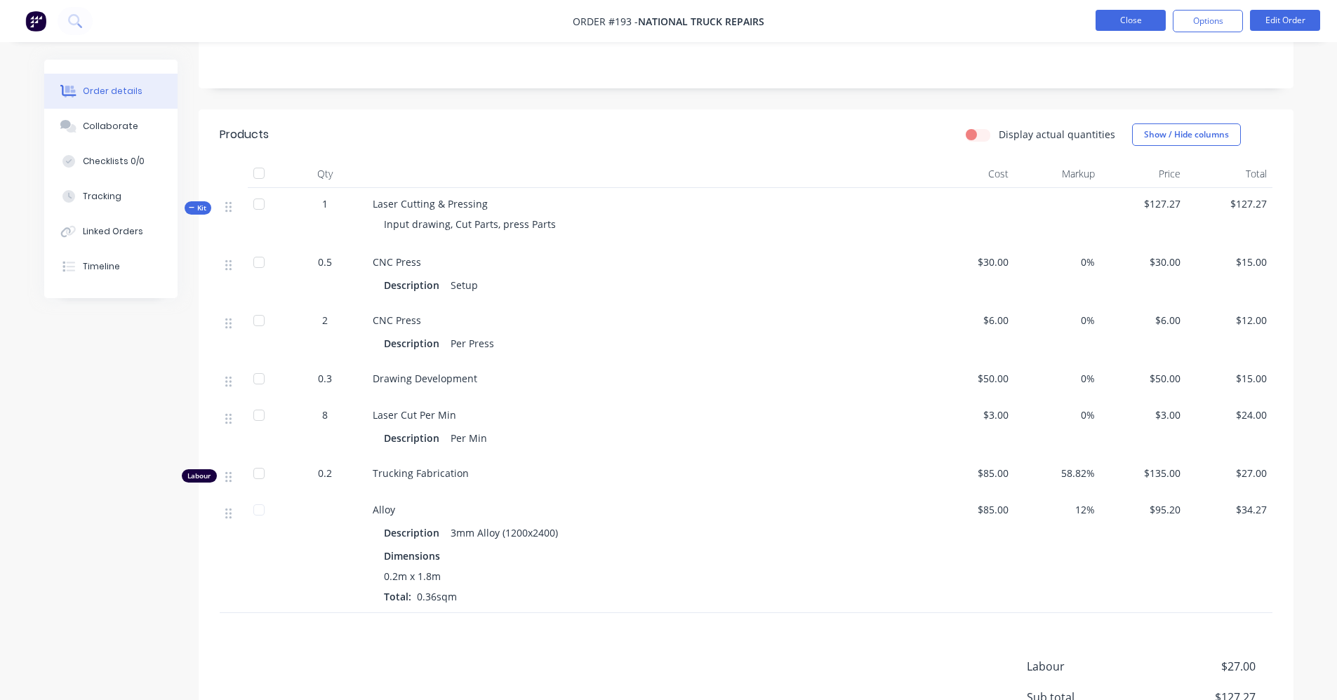
click at [1141, 20] on button "Close" at bounding box center [1130, 20] width 70 height 21
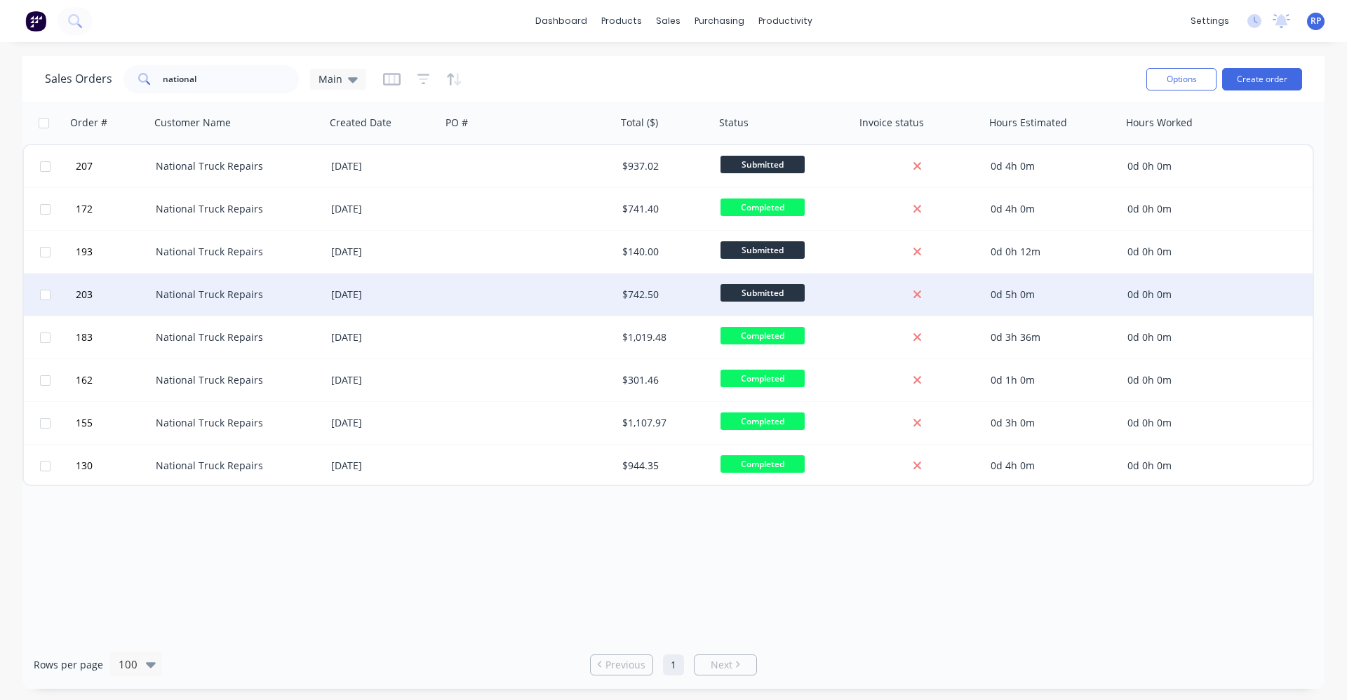
click at [767, 295] on span "Submitted" at bounding box center [763, 293] width 84 height 18
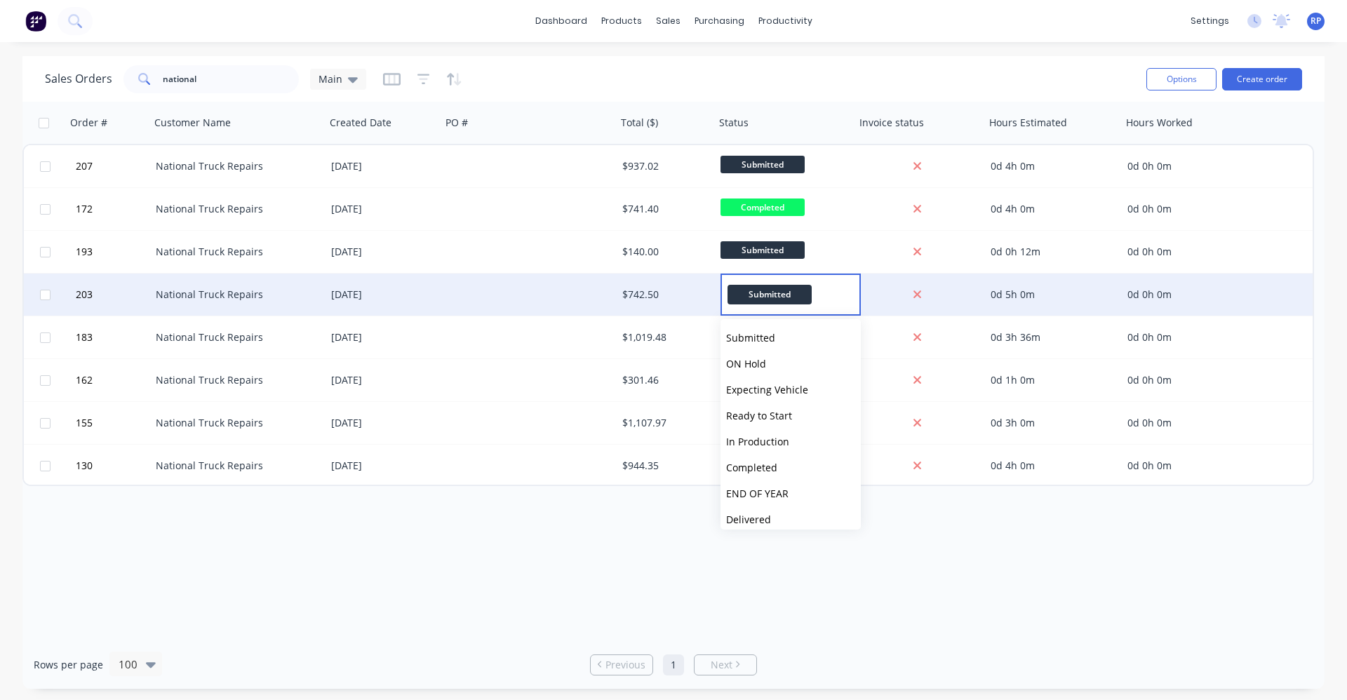
click at [425, 297] on div "[DATE]" at bounding box center [383, 295] width 105 height 14
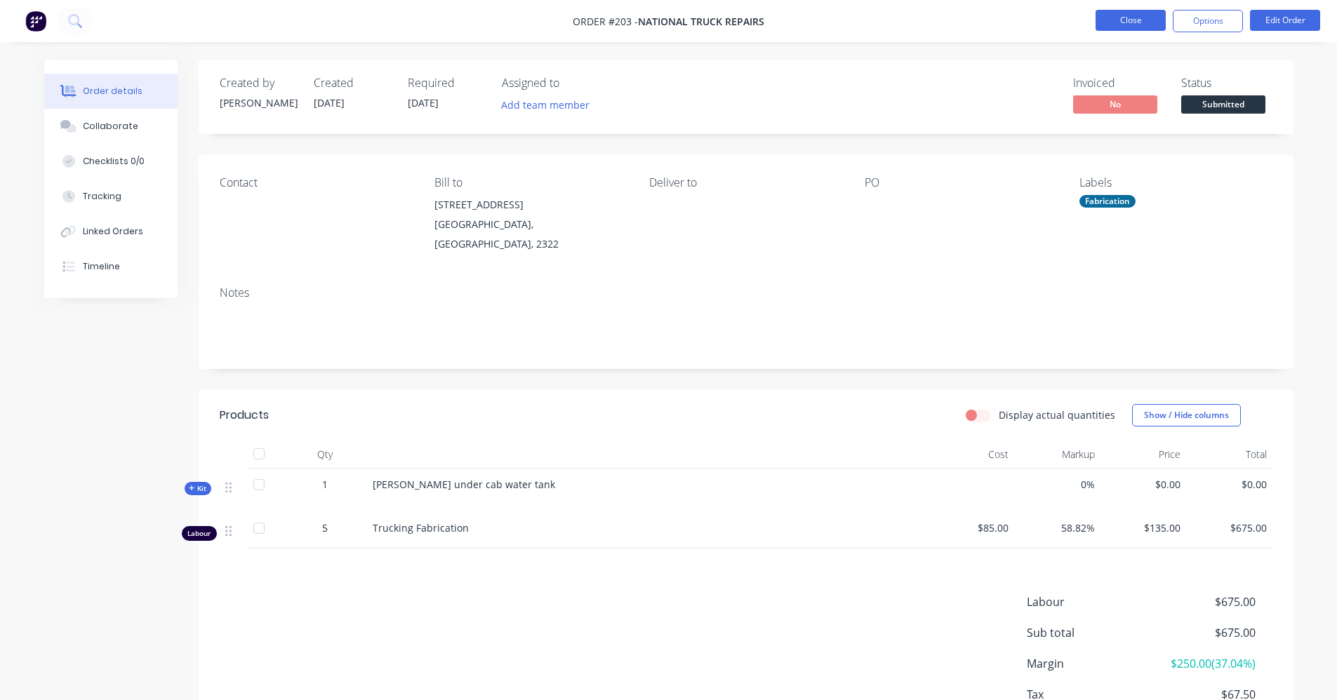
click at [1105, 13] on button "Close" at bounding box center [1130, 20] width 70 height 21
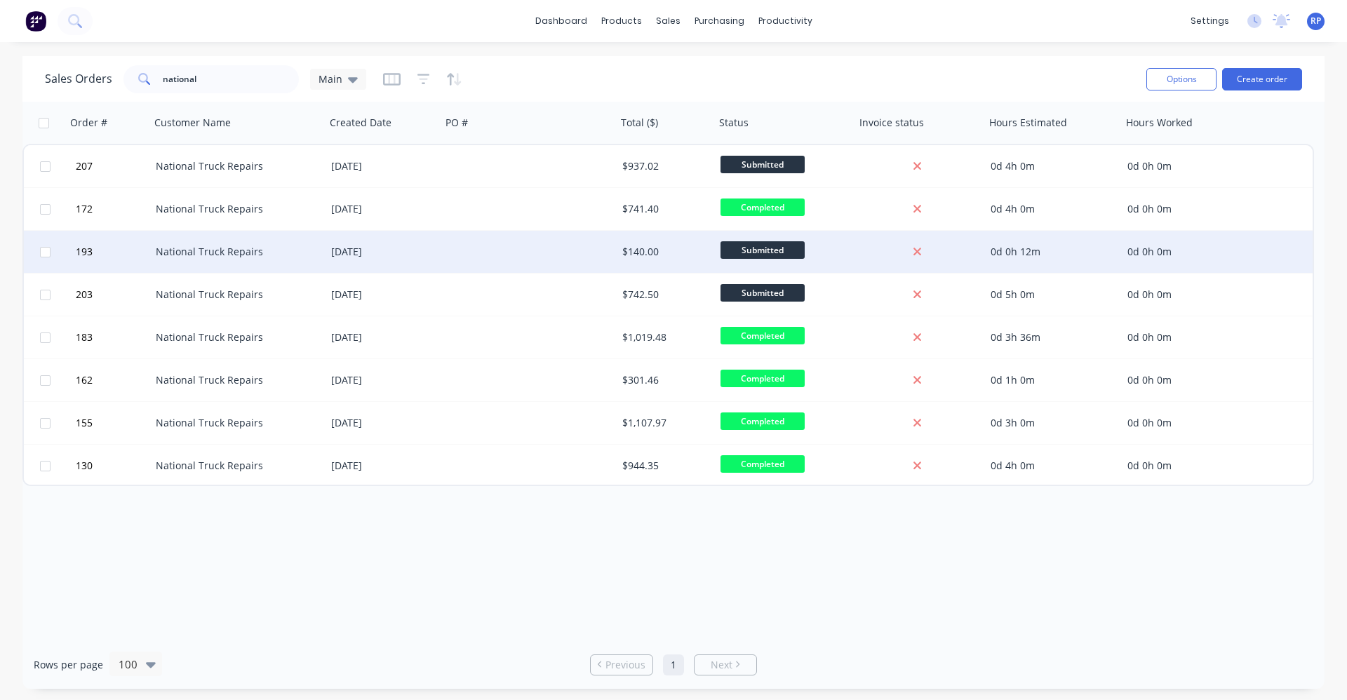
click at [395, 260] on div "[DATE]" at bounding box center [384, 252] width 116 height 42
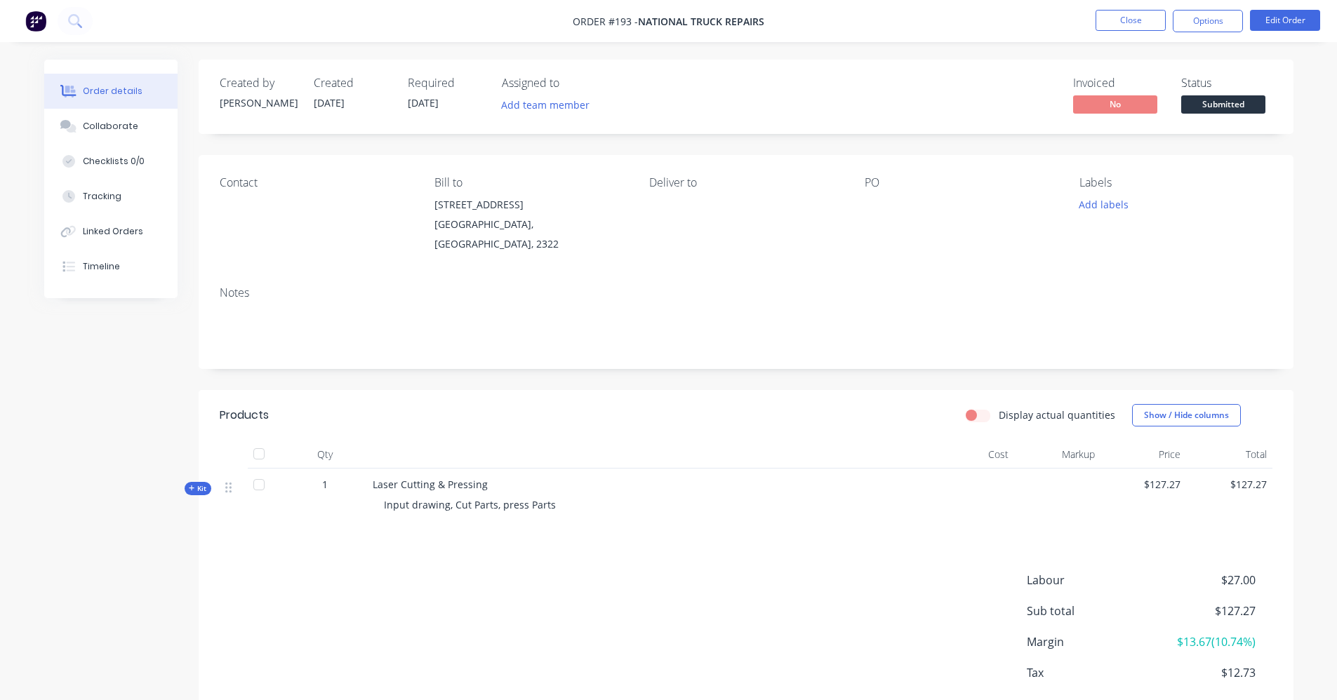
click at [196, 484] on span "Kit" at bounding box center [198, 489] width 18 height 11
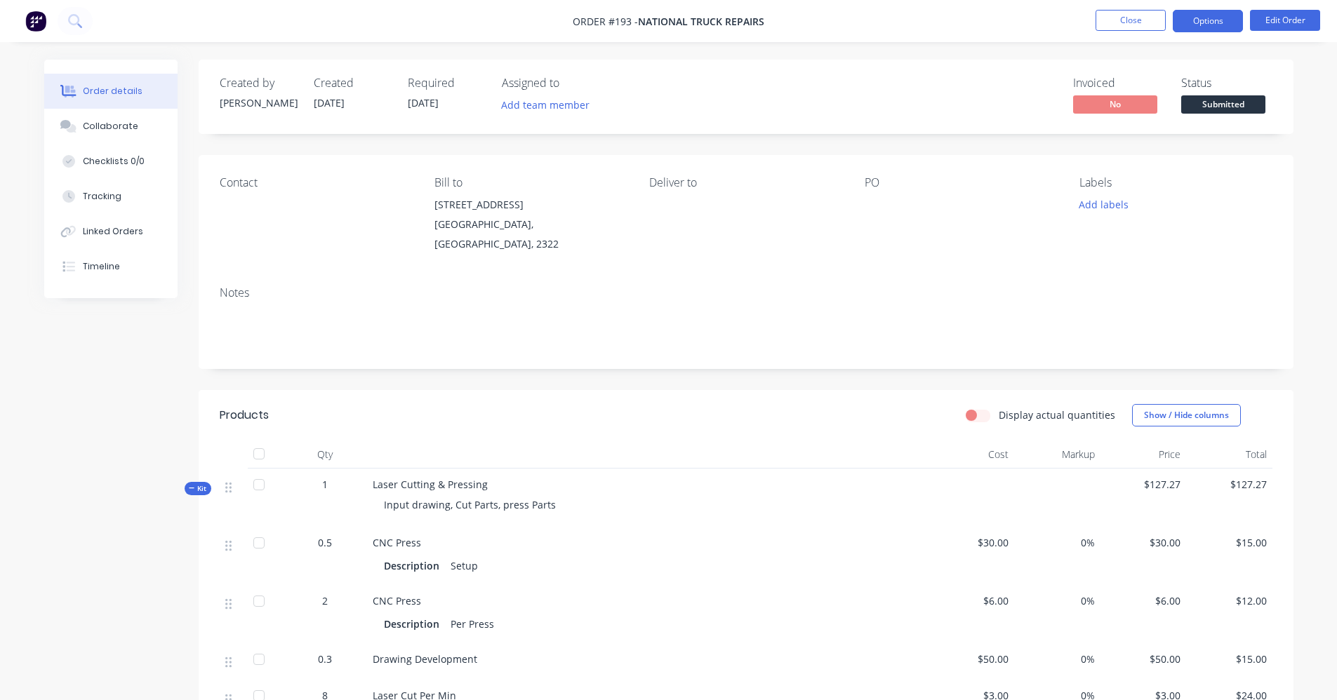
click at [1203, 13] on button "Options" at bounding box center [1208, 21] width 70 height 22
click at [1279, 21] on button "Edit Order" at bounding box center [1285, 20] width 70 height 21
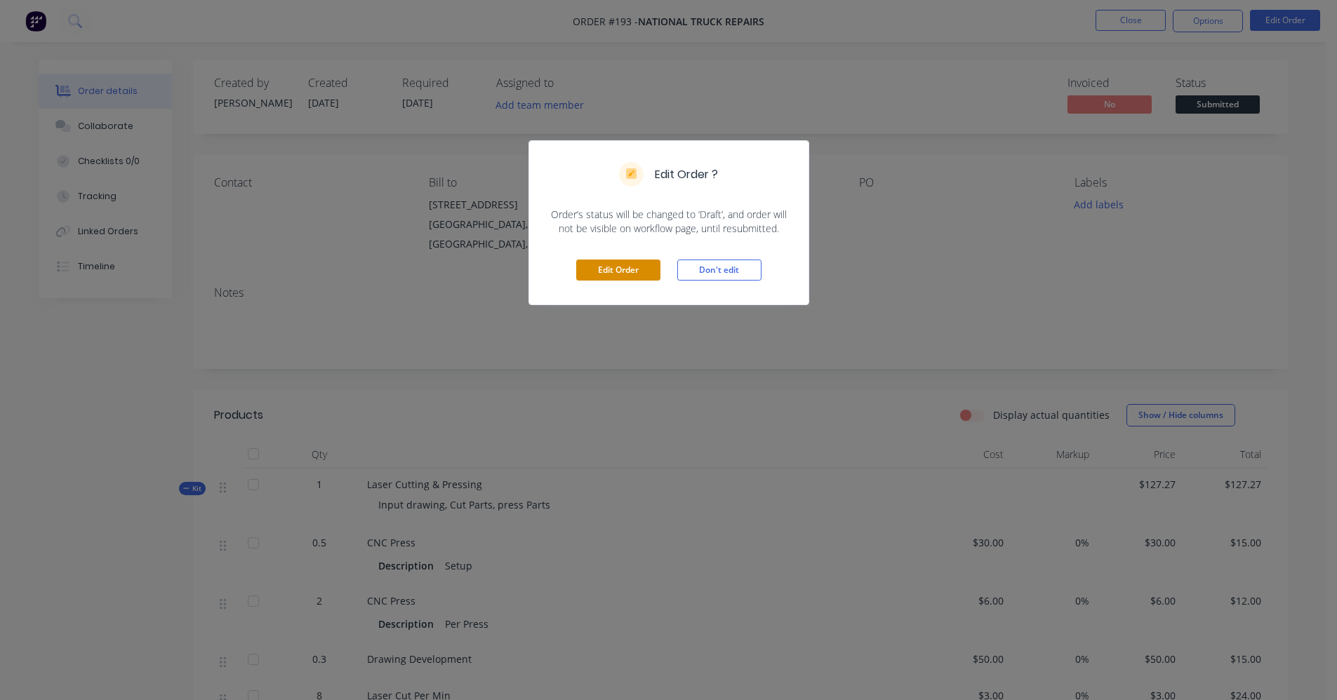
click at [641, 280] on button "Edit Order" at bounding box center [618, 270] width 84 height 21
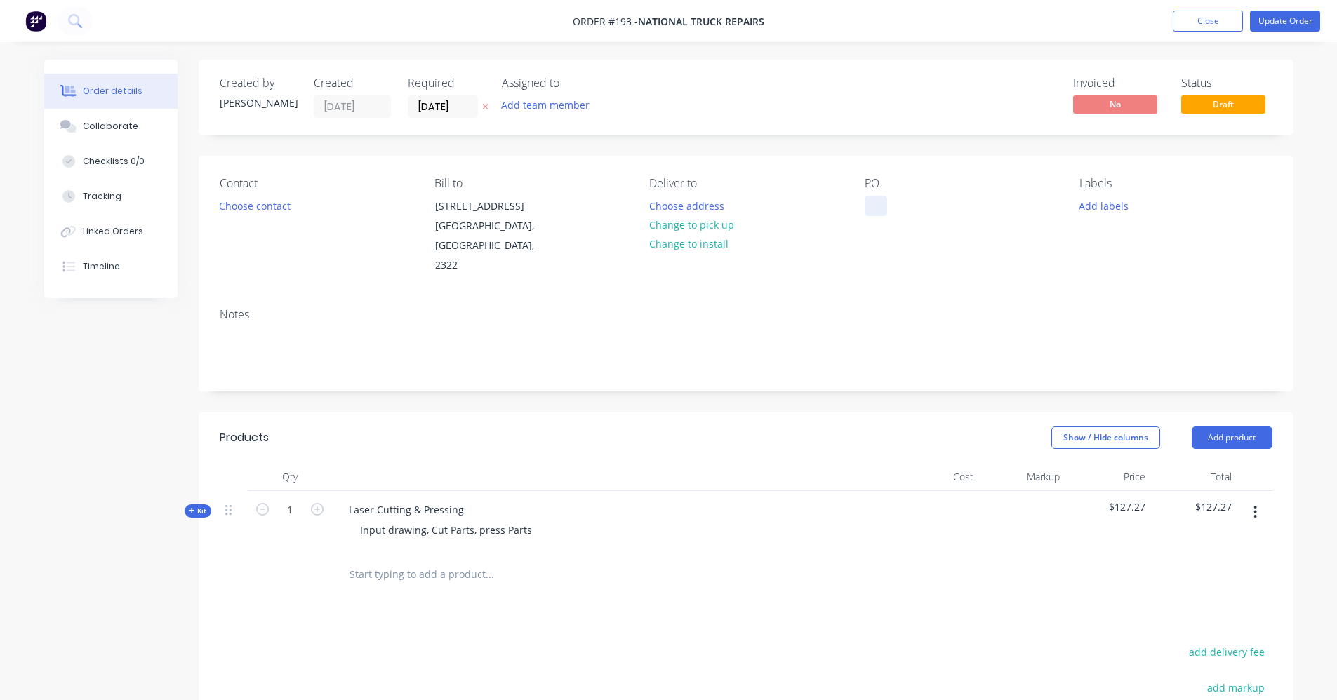
click at [881, 208] on div at bounding box center [876, 206] width 22 height 20
click at [1285, 15] on button "Update Order" at bounding box center [1285, 21] width 70 height 21
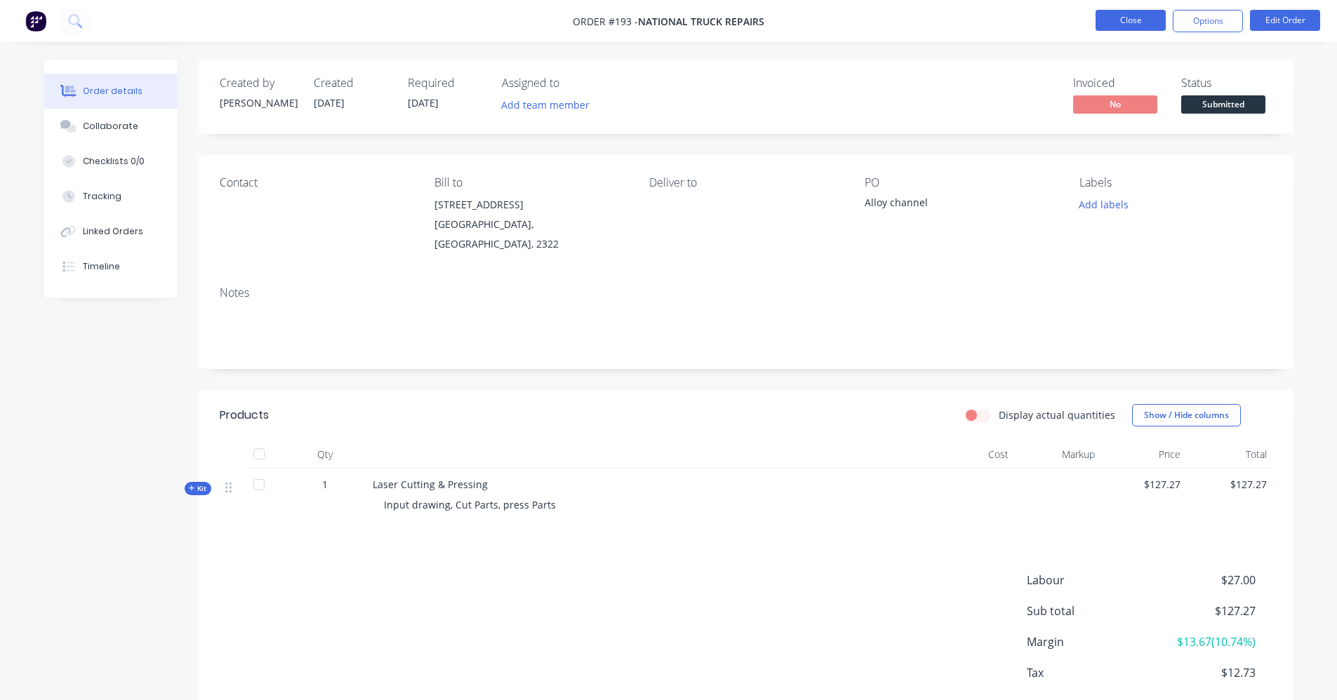
click at [1159, 20] on button "Close" at bounding box center [1130, 20] width 70 height 21
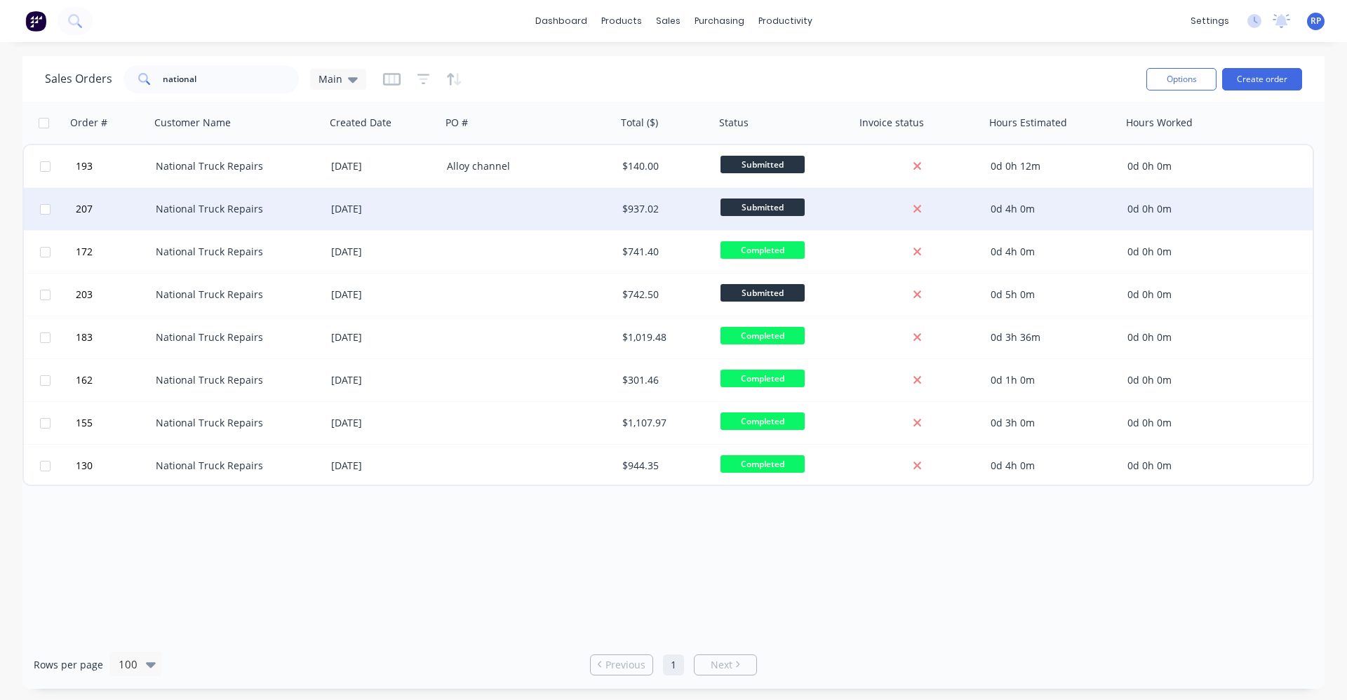
click at [450, 212] on div at bounding box center [528, 209] width 175 height 42
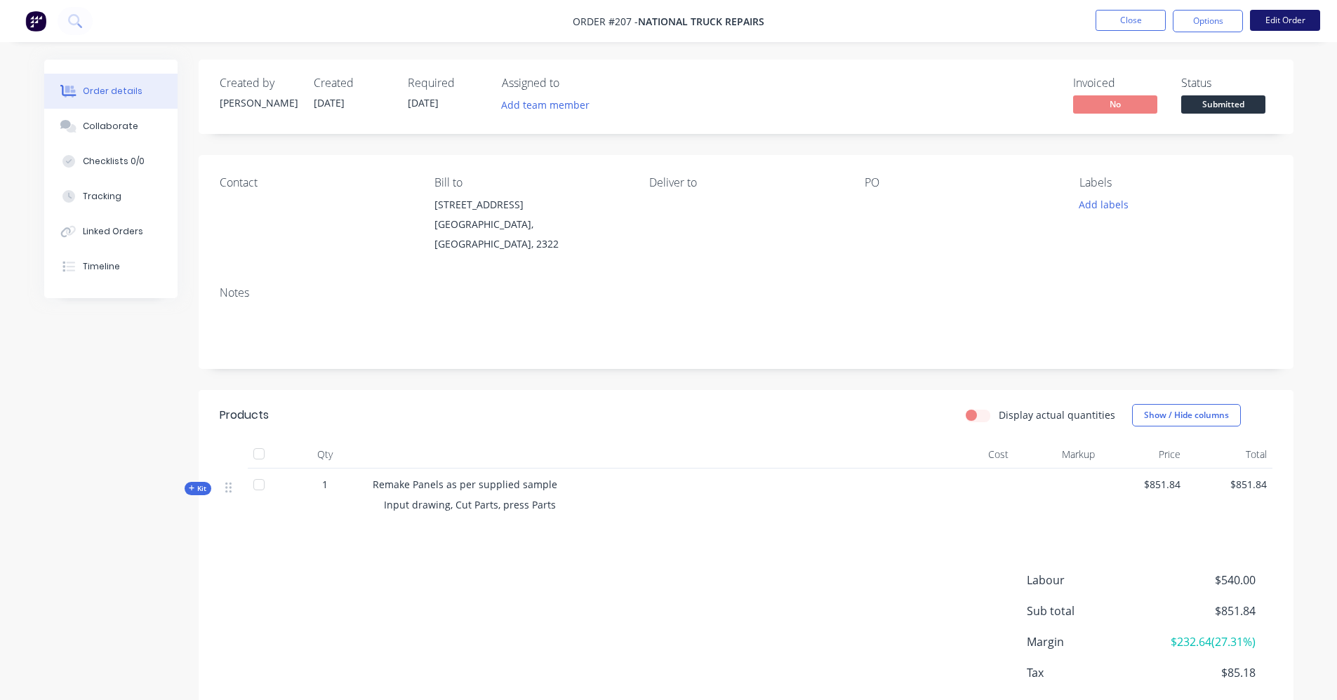
click at [1295, 15] on button "Edit Order" at bounding box center [1285, 20] width 70 height 21
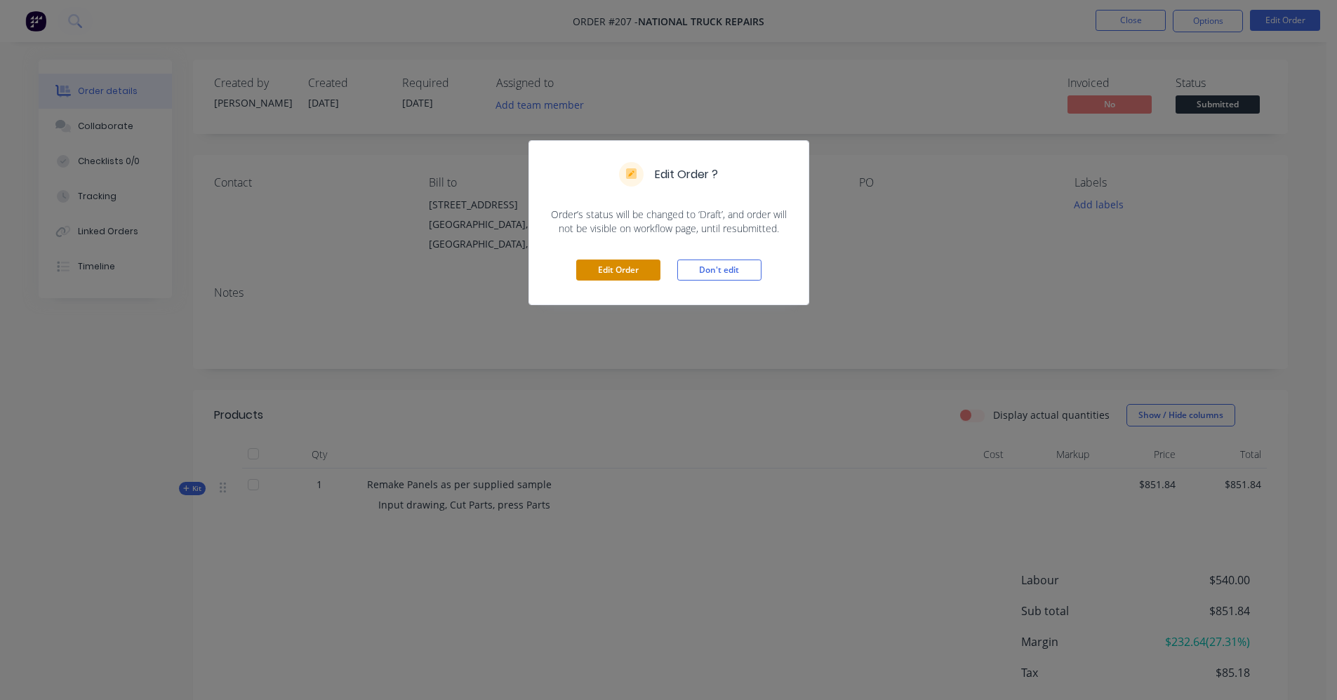
click at [603, 271] on button "Edit Order" at bounding box center [618, 270] width 84 height 21
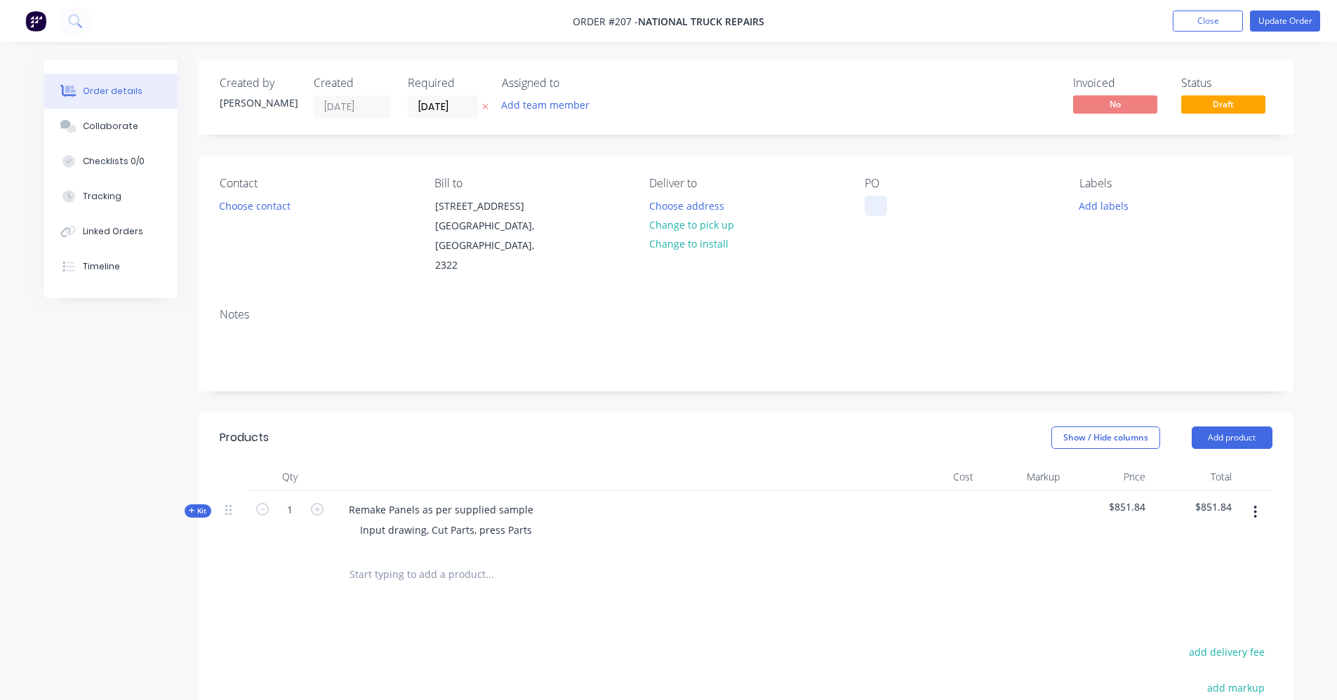
click at [876, 199] on div at bounding box center [876, 206] width 22 height 20
click at [1294, 22] on button "Update Order" at bounding box center [1285, 21] width 70 height 21
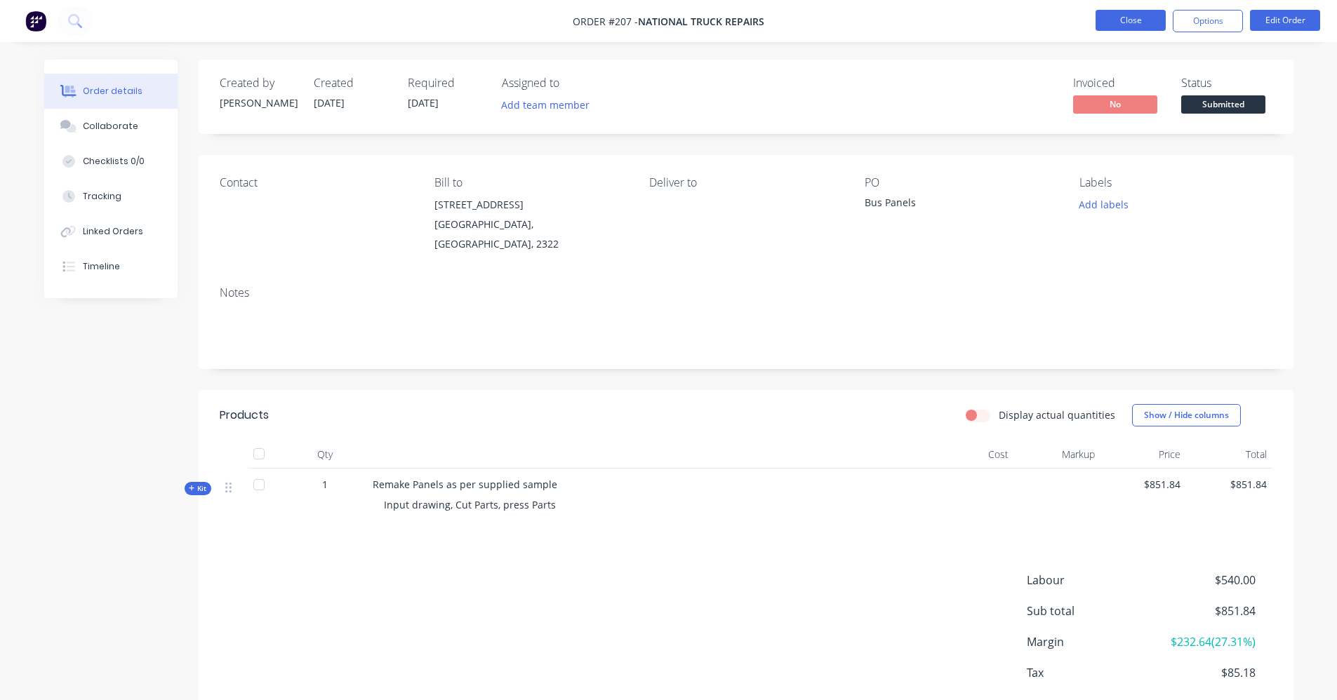
click at [1126, 27] on button "Close" at bounding box center [1130, 20] width 70 height 21
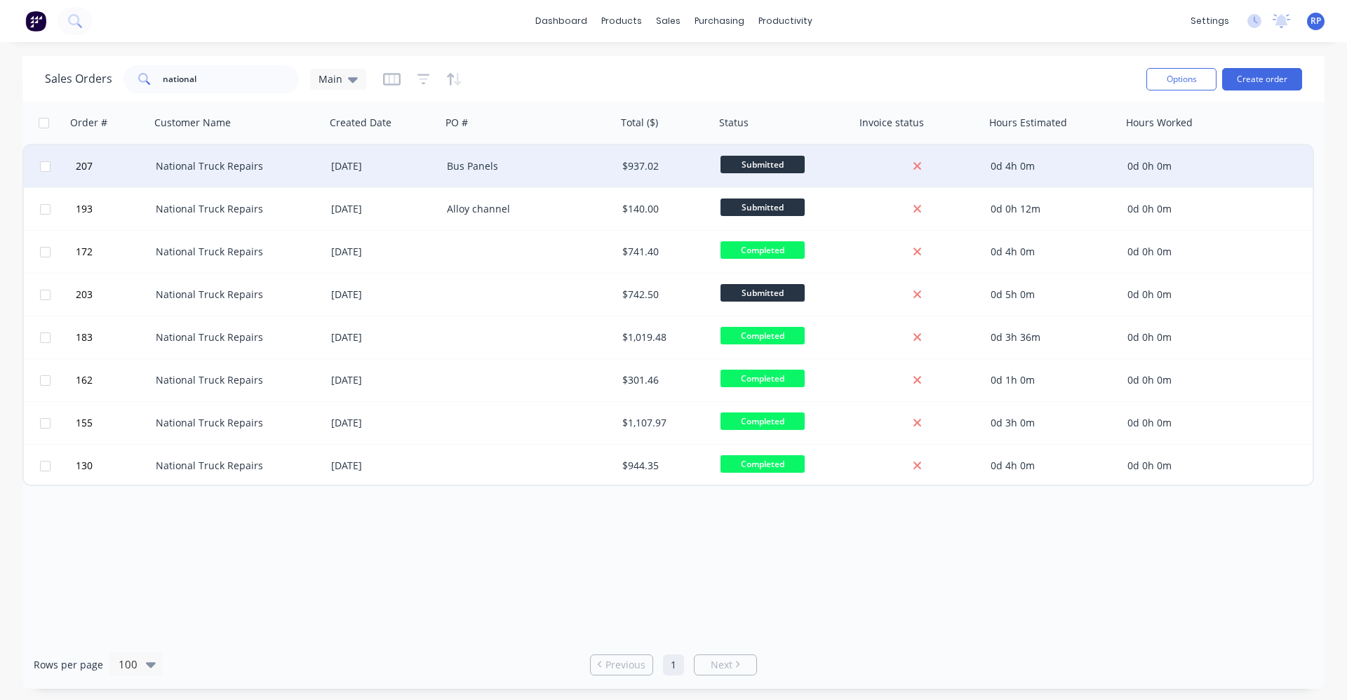
click at [739, 164] on span "Submitted" at bounding box center [763, 165] width 84 height 18
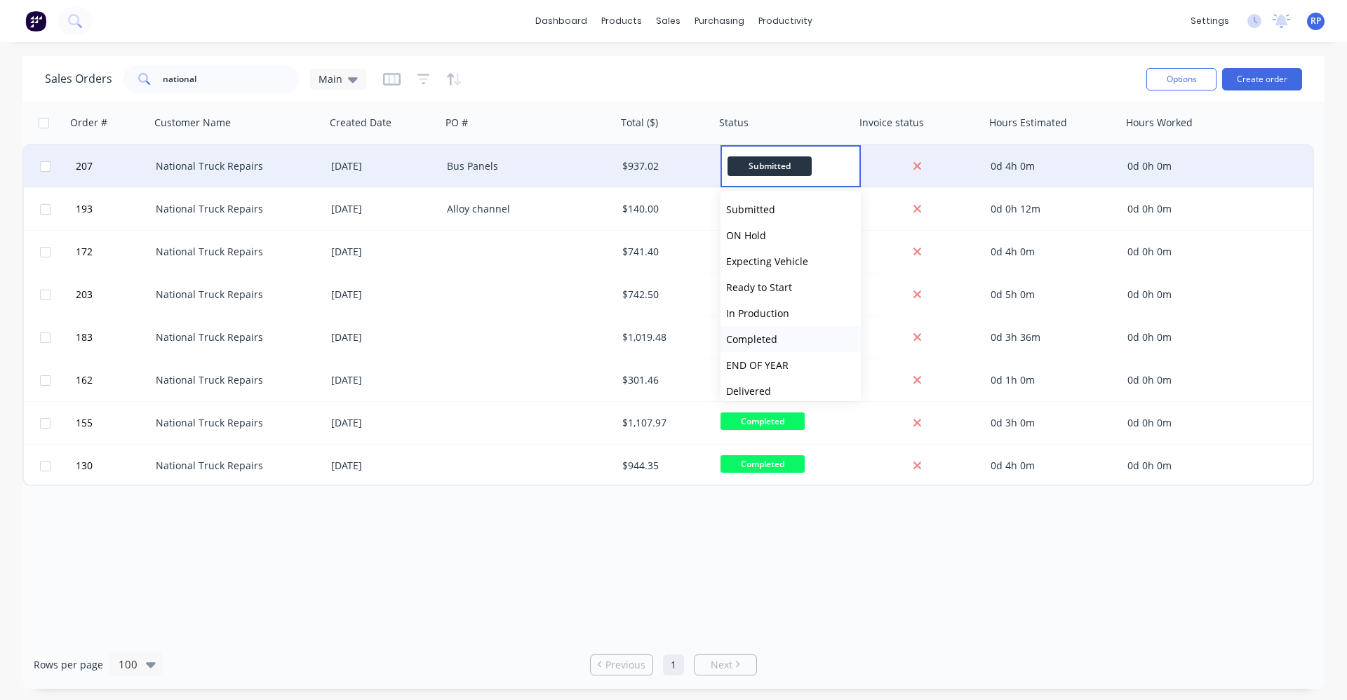
click at [770, 338] on span "Completed" at bounding box center [751, 339] width 51 height 13
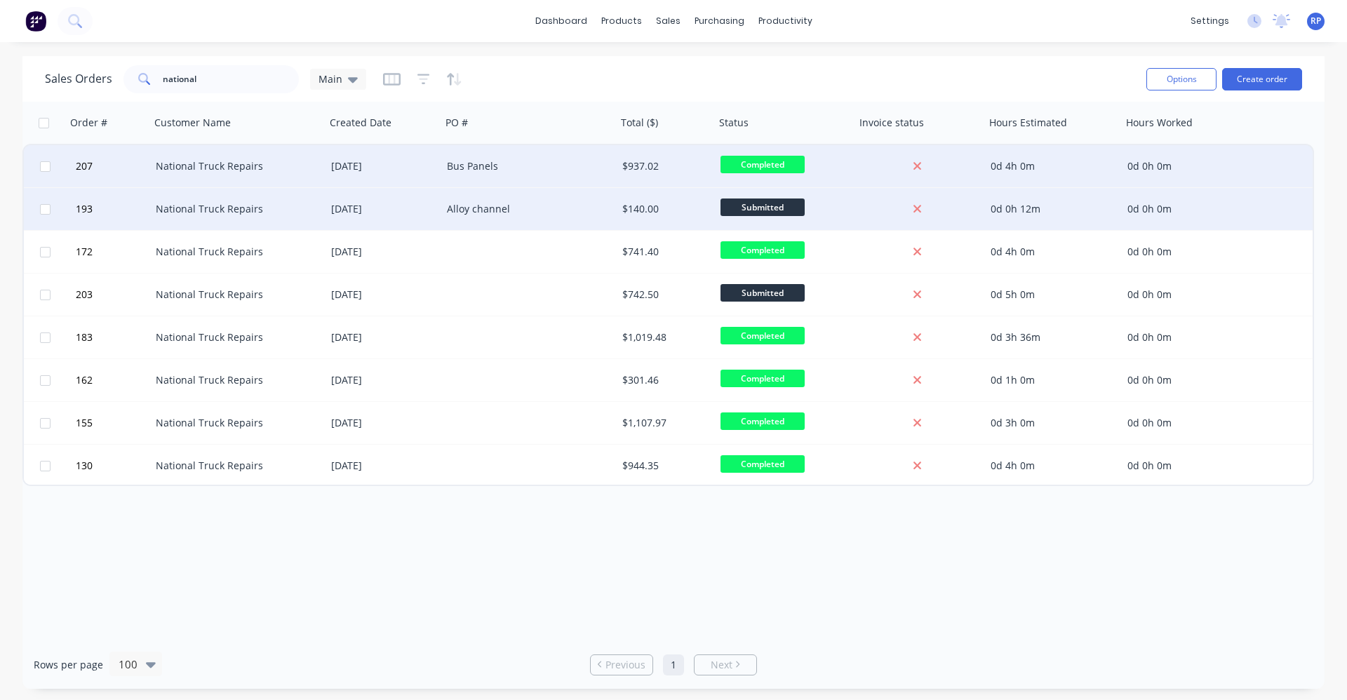
click at [756, 213] on span "Submitted" at bounding box center [763, 208] width 84 height 18
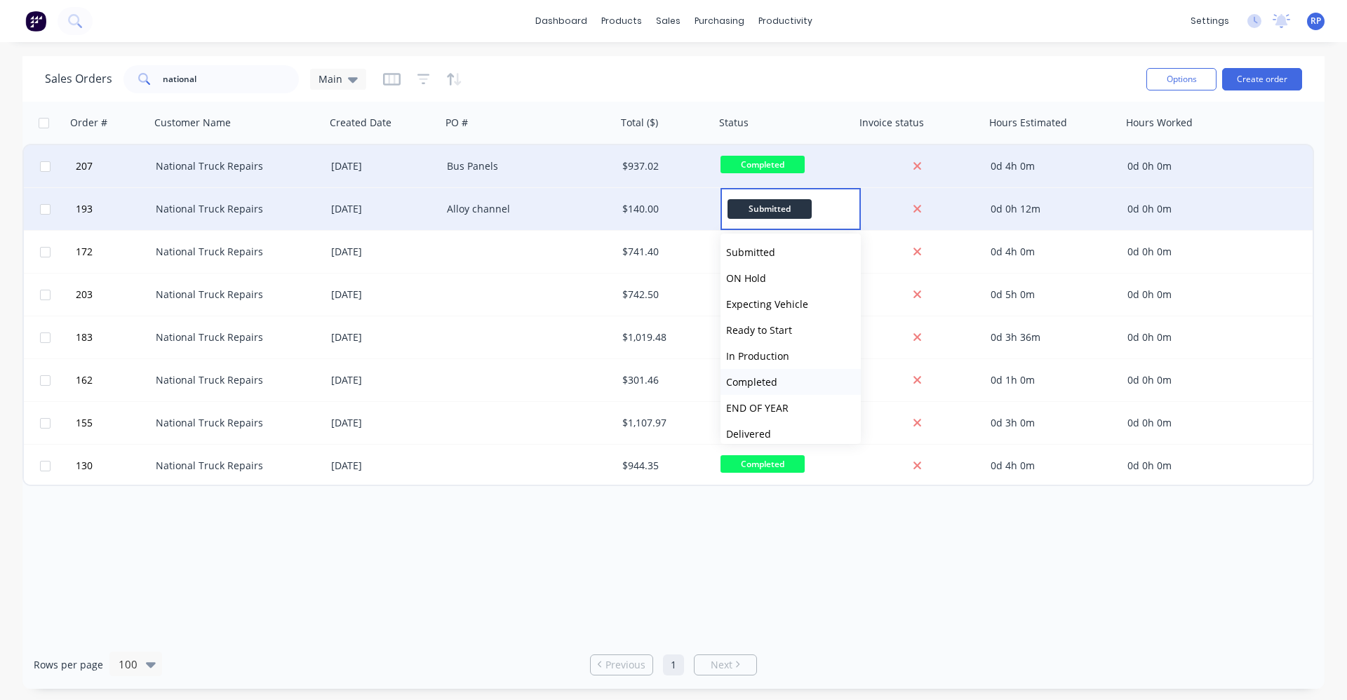
click at [777, 382] on button "Completed" at bounding box center [791, 382] width 140 height 26
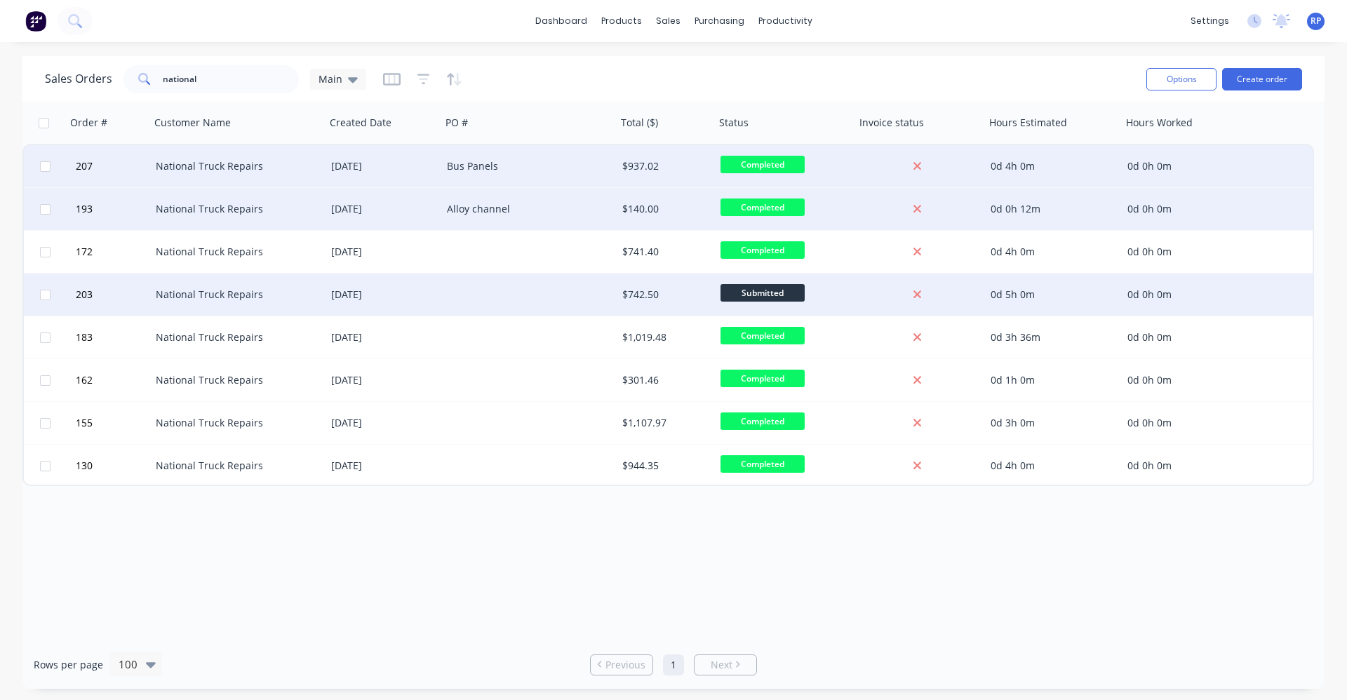
click at [522, 295] on div at bounding box center [528, 295] width 175 height 42
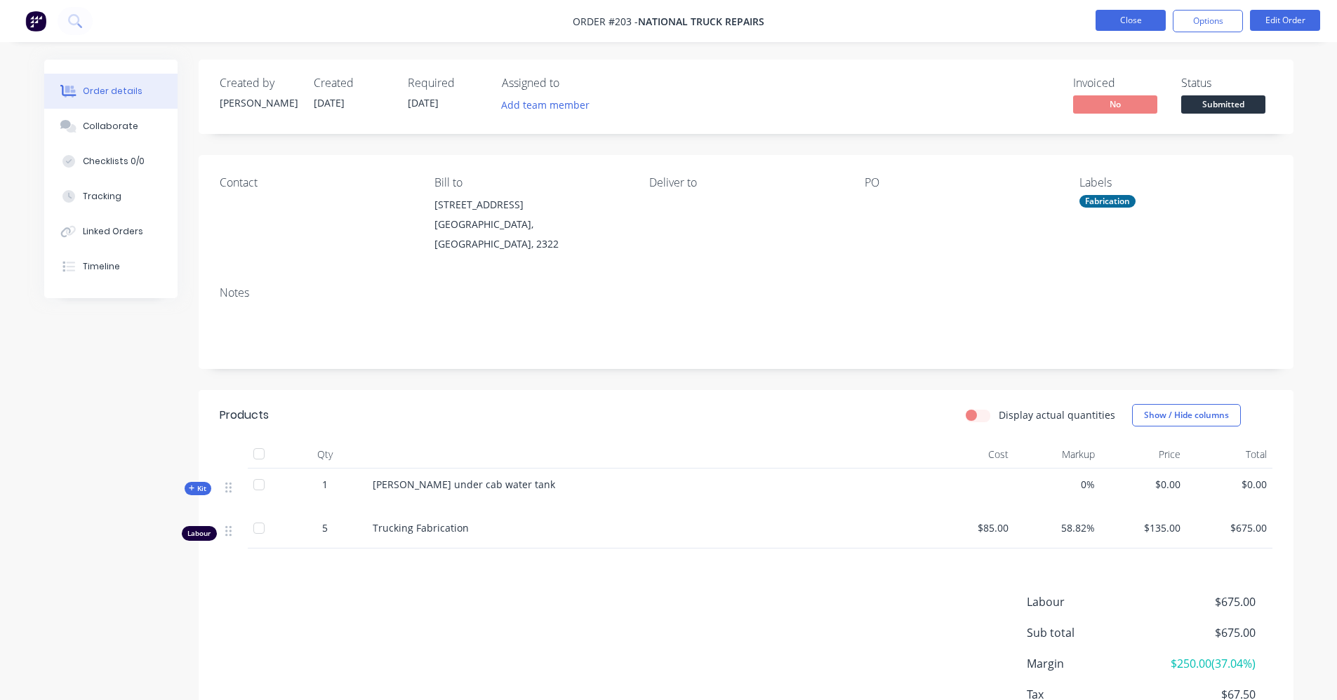
click at [1128, 23] on button "Close" at bounding box center [1130, 20] width 70 height 21
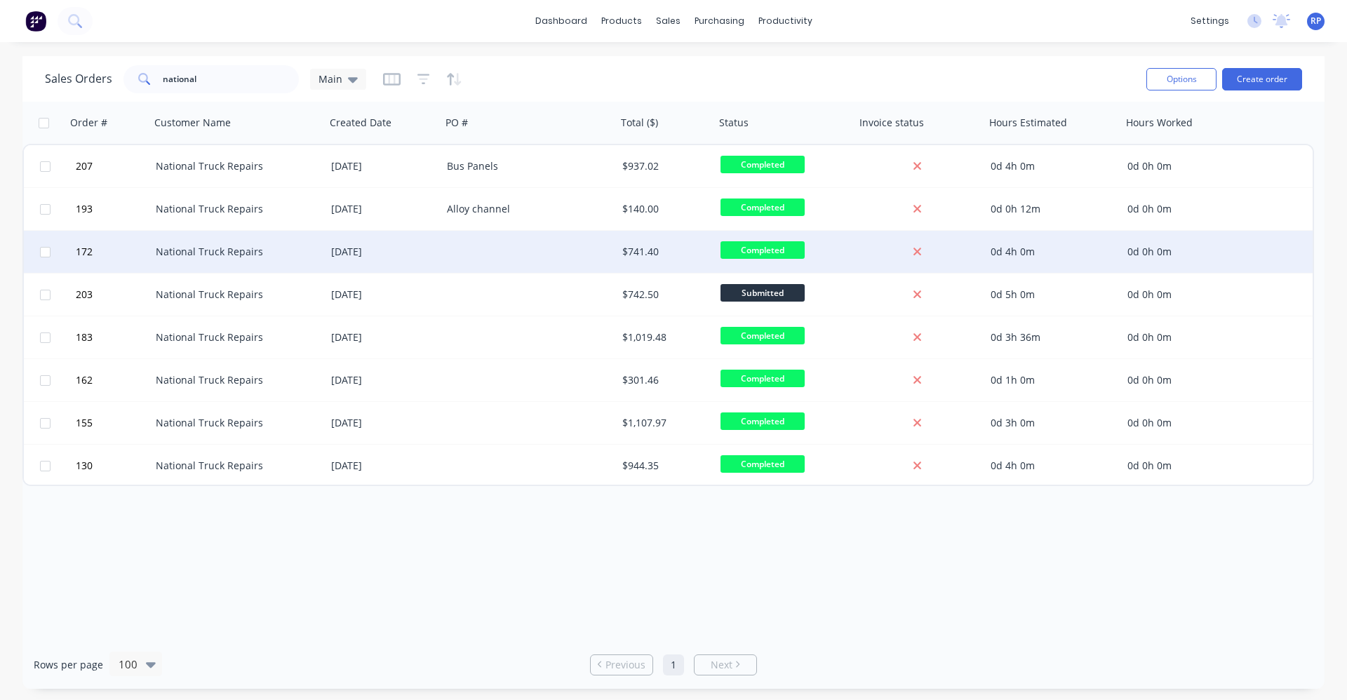
click at [498, 251] on div at bounding box center [528, 252] width 175 height 42
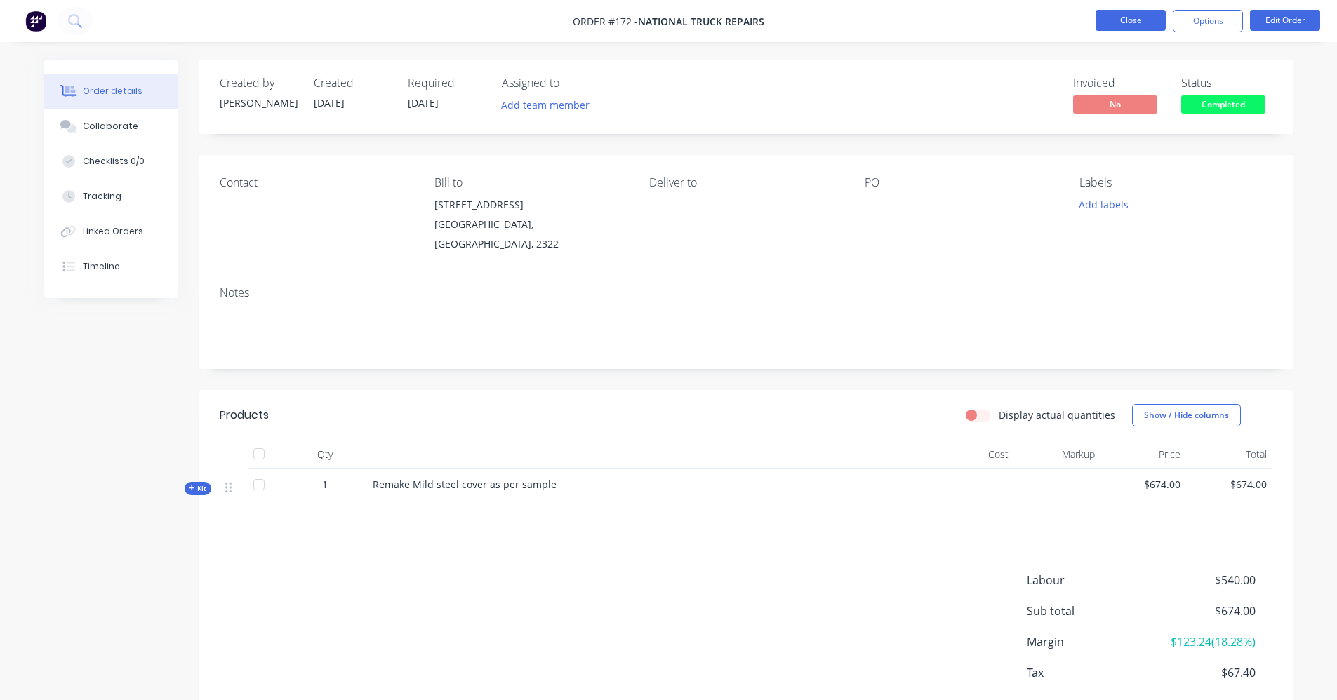
click at [1126, 20] on button "Close" at bounding box center [1130, 20] width 70 height 21
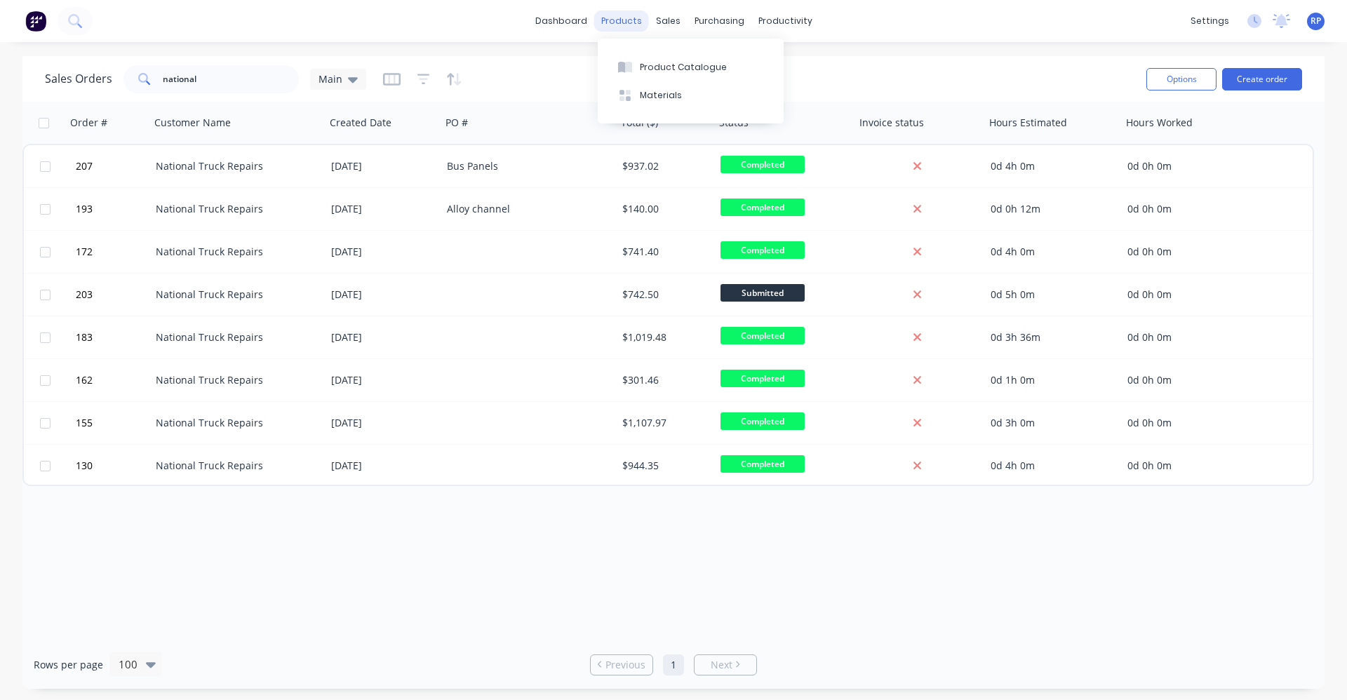
click at [625, 23] on div "products" at bounding box center [621, 21] width 55 height 21
click at [656, 67] on div "Product Catalogue" at bounding box center [683, 67] width 87 height 13
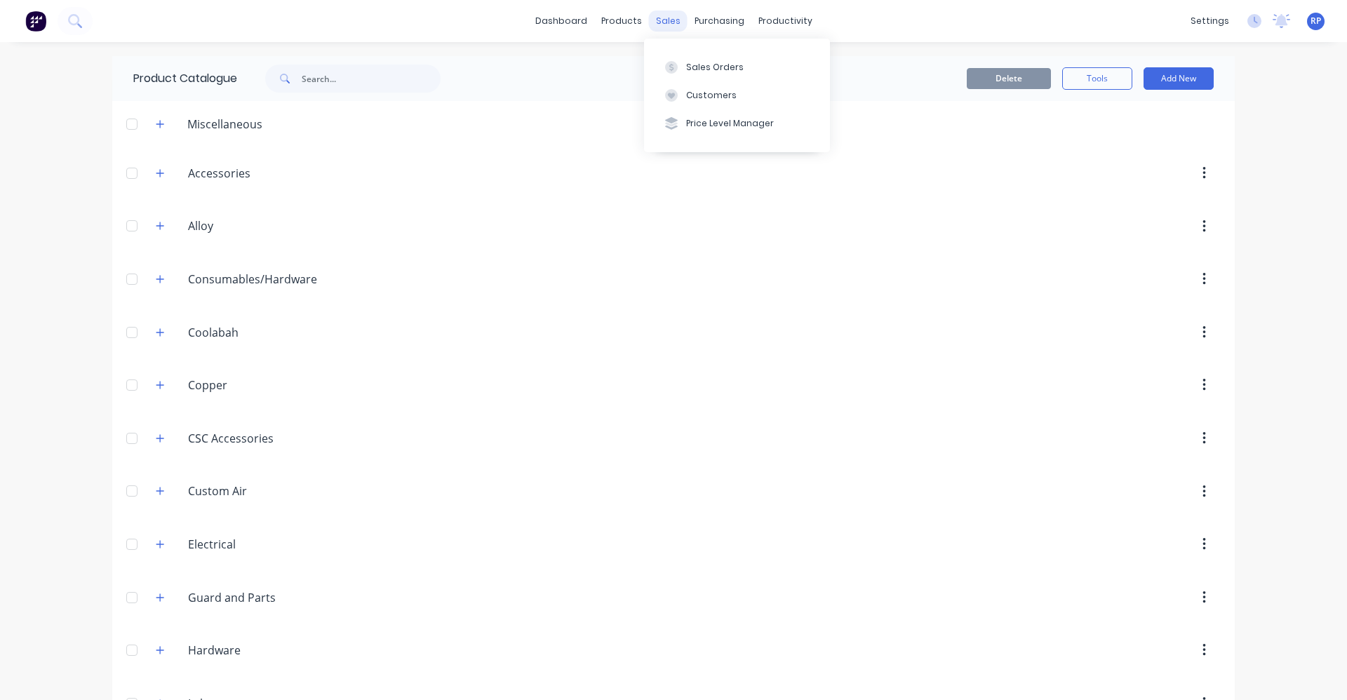
click at [662, 25] on div "sales" at bounding box center [668, 21] width 39 height 21
click at [674, 58] on button "Sales Orders" at bounding box center [737, 67] width 186 height 28
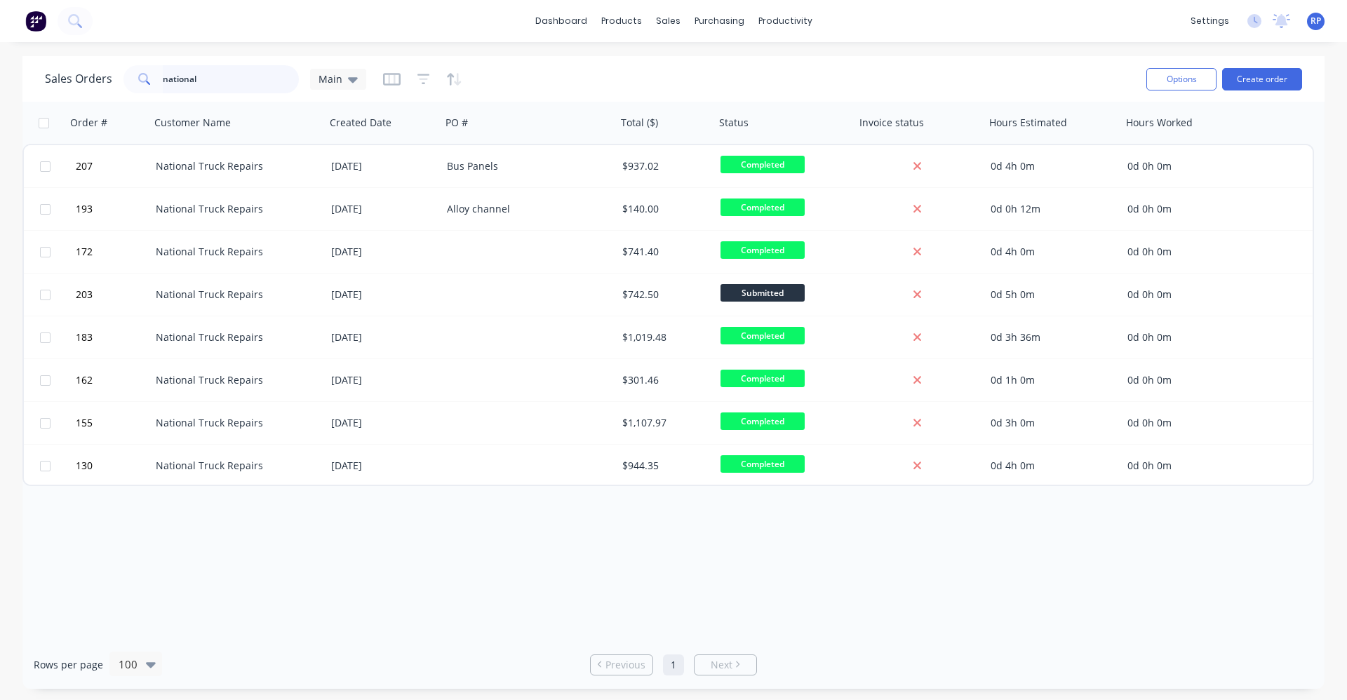
click at [236, 76] on input "national" at bounding box center [231, 79] width 137 height 28
